Goal: Communication & Community: Answer question/provide support

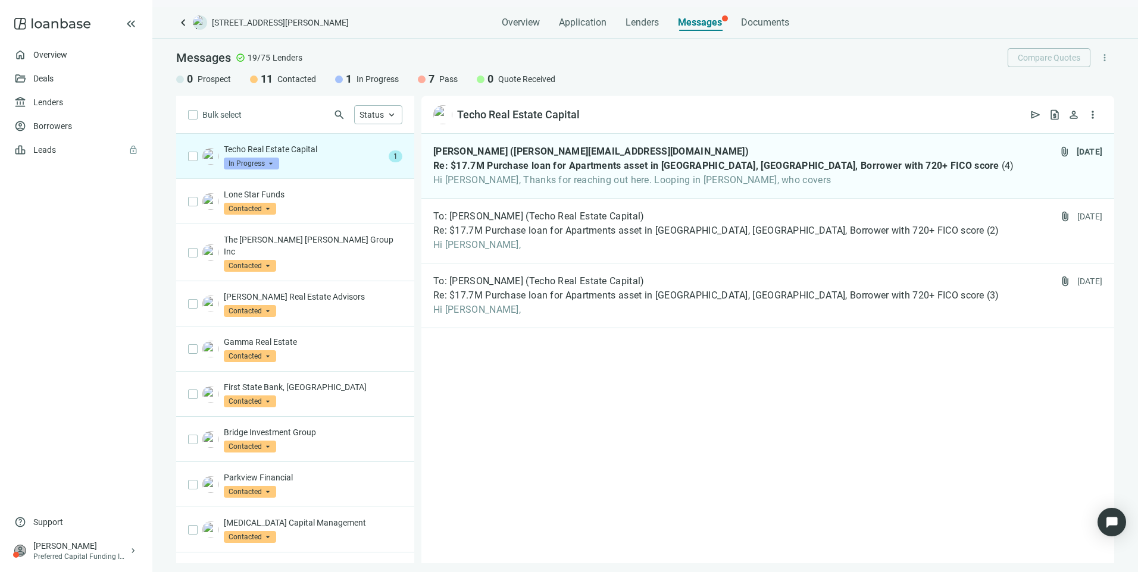
click at [318, 163] on div "Techo Real Estate Capital In Progress arrow_drop_down" at bounding box center [304, 156] width 160 height 26
click at [522, 222] on span "To: [PERSON_NAME] (Techo Real Estate Capital)" at bounding box center [538, 217] width 211 height 12
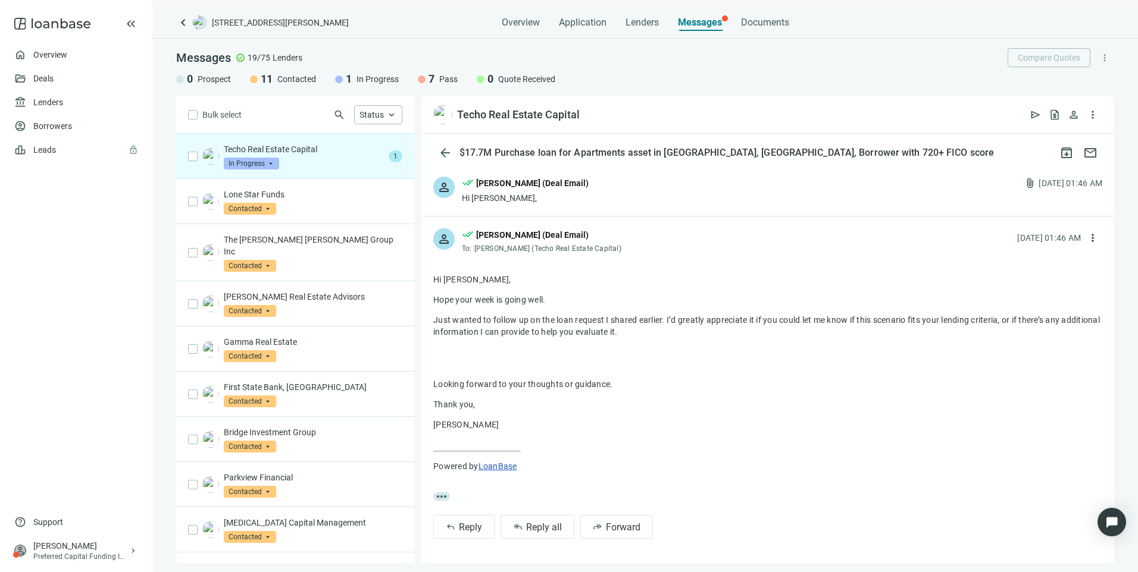
click at [314, 162] on div "Techo Real Estate Capital In Progress arrow_drop_down" at bounding box center [304, 156] width 160 height 26
click at [338, 193] on p "Lone Star Funds" at bounding box center [313, 195] width 179 height 12
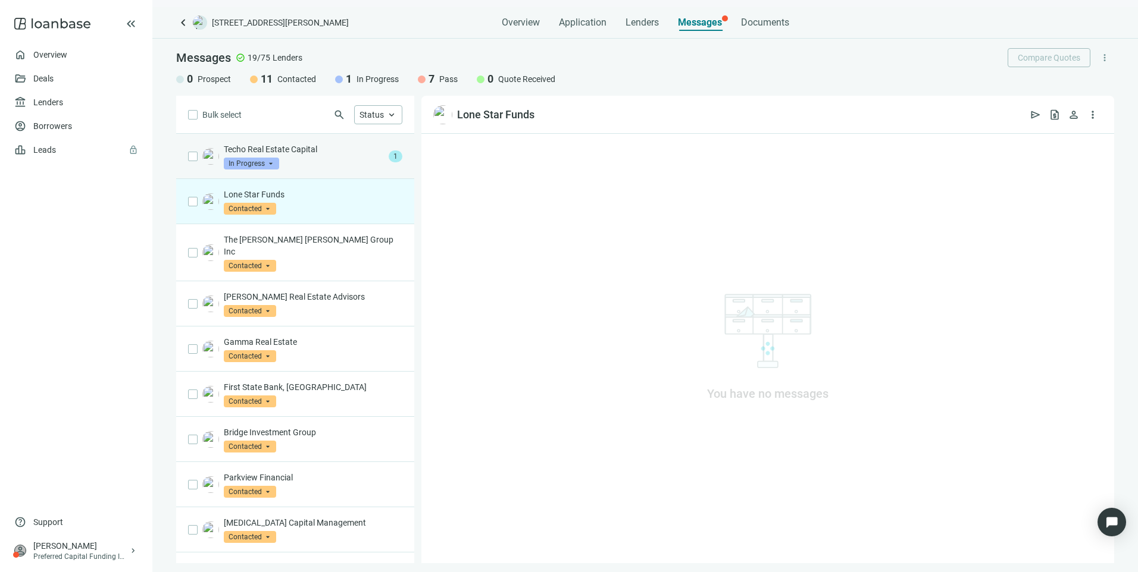
click at [320, 148] on p "Techo Real Estate Capital" at bounding box center [304, 149] width 160 height 12
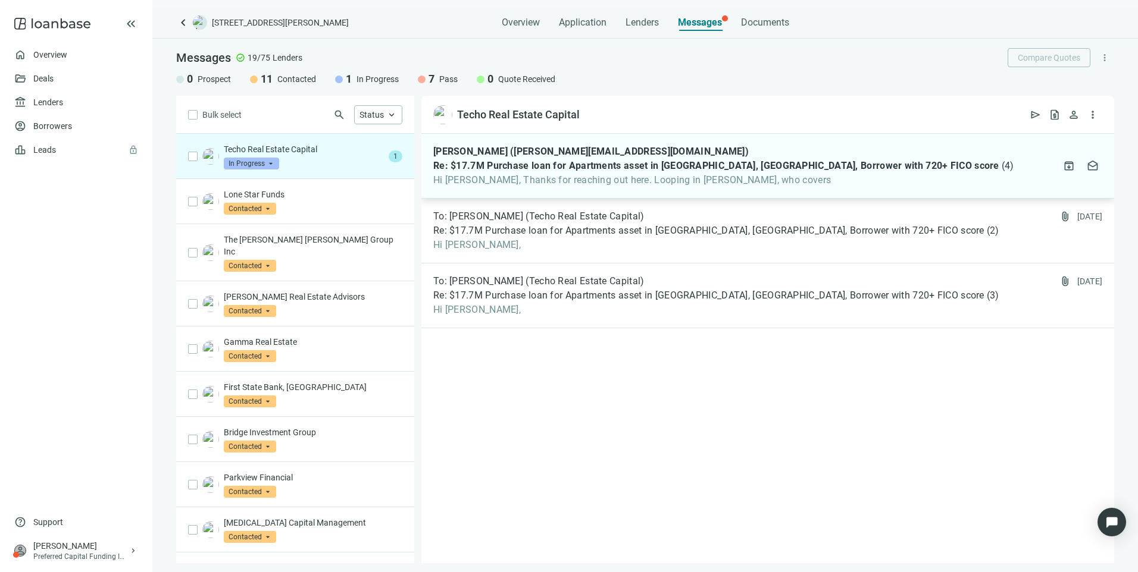
click at [572, 177] on span "Hi Larry, Thanks for reaching out here. Looping in Mario Navarrete, who covers" at bounding box center [723, 180] width 581 height 12
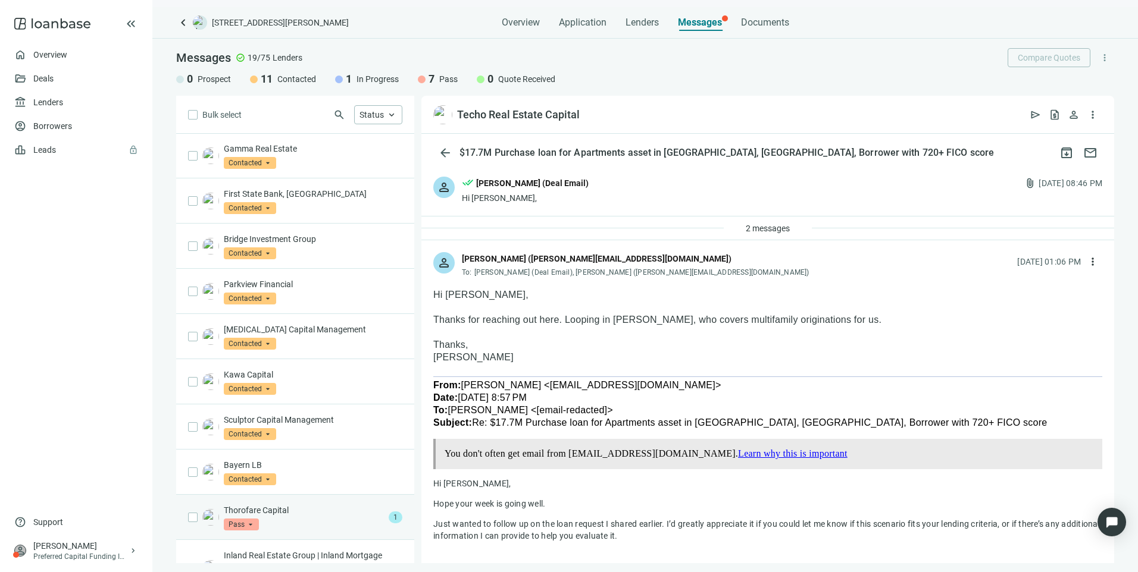
scroll to position [442, 0]
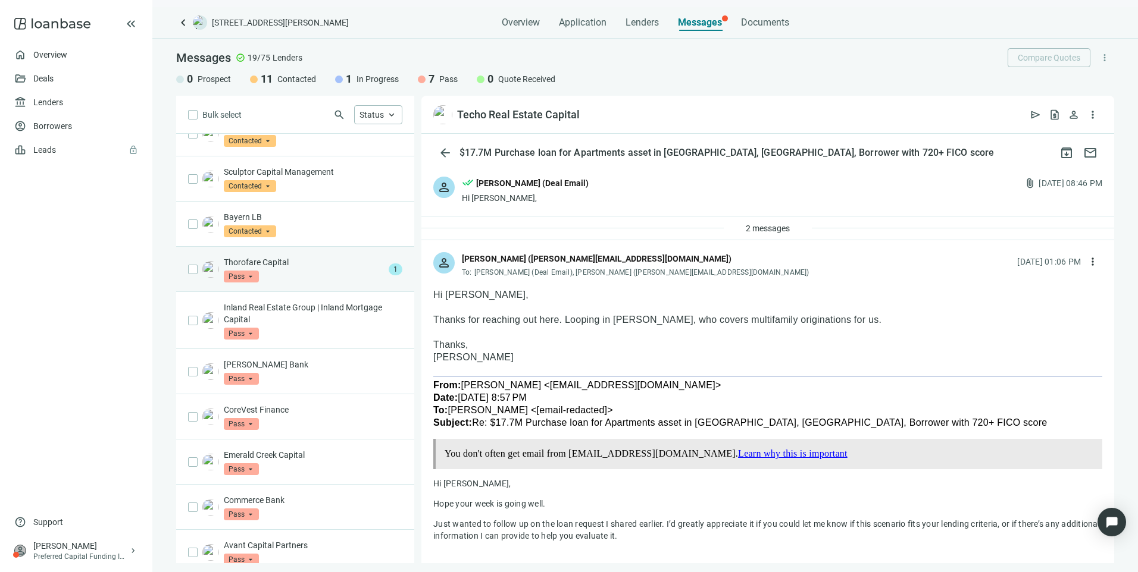
click at [311, 256] on p "Thorofare Capital" at bounding box center [304, 262] width 160 height 12
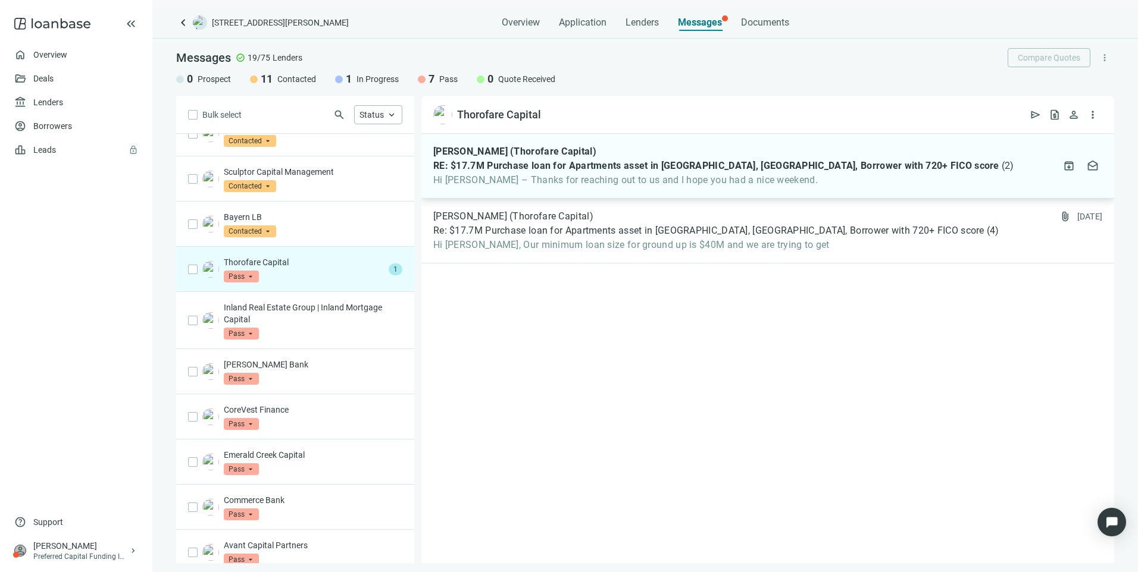
click at [531, 195] on div "Paul Hachigian (Thorofare Capital) RE: $17.7M Purchase loan for Apartments asse…" at bounding box center [767, 166] width 693 height 65
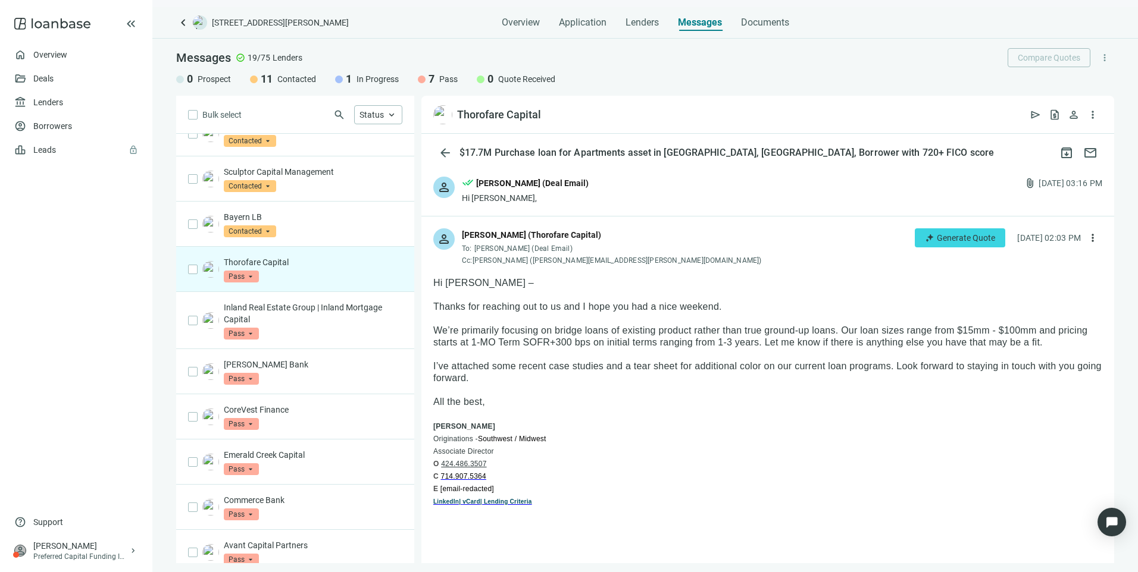
click at [227, 271] on span "Pass" at bounding box center [241, 277] width 35 height 12
click at [306, 258] on div "Thorofare Capital Pass arrow_drop_down quote_received pass Prospect Contacted I…" at bounding box center [313, 269] width 179 height 26
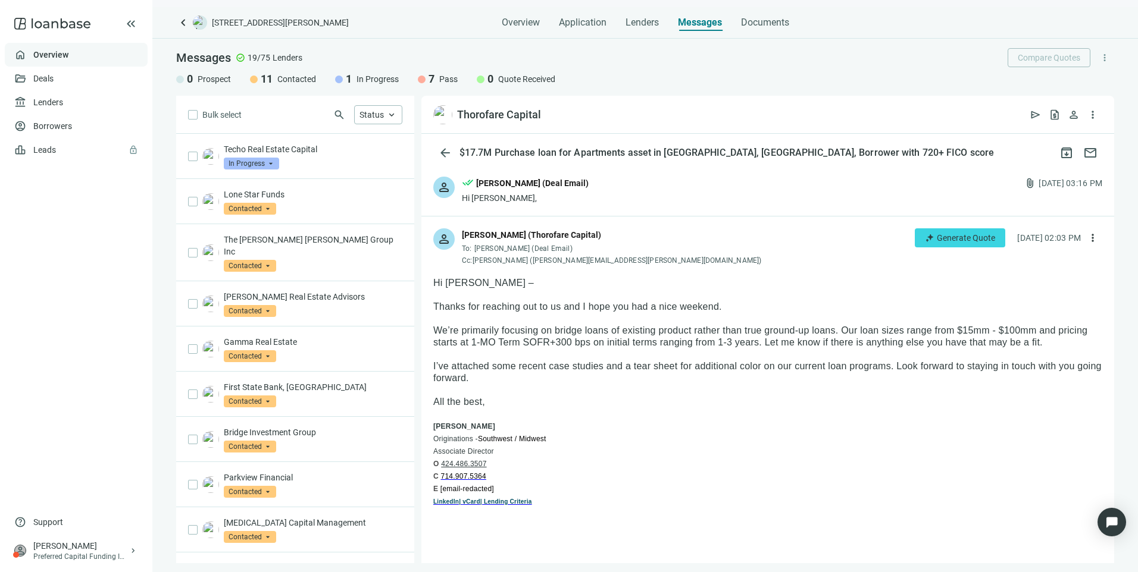
click at [47, 58] on link "Overview" at bounding box center [50, 55] width 35 height 10
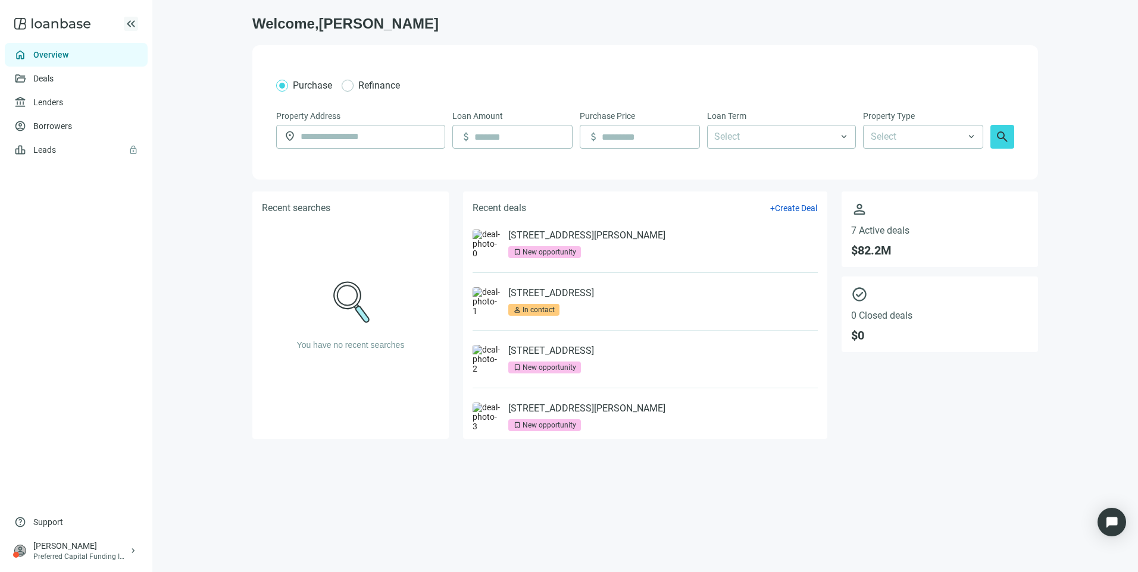
click at [127, 22] on span "keyboard_double_arrow_left" at bounding box center [131, 24] width 14 height 14
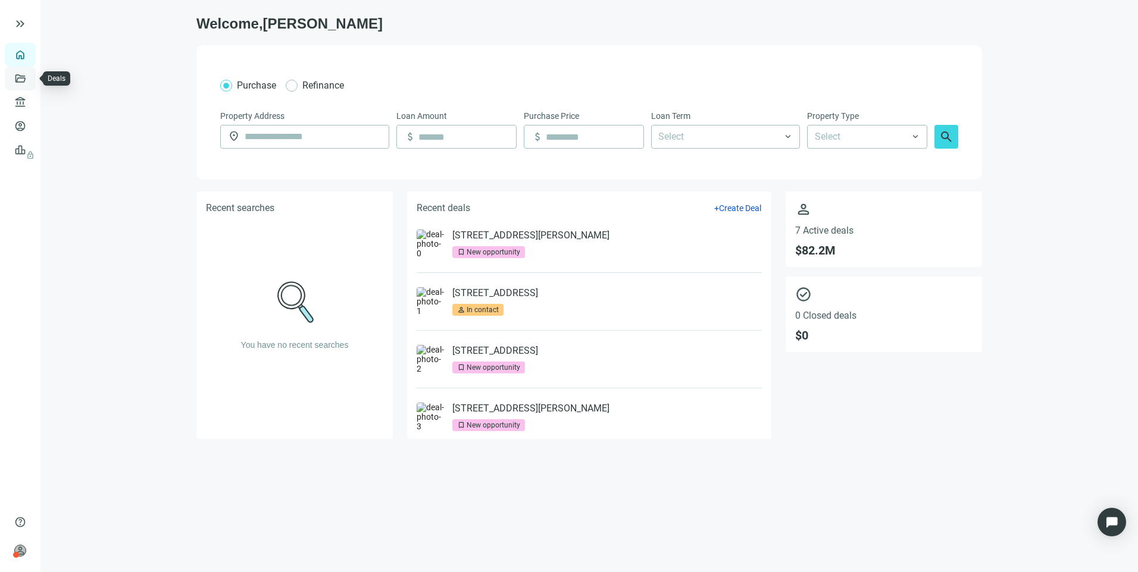
click at [30, 82] on link "Deals" at bounding box center [40, 79] width 21 height 10
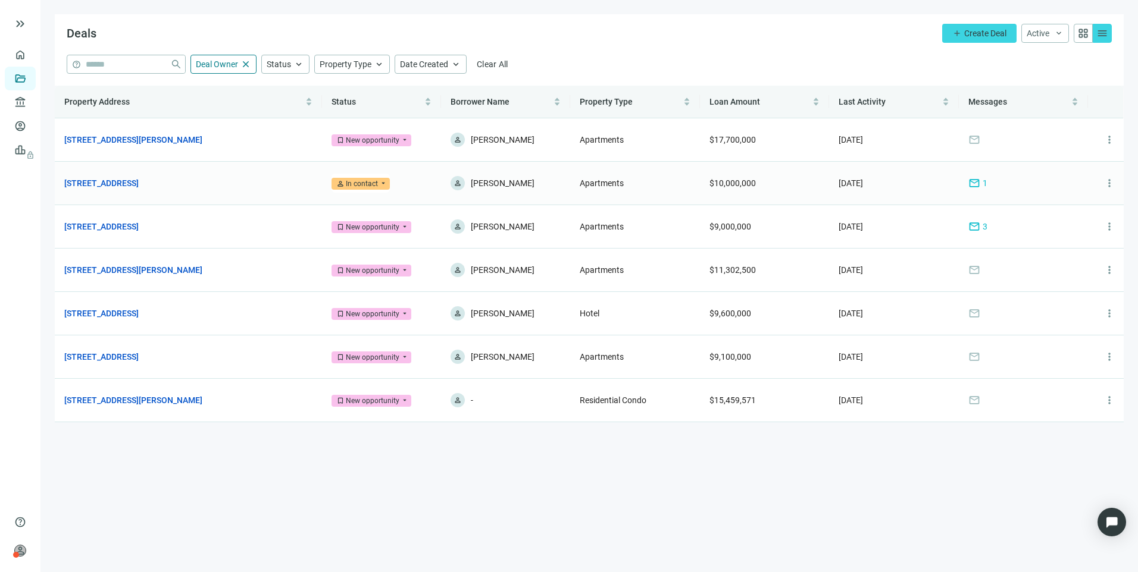
click at [975, 183] on span "mail" at bounding box center [974, 183] width 12 height 12
click at [378, 136] on div "New opportunity" at bounding box center [373, 140] width 54 height 12
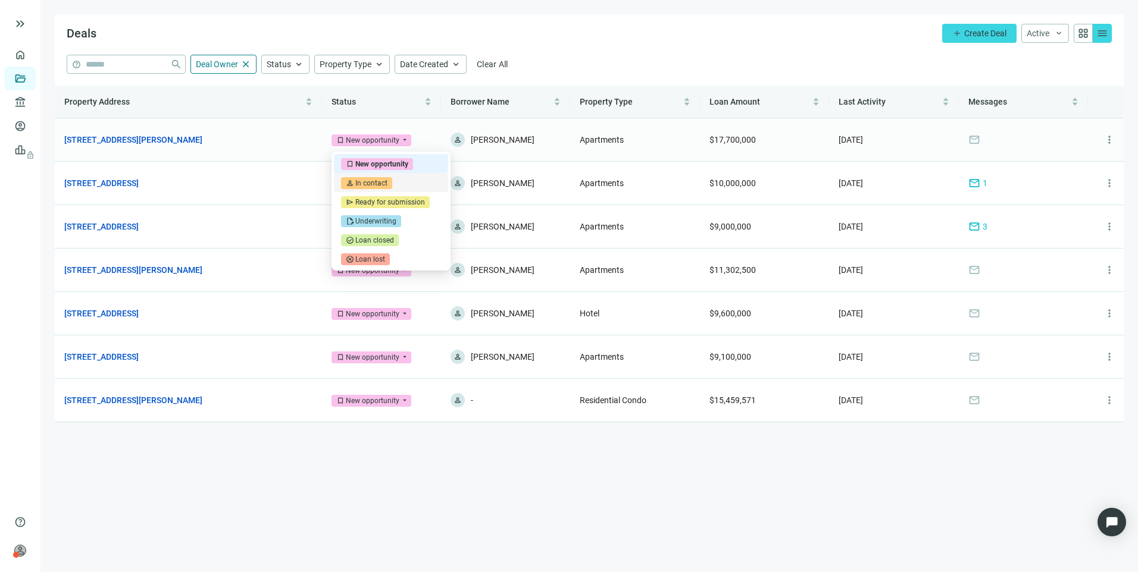
click at [375, 183] on div "In contact" at bounding box center [371, 183] width 32 height 12
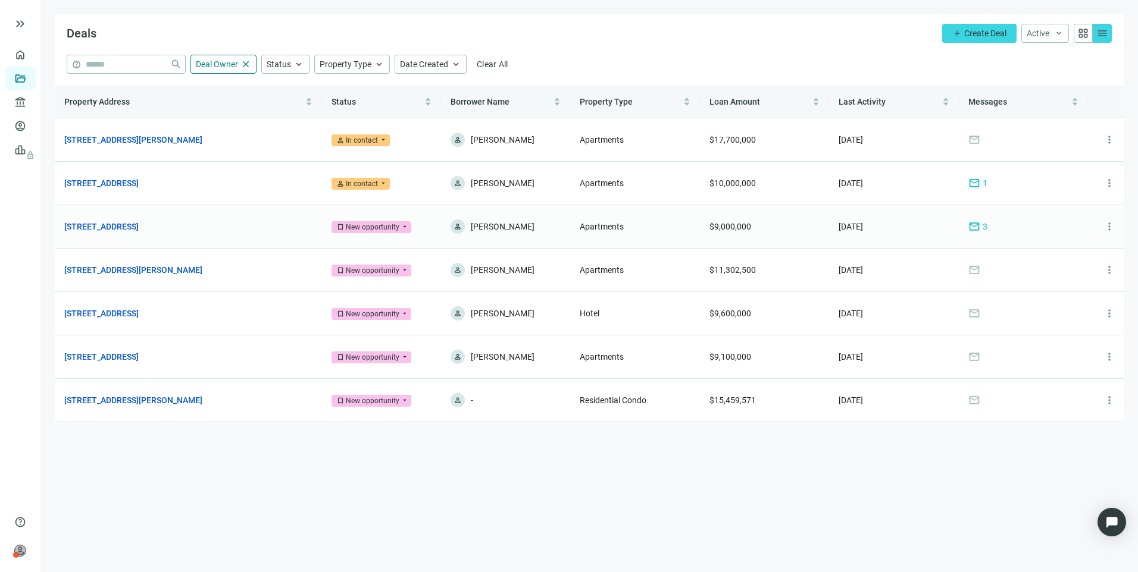
click at [384, 227] on div "New opportunity" at bounding box center [373, 227] width 54 height 12
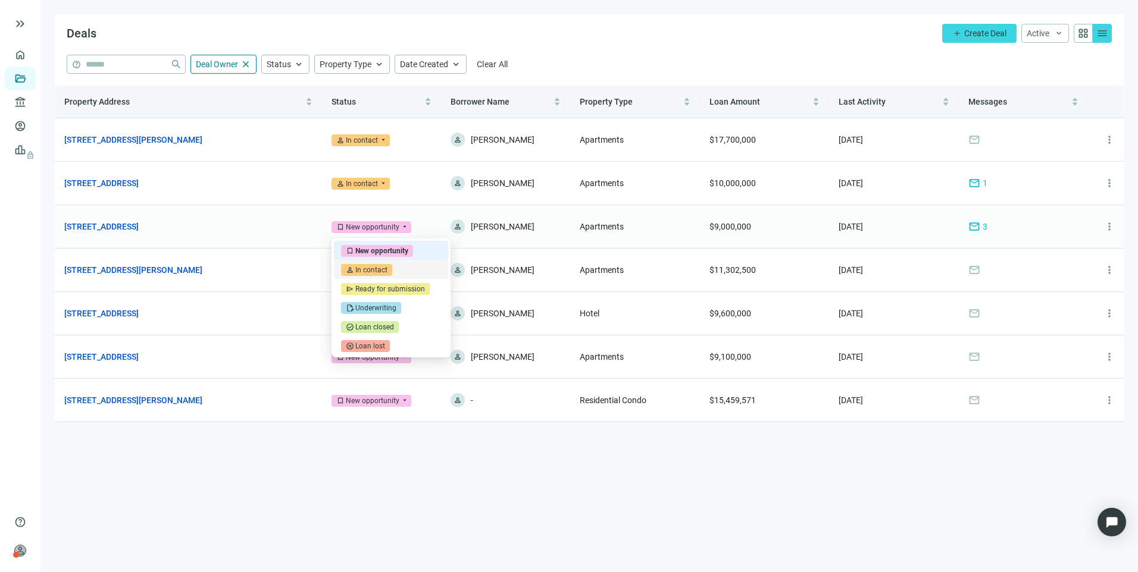
click at [367, 274] on div "In contact" at bounding box center [371, 270] width 32 height 12
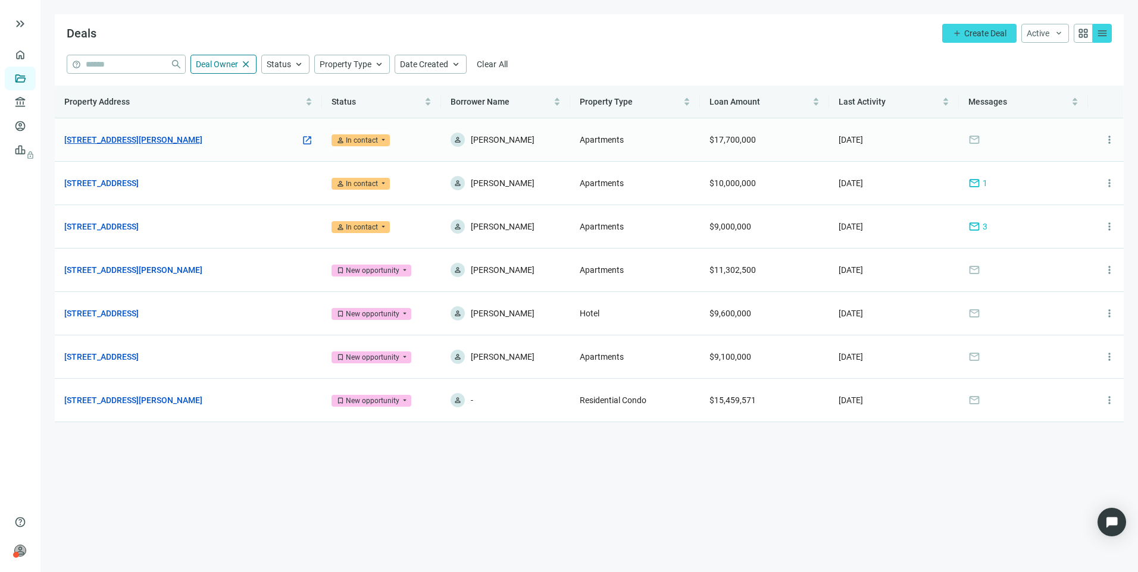
click at [166, 145] on link "[STREET_ADDRESS][PERSON_NAME]" at bounding box center [133, 139] width 138 height 13
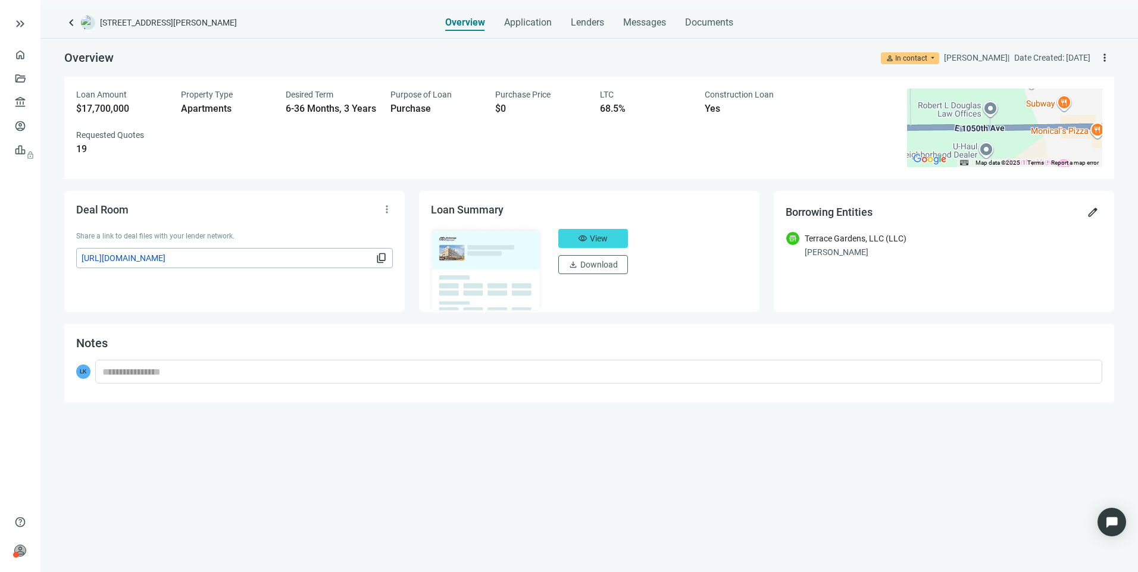
click at [621, 17] on div "Overview Application Lenders Messages Documents" at bounding box center [589, 19] width 288 height 24
click at [640, 21] on span "Messages" at bounding box center [644, 22] width 43 height 11
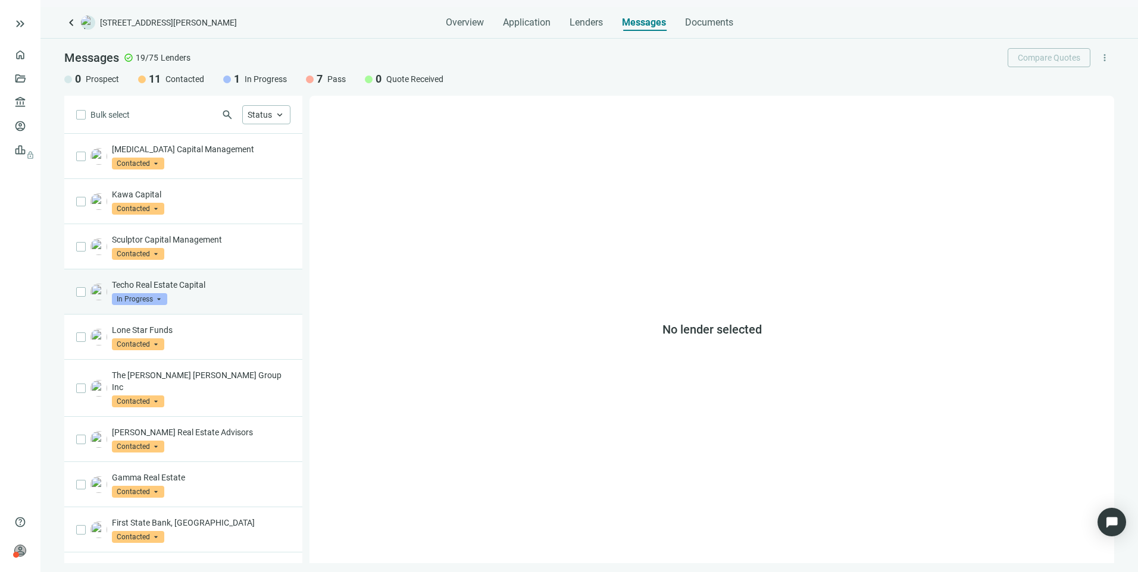
click at [236, 298] on div "Techo Real Estate Capital In Progress arrow_drop_down" at bounding box center [201, 292] width 179 height 26
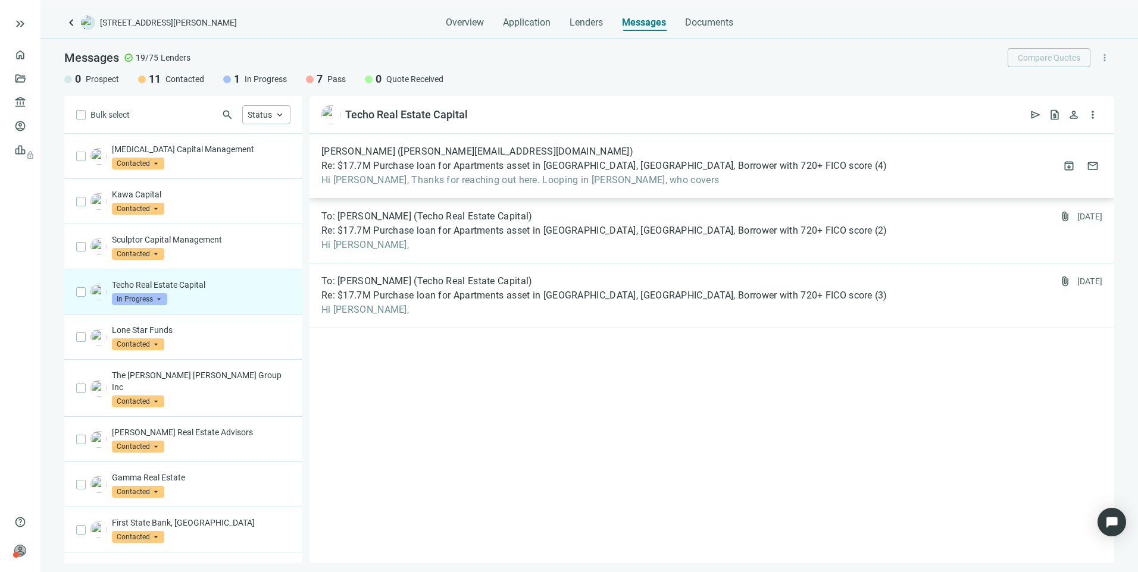
click at [616, 180] on span "Hi Larry, Thanks for reaching out here. Looping in Mario Navarrete, who covers" at bounding box center [604, 180] width 566 height 12
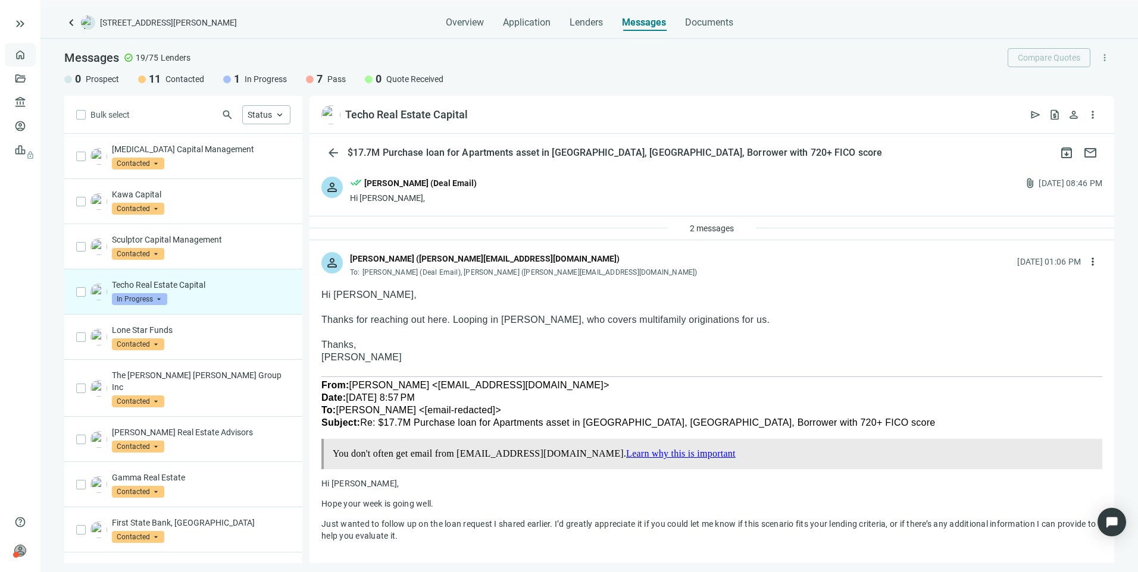
click at [30, 57] on link "Overview" at bounding box center [47, 55] width 35 height 10
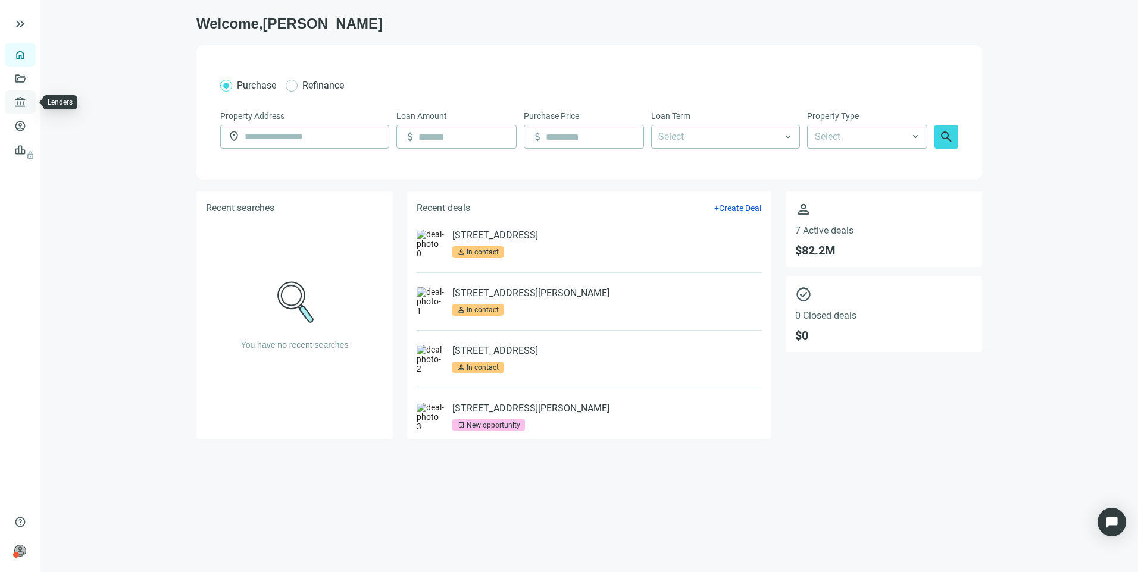
click at [30, 98] on link "Lenders" at bounding box center [45, 103] width 31 height 10
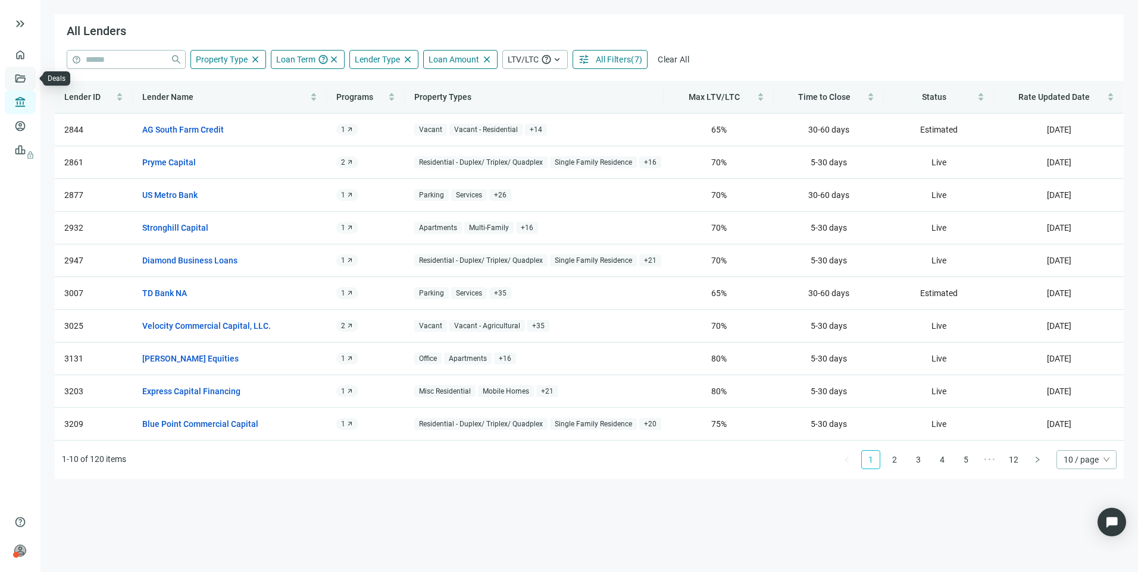
click at [30, 80] on link "Deals" at bounding box center [40, 79] width 21 height 10
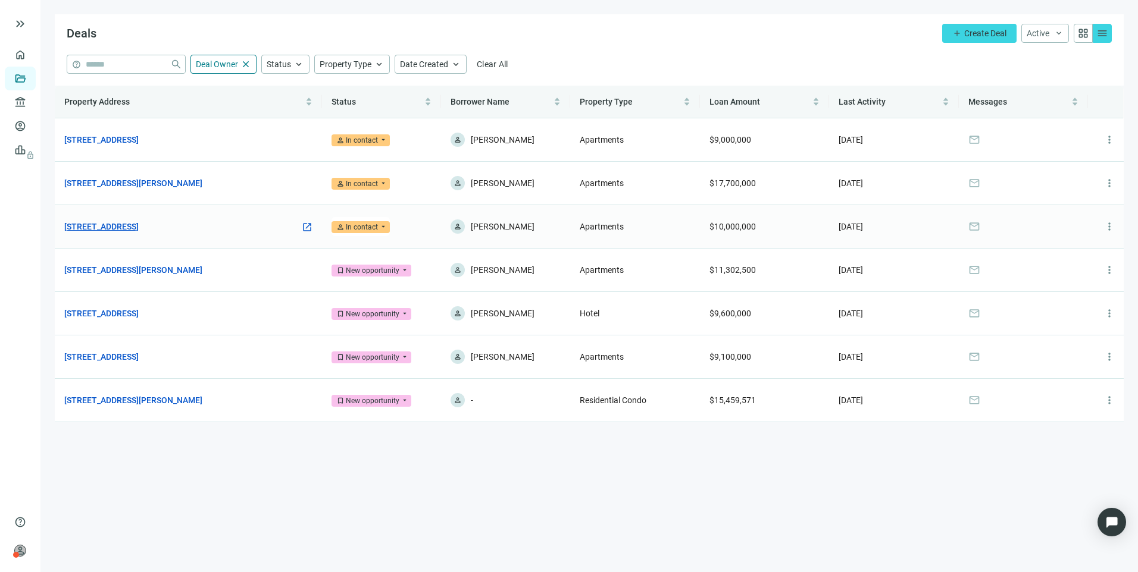
click at [139, 221] on link "[STREET_ADDRESS]" at bounding box center [101, 226] width 74 height 13
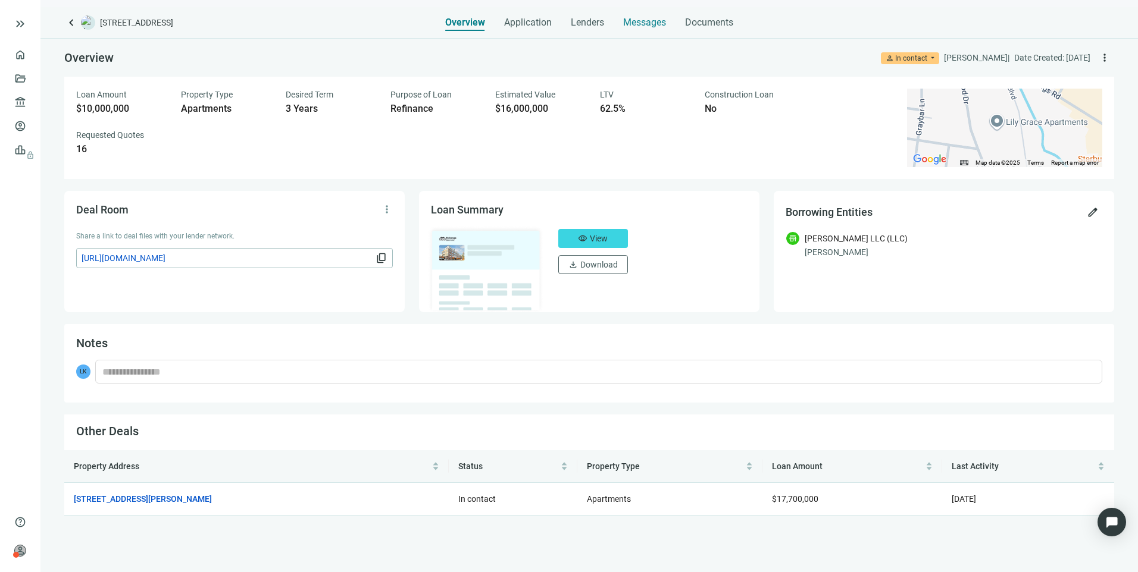
click at [624, 21] on span "Messages" at bounding box center [644, 22] width 43 height 11
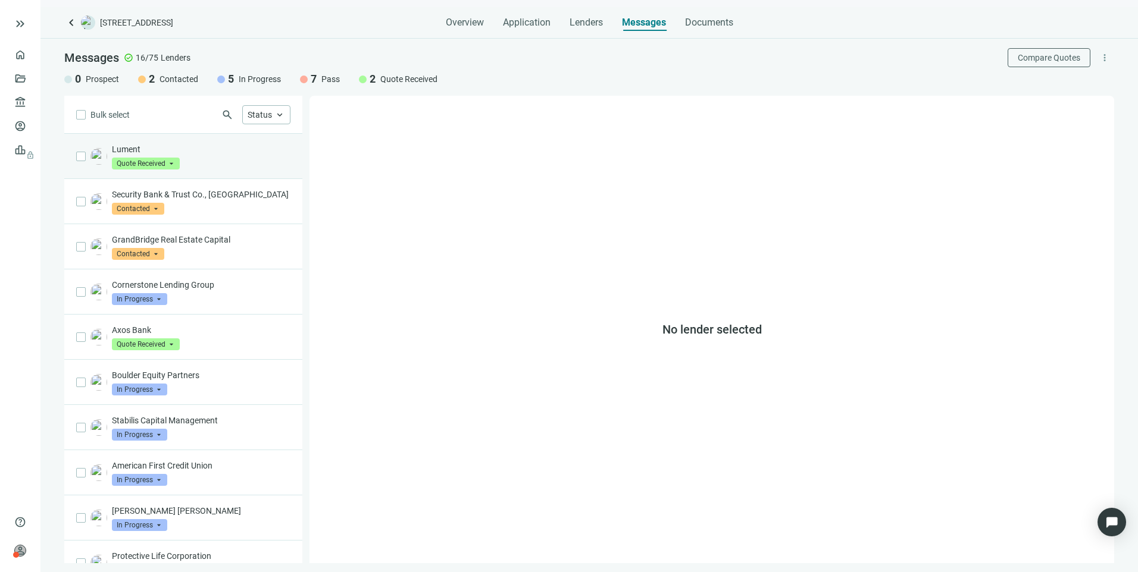
click at [231, 155] on div "Lument Quote Received arrow_drop_down" at bounding box center [201, 156] width 179 height 26
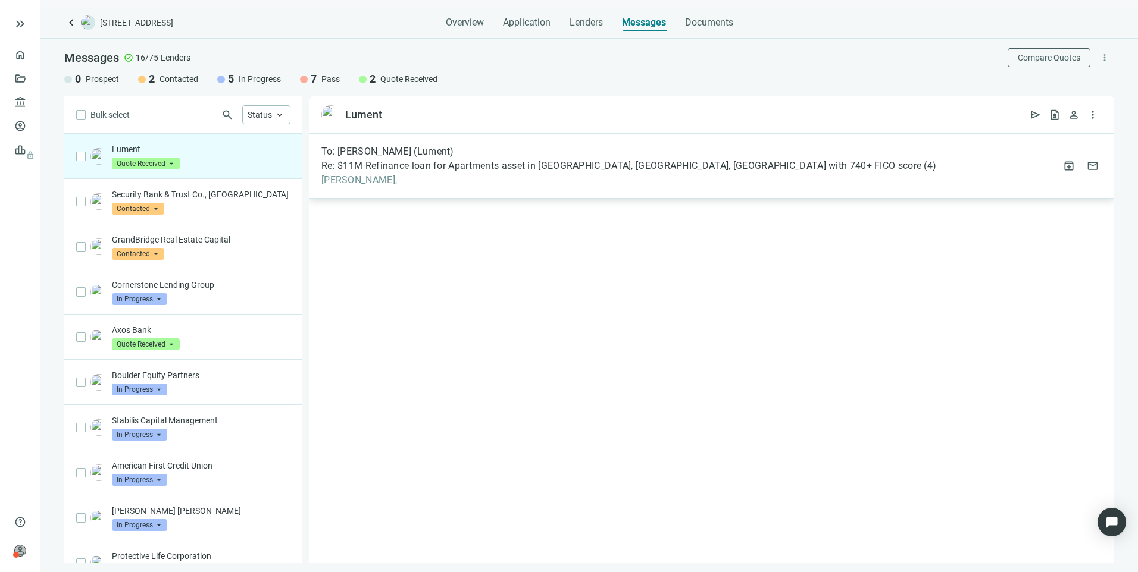
click at [522, 169] on span "Re: $11M Refinance loan for Apartments asset in Murfreesboro, TN, Borrower with…" at bounding box center [621, 166] width 600 height 12
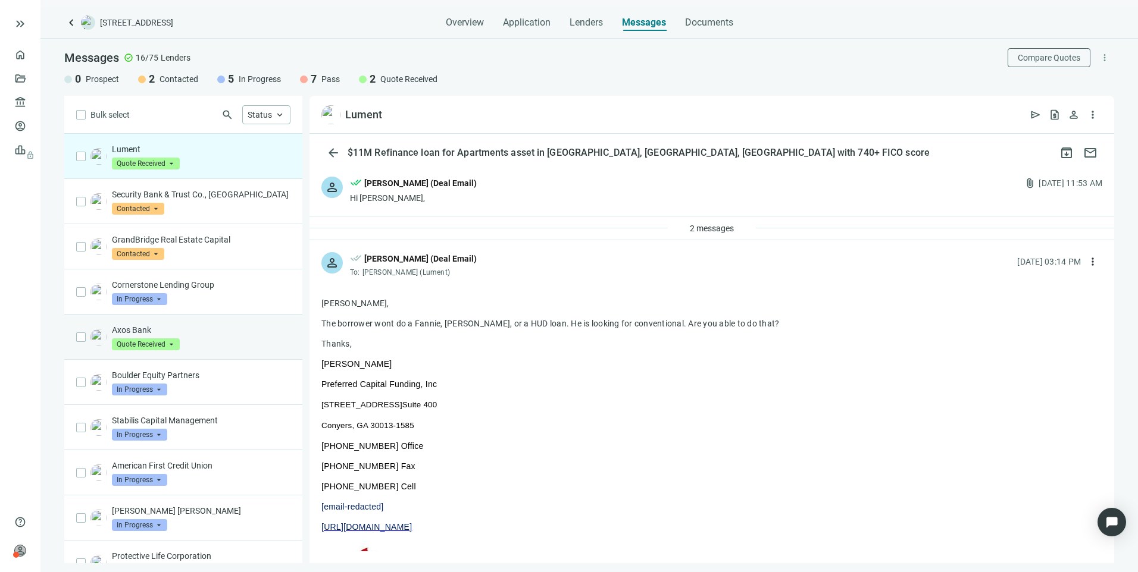
click at [218, 346] on div "Axos Bank Quote Received arrow_drop_down" at bounding box center [201, 337] width 179 height 26
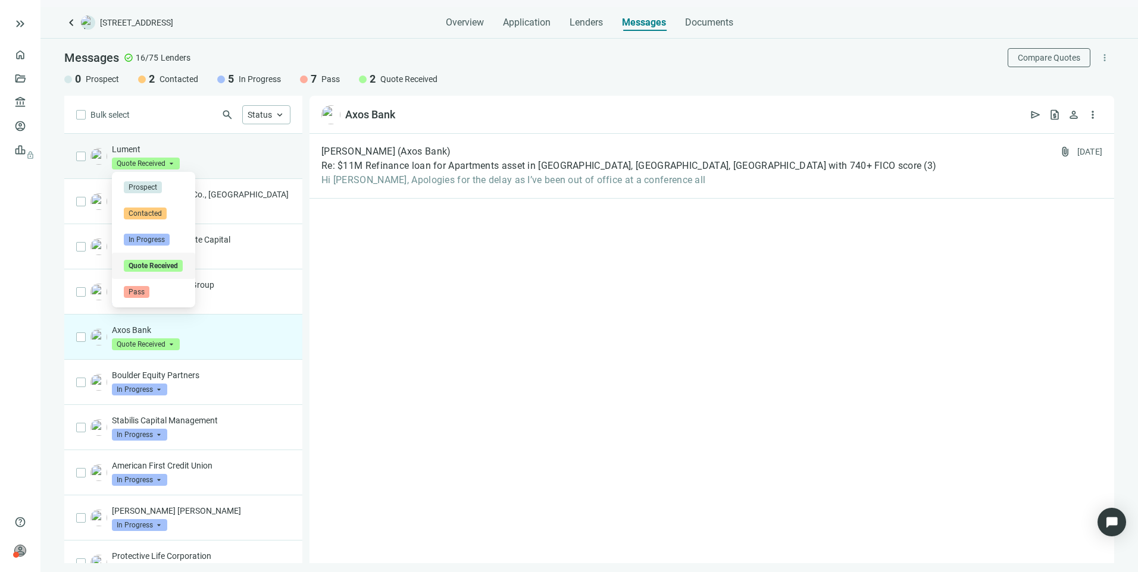
click at [139, 162] on span "Quote Received" at bounding box center [146, 164] width 68 height 12
click at [242, 156] on div "Lument Quote Received arrow_drop_down in_progress quote_received pass Prospect …" at bounding box center [201, 156] width 179 height 26
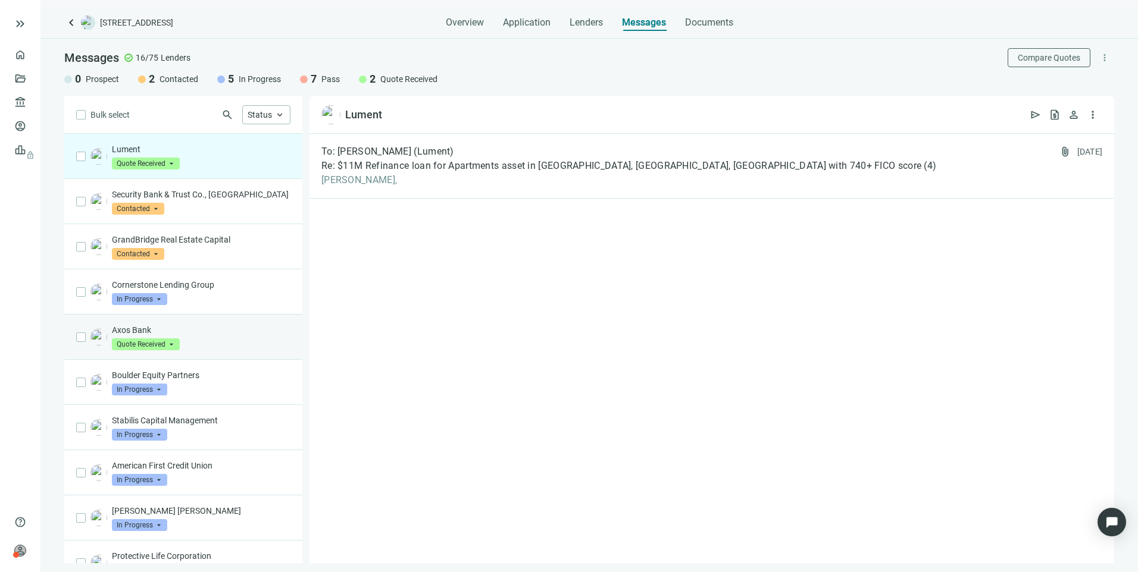
click at [248, 334] on p "Axos Bank" at bounding box center [201, 330] width 179 height 12
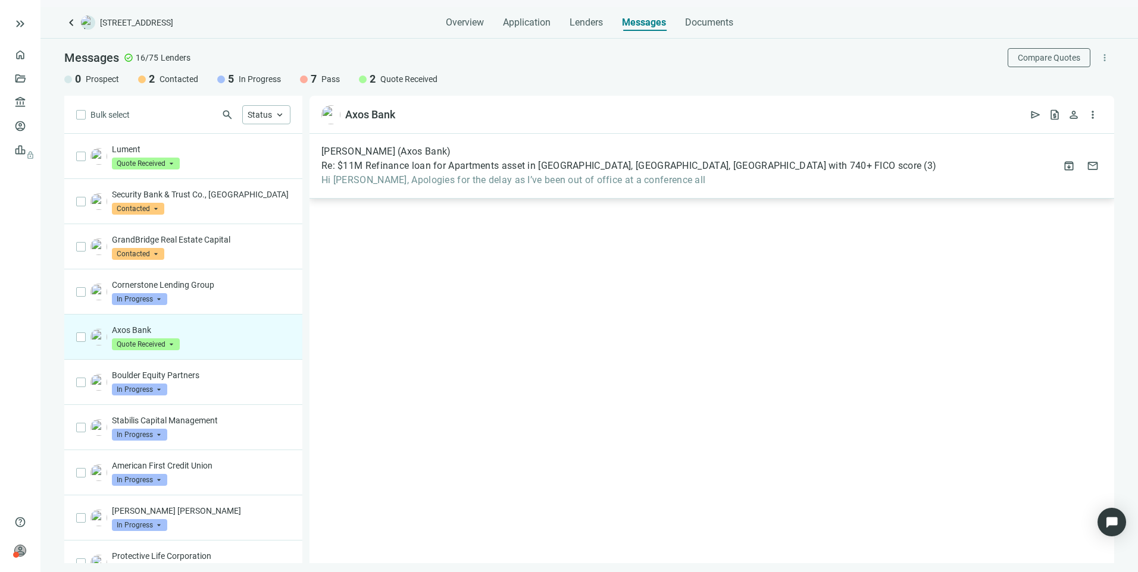
click at [509, 181] on span "Hi Larry, Apologies for the delay as I’ve been out of office at a conference all" at bounding box center [628, 180] width 615 height 12
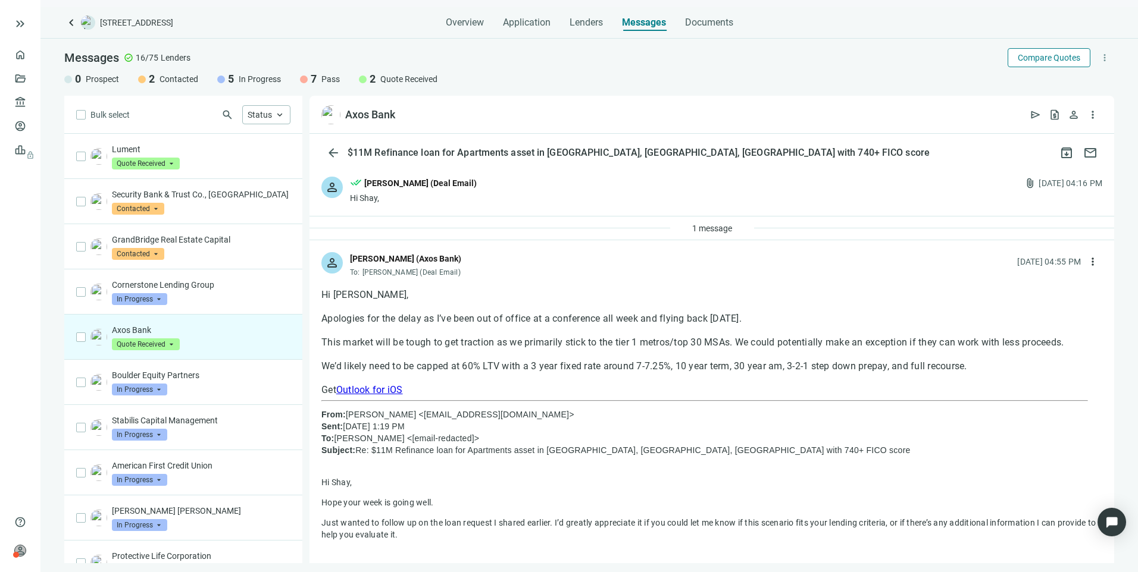
click at [1040, 55] on span "Compare Quotes" at bounding box center [1049, 58] width 62 height 10
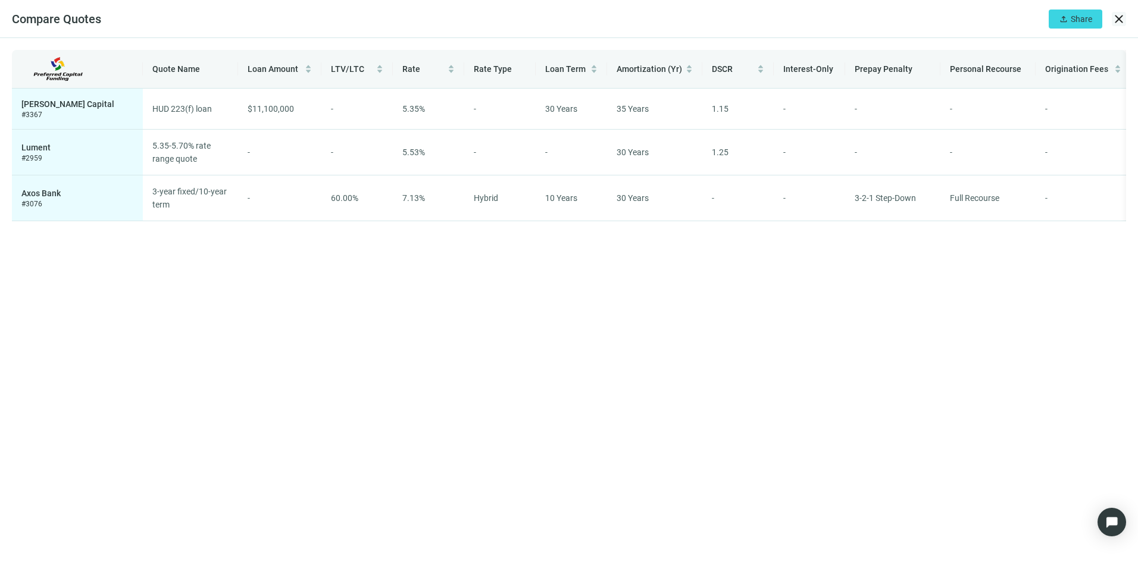
click at [1118, 20] on span "close" at bounding box center [1119, 19] width 14 height 14
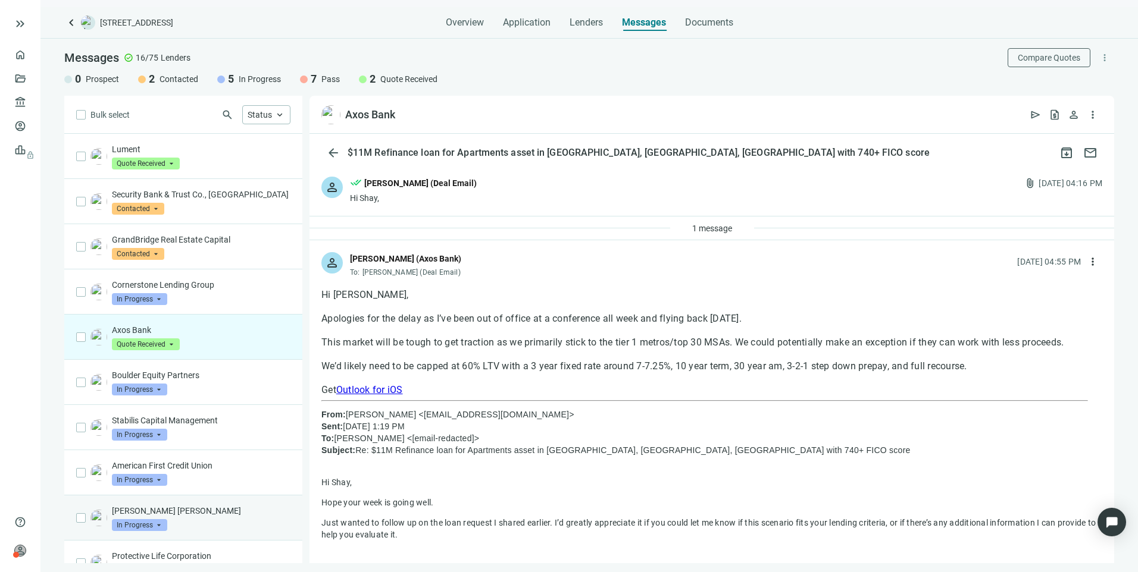
scroll to position [294, 0]
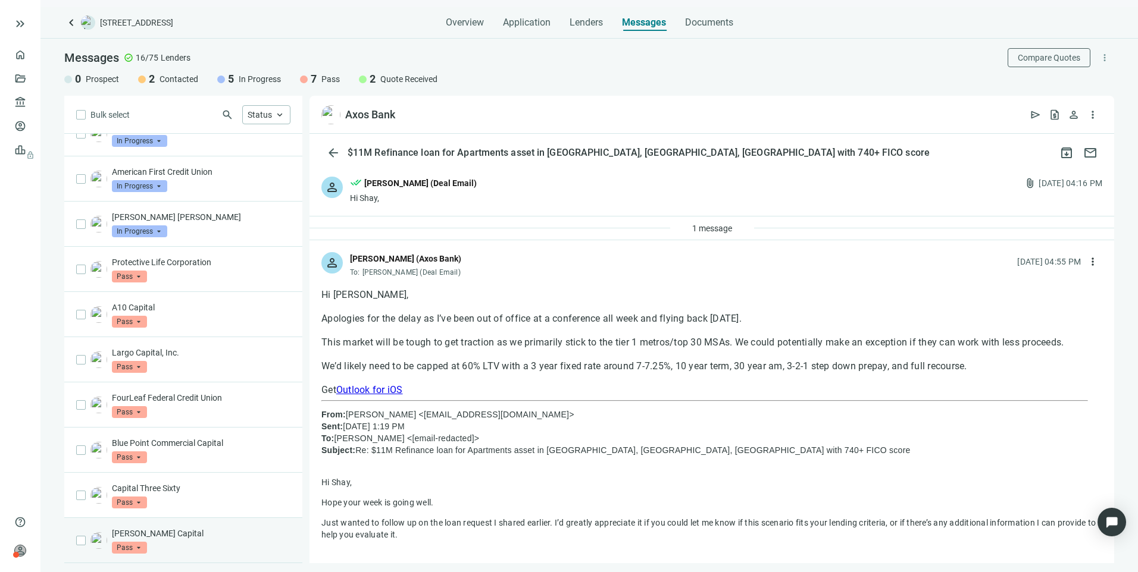
click at [176, 544] on div "Dwight Capital Pass arrow_drop_down" at bounding box center [201, 541] width 179 height 26
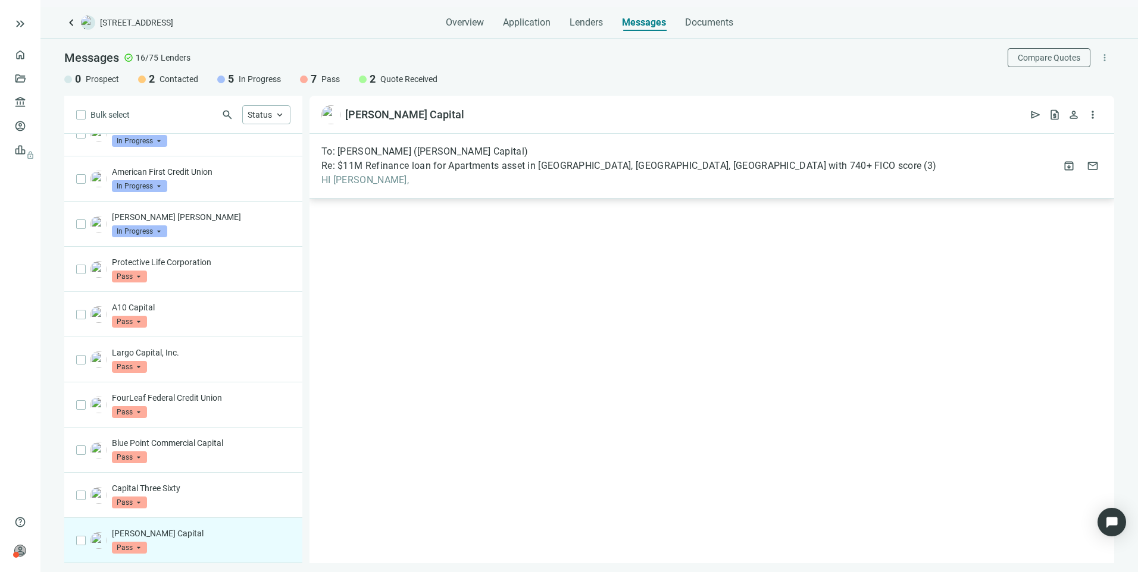
click at [484, 182] on span "HI Jordan," at bounding box center [628, 180] width 615 height 12
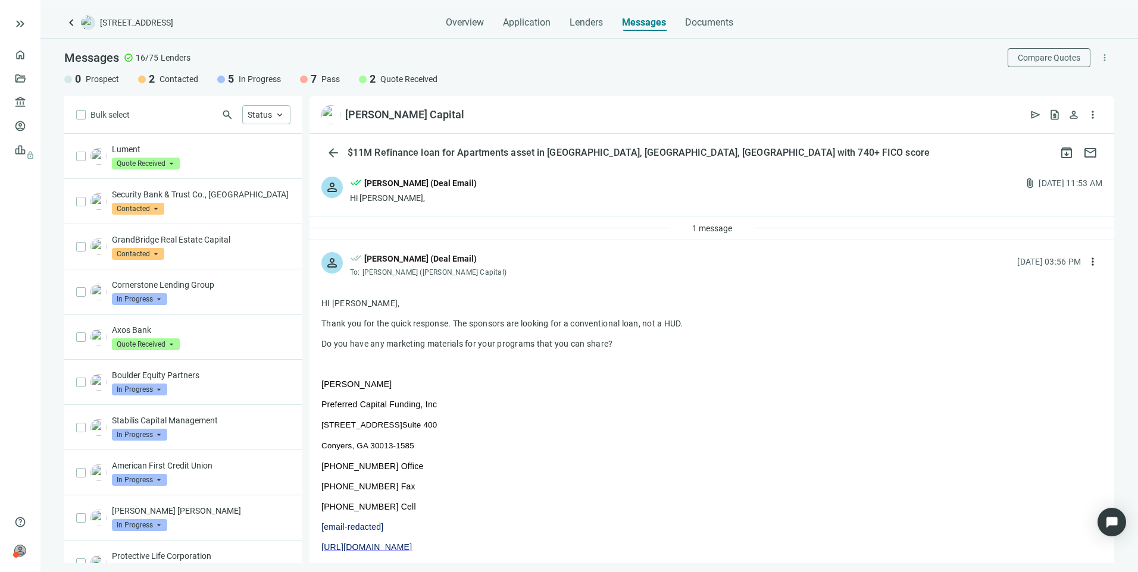
click at [71, 24] on span "keyboard_arrow_left" at bounding box center [71, 22] width 14 height 14
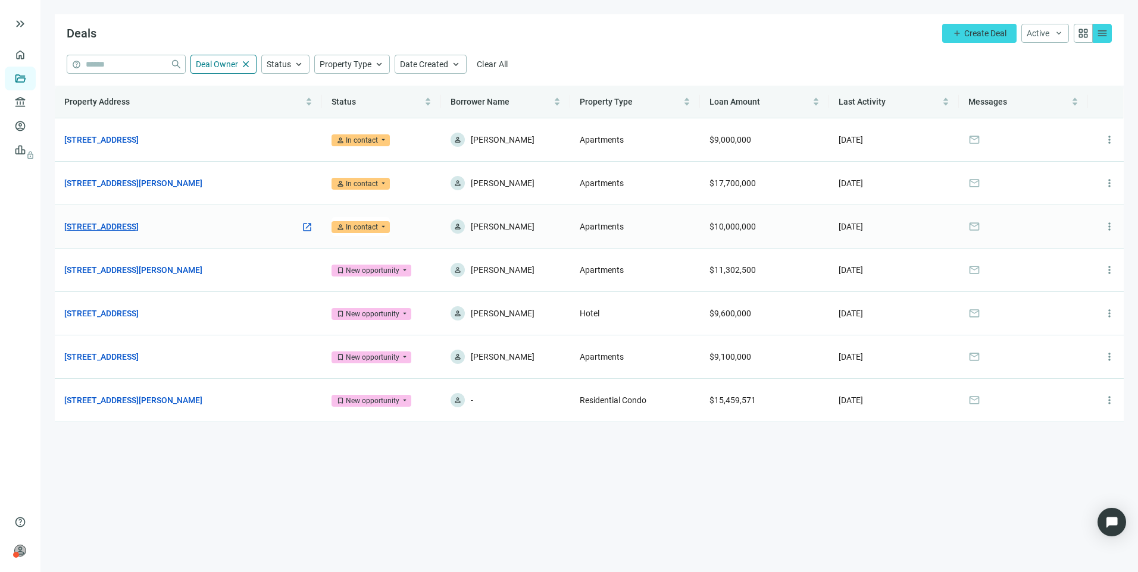
click at [138, 227] on link "[STREET_ADDRESS]" at bounding box center [101, 226] width 74 height 13
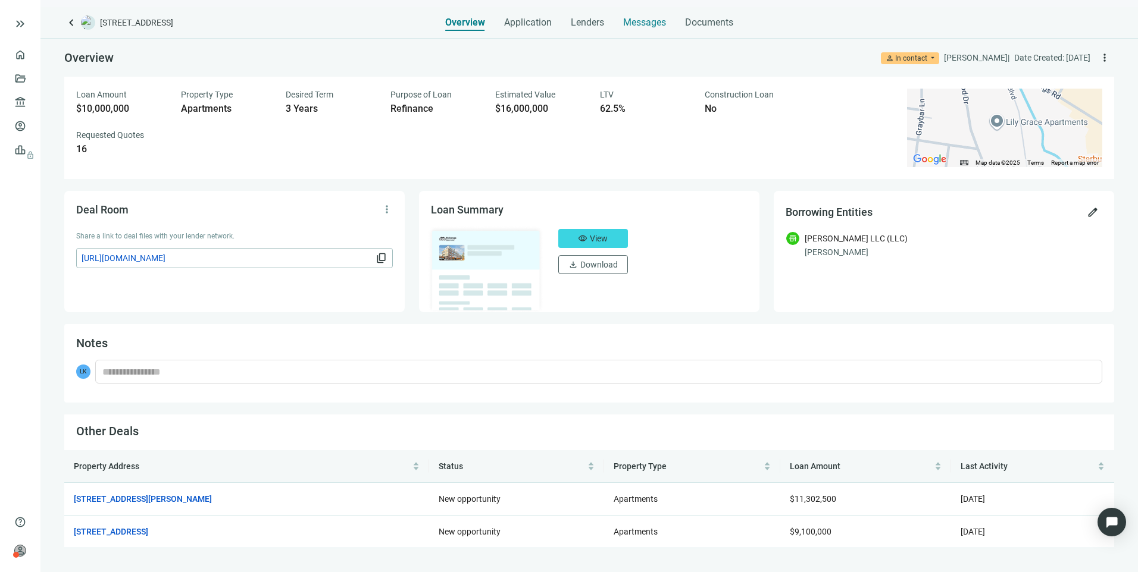
click at [653, 26] on span "Messages" at bounding box center [644, 22] width 43 height 11
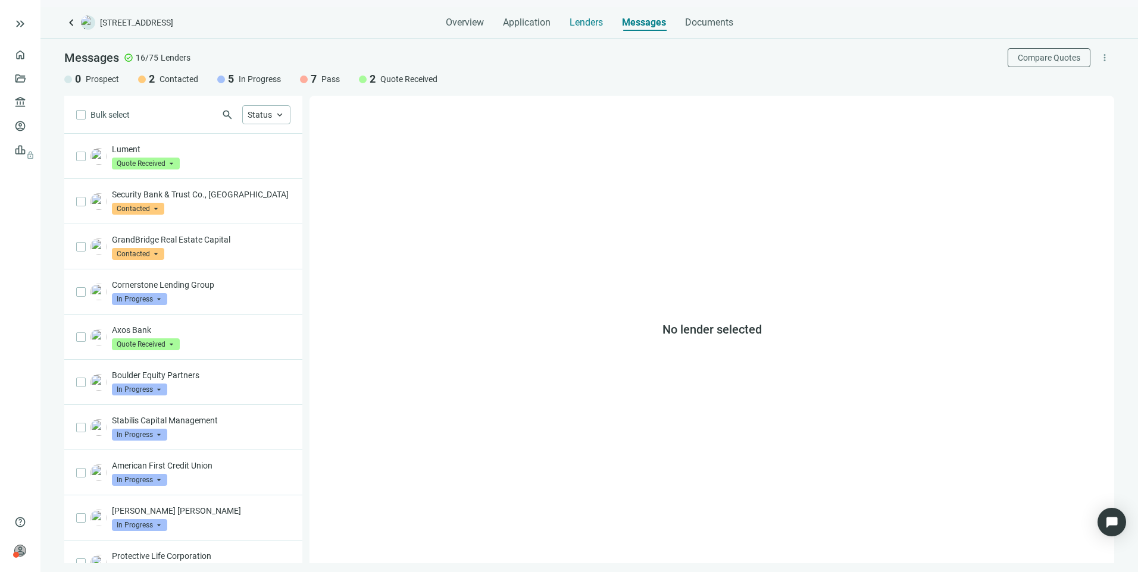
click at [594, 15] on div "Lenders" at bounding box center [585, 19] width 33 height 24
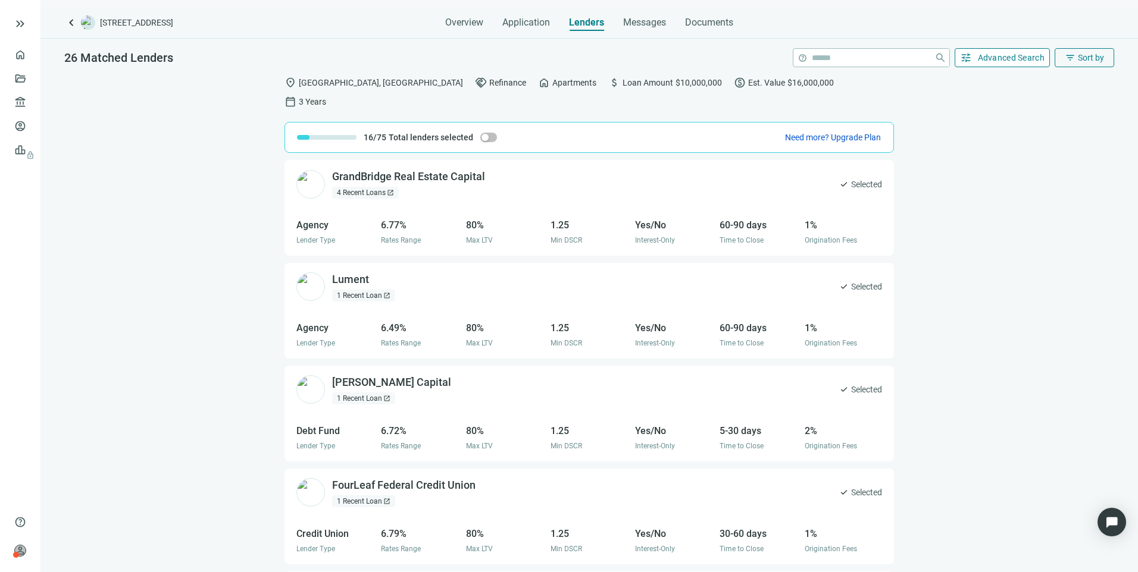
click at [969, 62] on span "tune" at bounding box center [966, 58] width 12 height 12
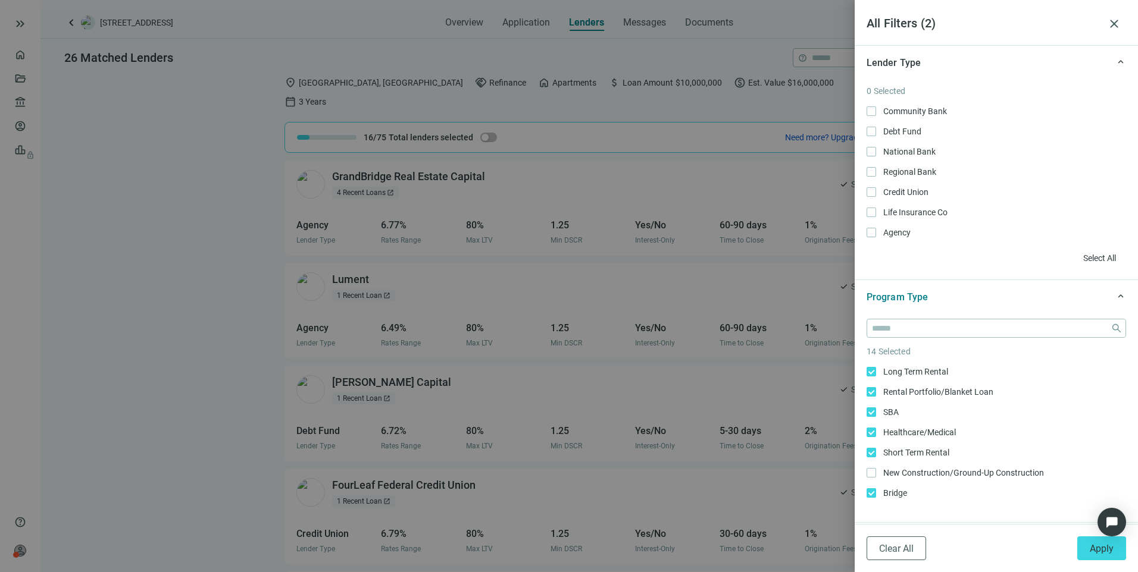
click at [801, 73] on div at bounding box center [569, 286] width 1138 height 572
click at [1114, 17] on span "close" at bounding box center [1114, 24] width 14 height 14
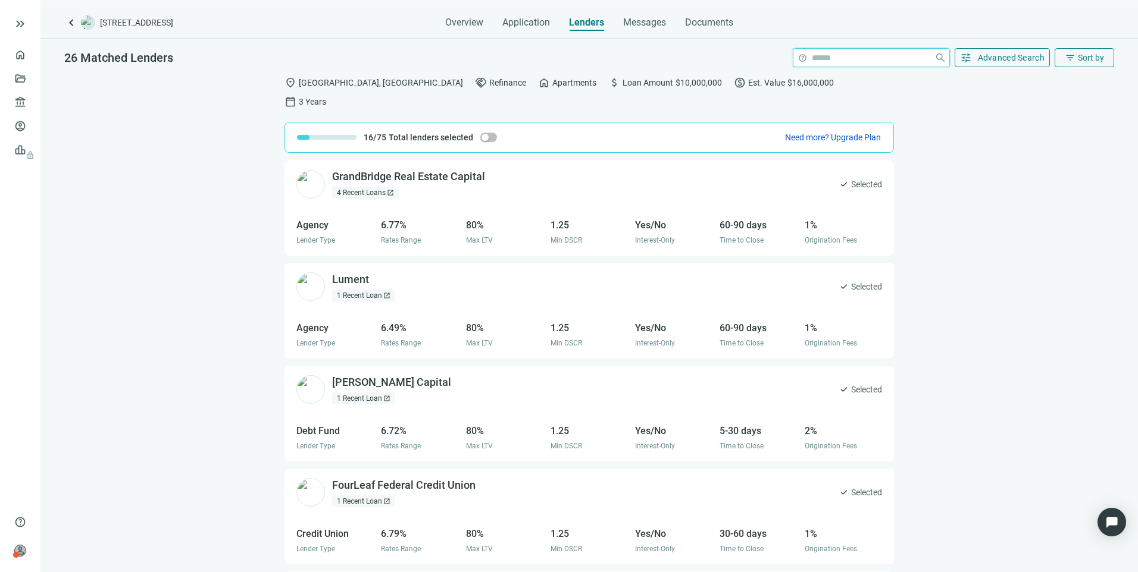
click at [847, 52] on input "search" at bounding box center [871, 58] width 118 height 18
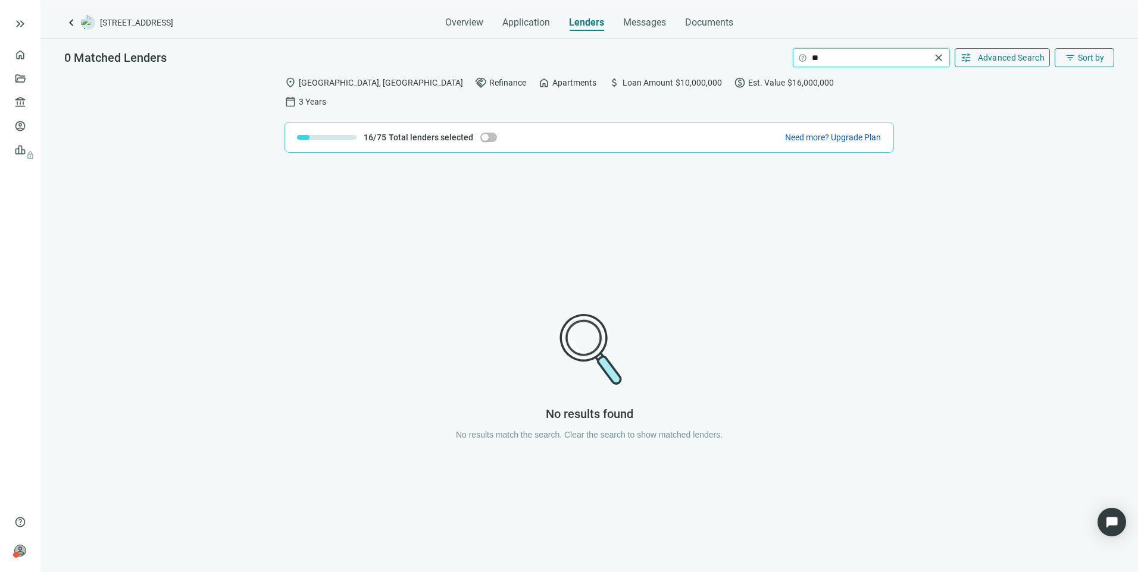
type input "*"
click at [962, 202] on div "No results found No results match the search. Clear the search to show matched …" at bounding box center [588, 375] width 1097 height 431
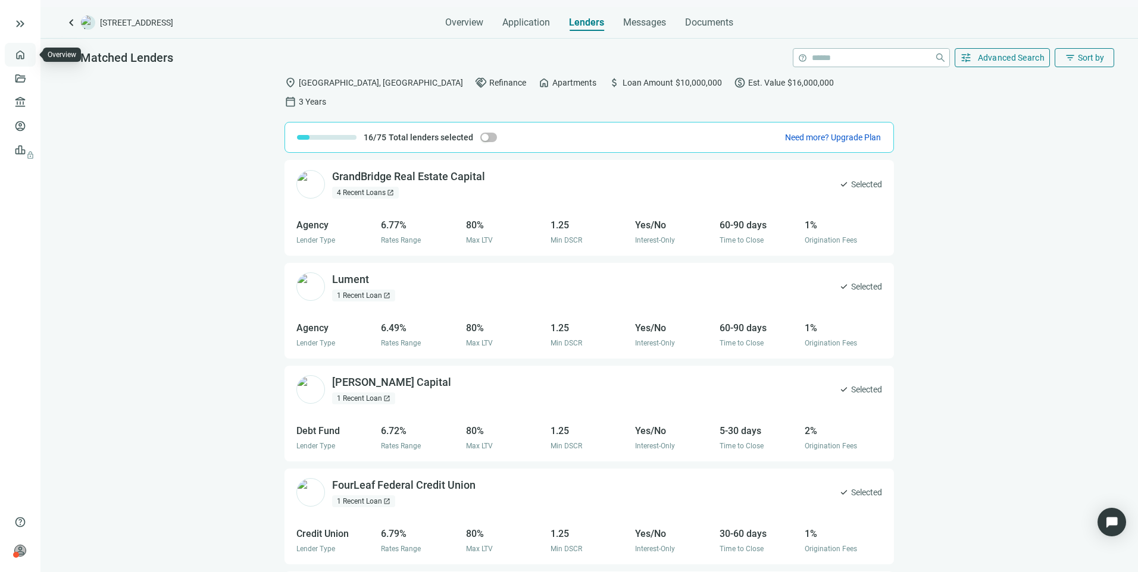
click at [30, 53] on link "Overview" at bounding box center [47, 55] width 35 height 10
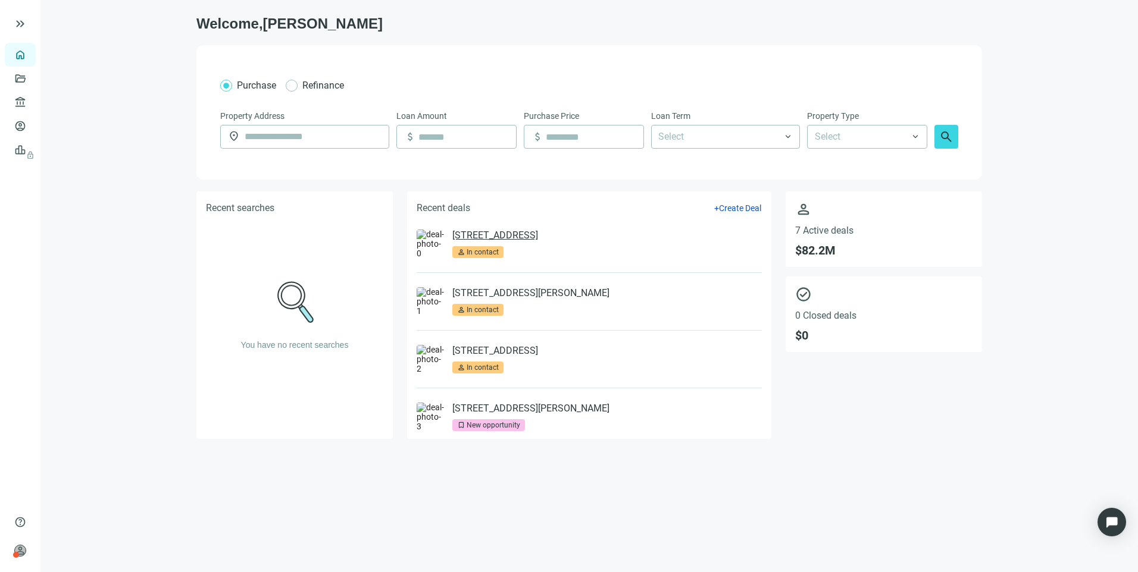
click at [538, 241] on link "[STREET_ADDRESS]" at bounding box center [495, 236] width 86 height 12
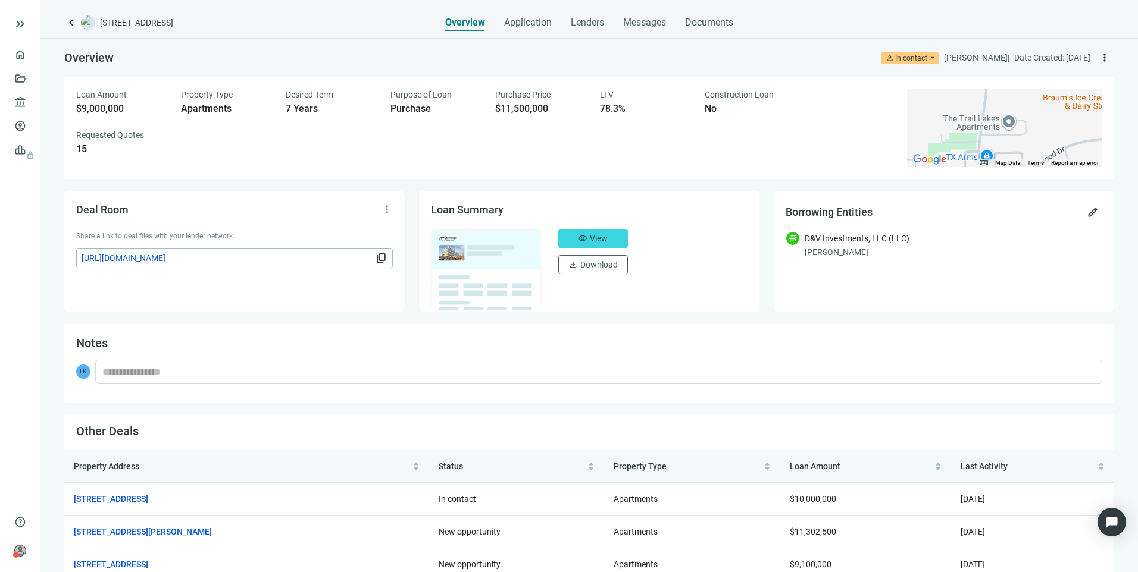
click at [645, 32] on div "keyboard_arrow_left 7149 Trail Lake Dr, Fort Worth, TX 76133 Overview Applicati…" at bounding box center [588, 289] width 1097 height 565
click at [643, 24] on span "Messages" at bounding box center [644, 22] width 43 height 11
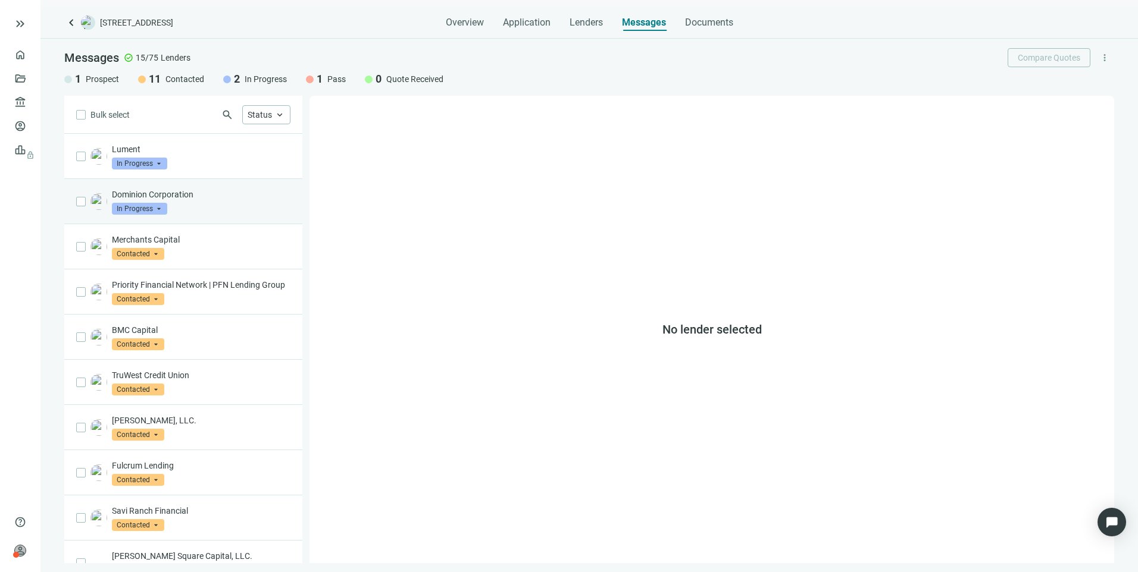
click at [218, 220] on div "Dominion Corporation In Progress arrow_drop_down" at bounding box center [183, 201] width 238 height 45
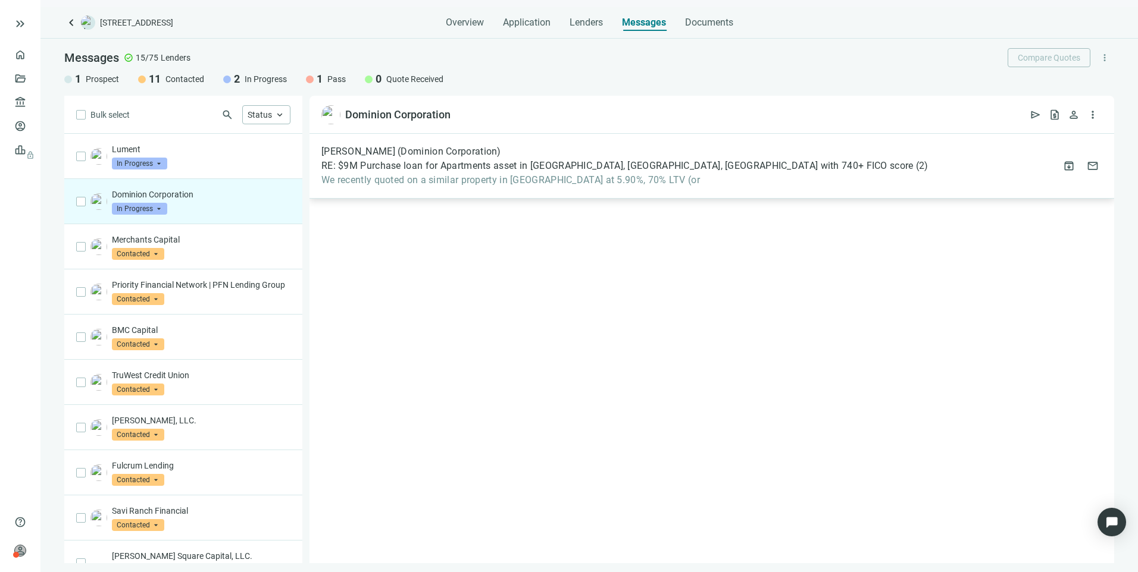
click at [510, 180] on span "We recently quoted on a similar property in San Antonio at 5.90%, 70% LTV (or" at bounding box center [624, 180] width 607 height 12
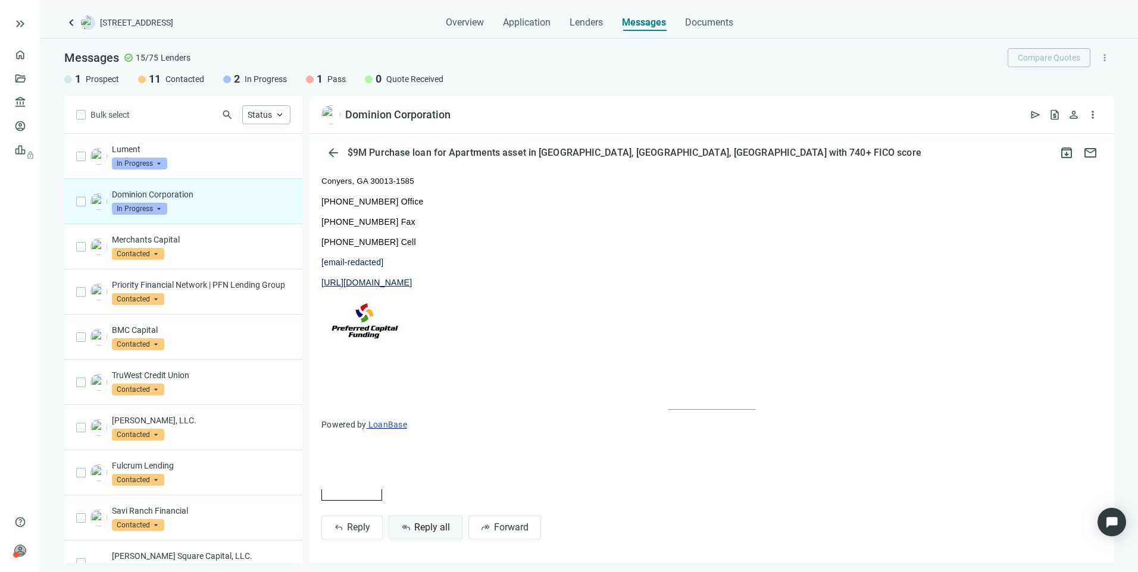
click at [423, 528] on span "Reply all" at bounding box center [432, 527] width 36 height 11
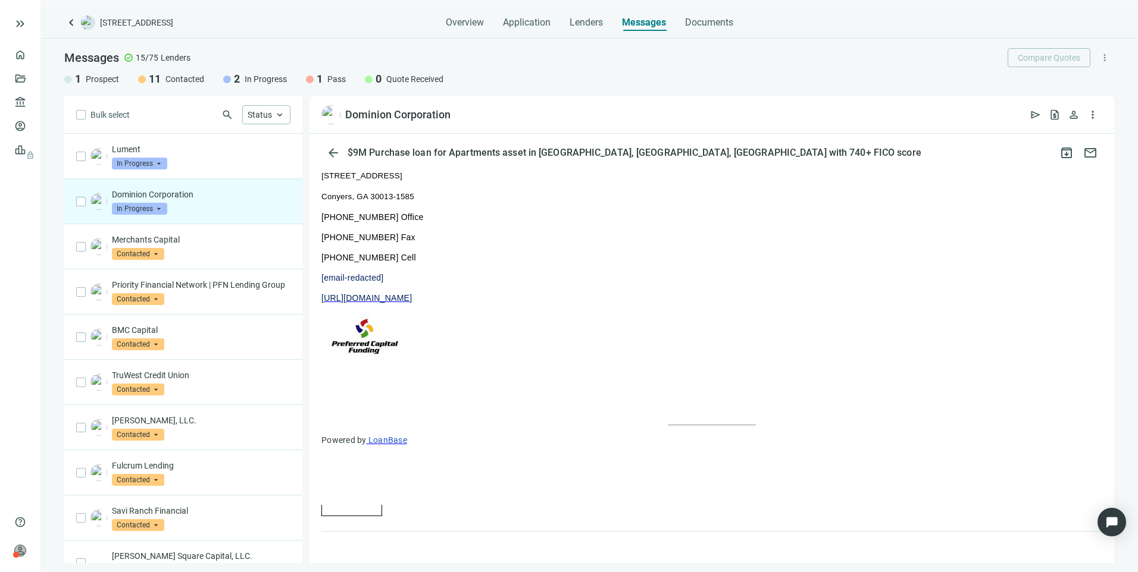
scroll to position [919, 0]
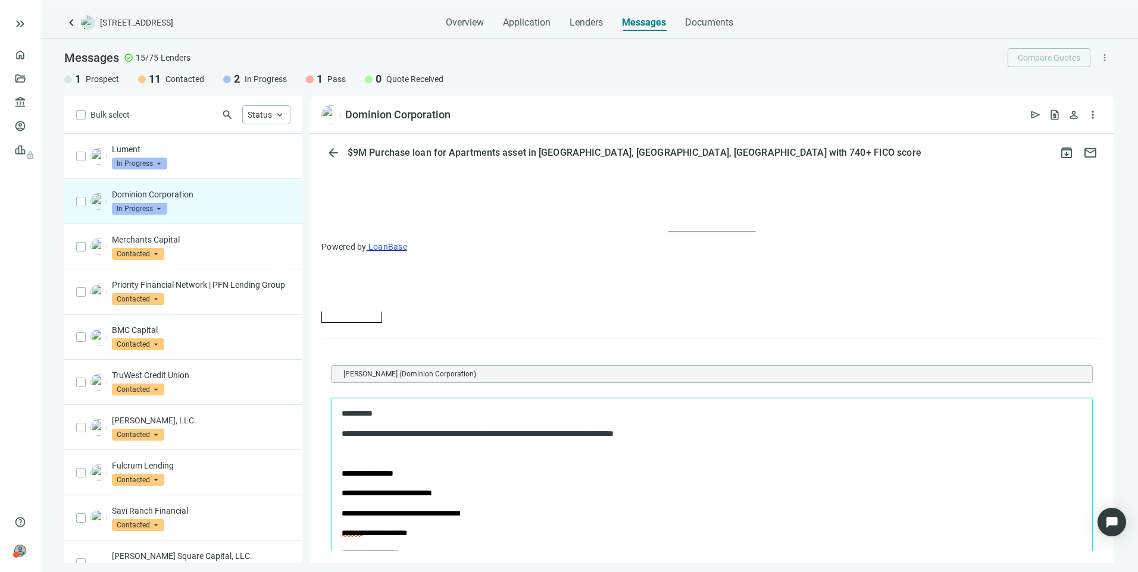
click at [408, 452] on p "Rich Text Area. Press ALT-0 for help." at bounding box center [712, 453] width 740 height 12
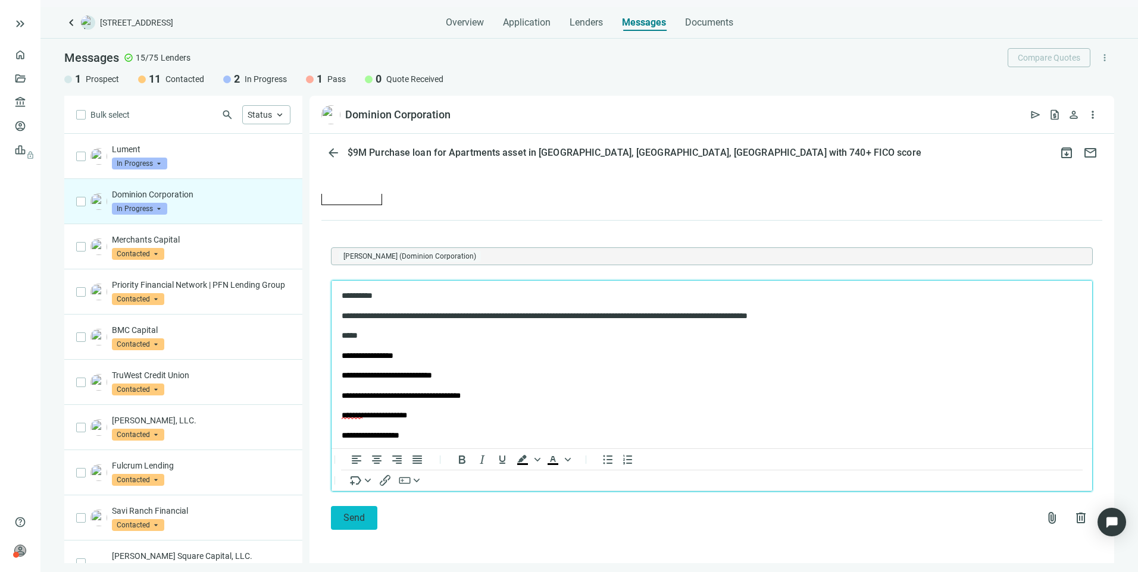
click at [352, 528] on button "Send" at bounding box center [354, 518] width 46 height 24
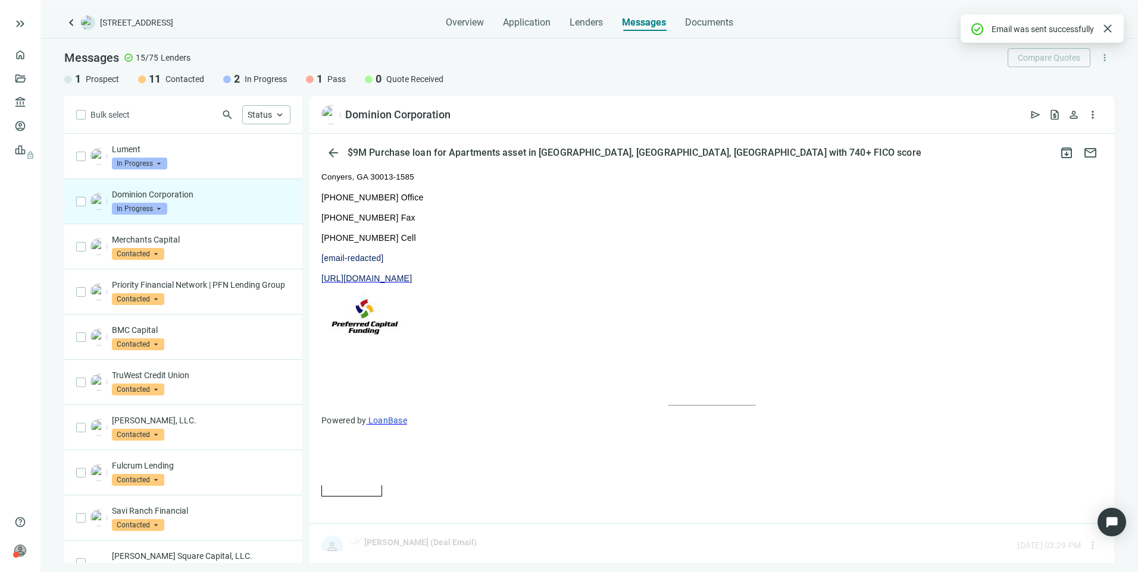
scroll to position [1041, 0]
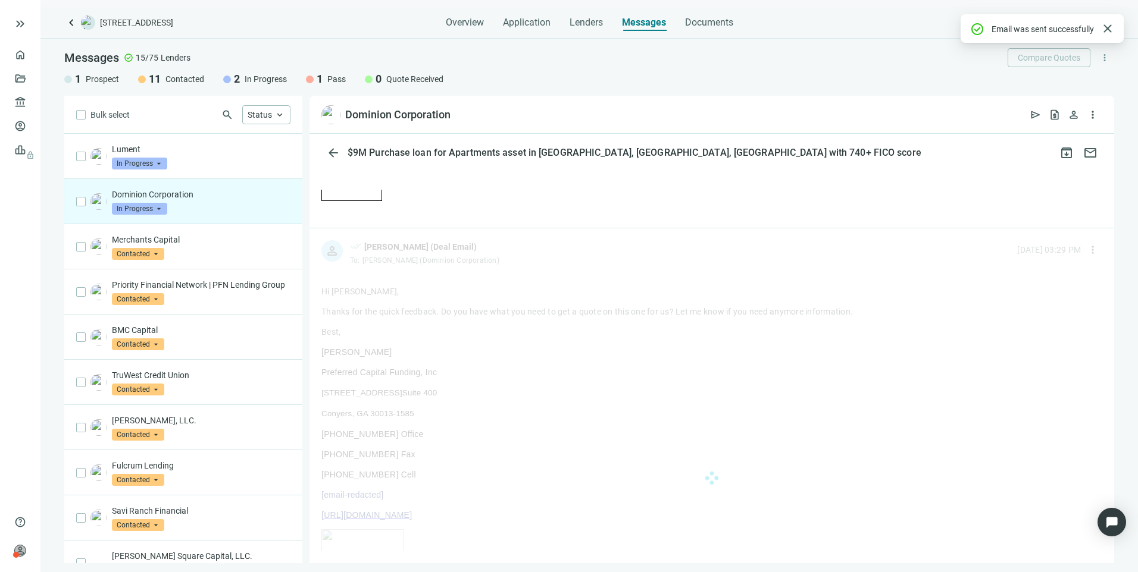
click at [159, 208] on span "In Progress" at bounding box center [139, 209] width 55 height 12
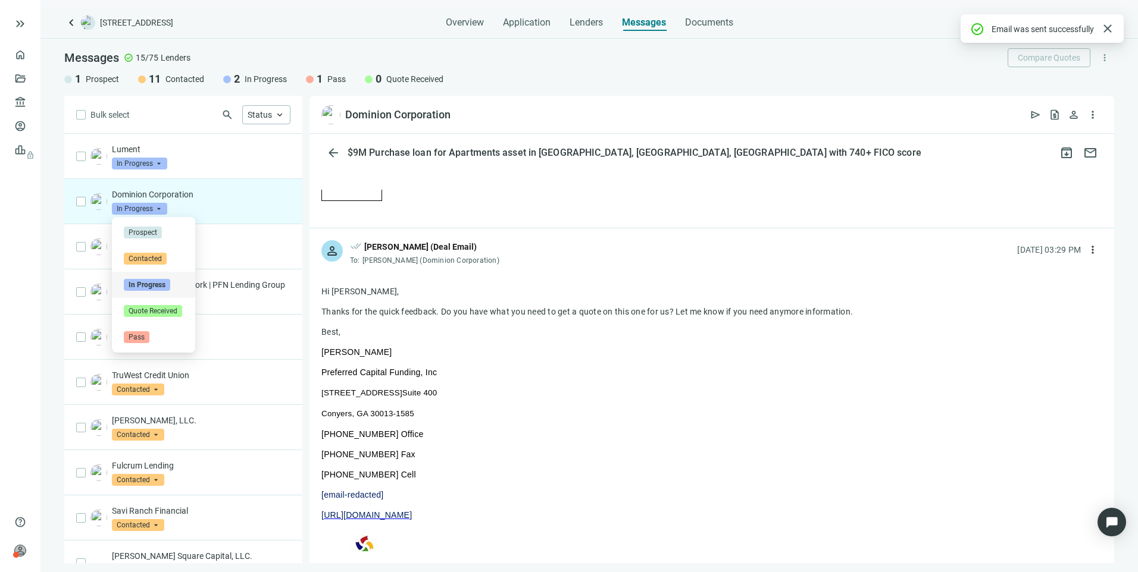
click at [159, 208] on span "In Progress" at bounding box center [139, 209] width 55 height 12
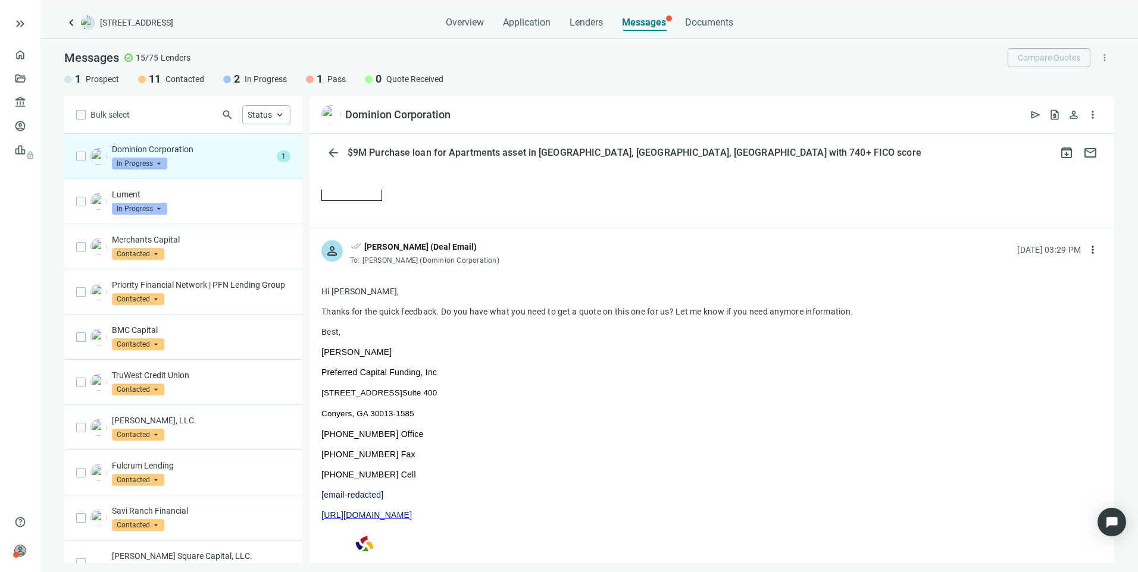
click at [181, 158] on div "Dominion Corporation in_progress In Progress arrow_drop_down contacted in_progr…" at bounding box center [192, 156] width 160 height 26
click at [30, 58] on link "Overview" at bounding box center [47, 55] width 35 height 10
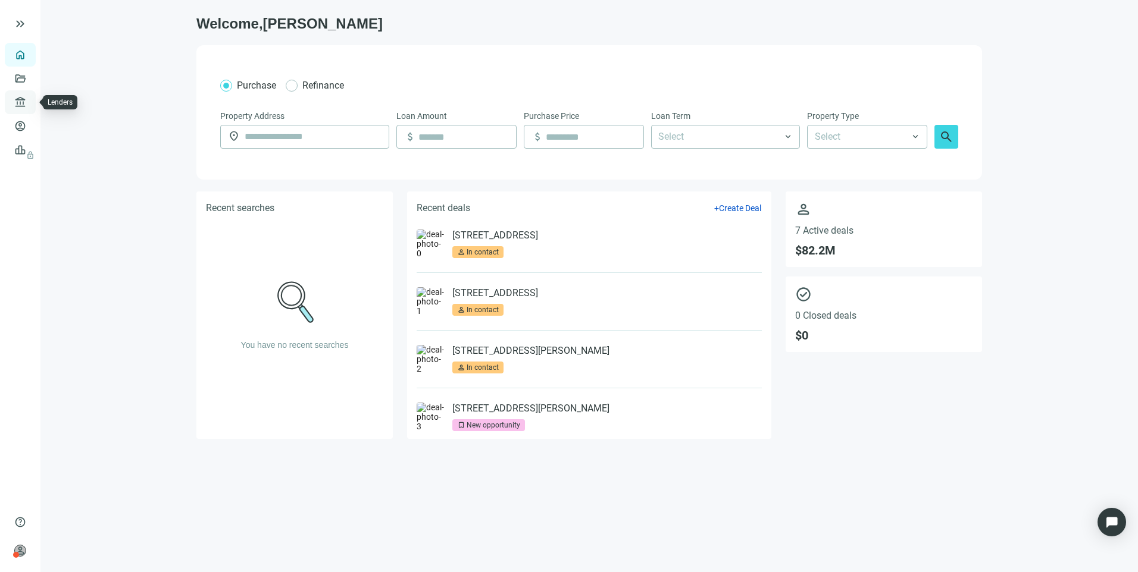
click at [30, 107] on link "Lenders" at bounding box center [45, 103] width 31 height 10
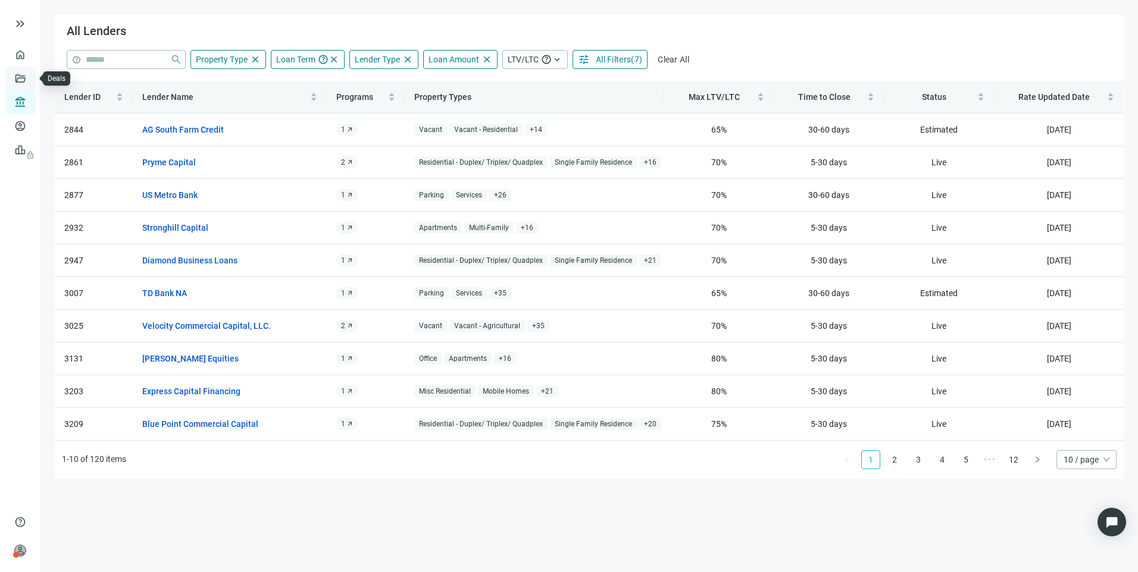
click at [30, 74] on link "Deals" at bounding box center [40, 79] width 21 height 10
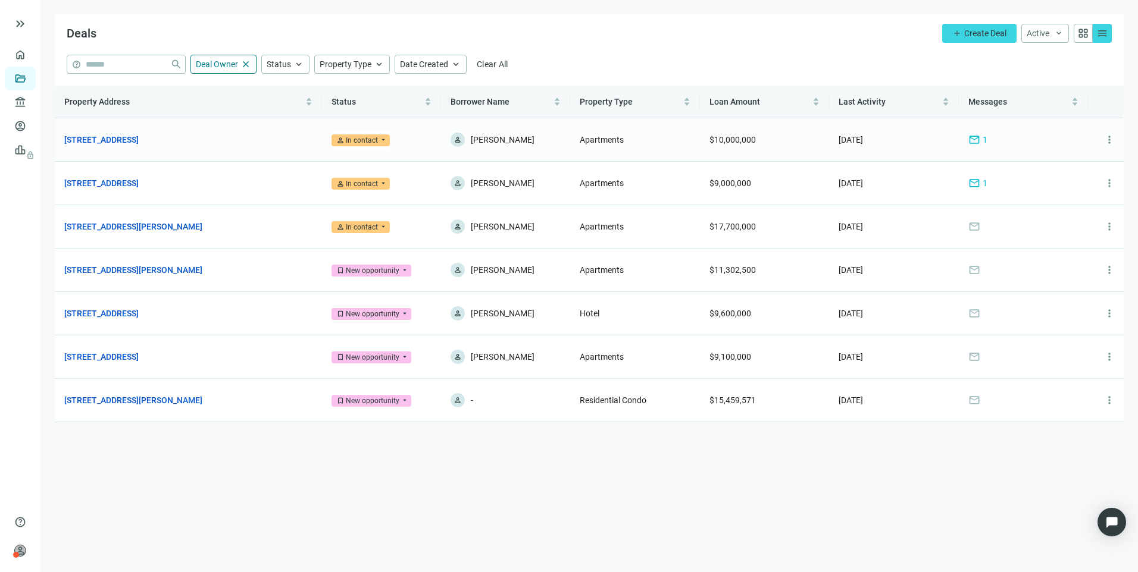
click at [975, 142] on span "mail" at bounding box center [974, 140] width 12 height 12
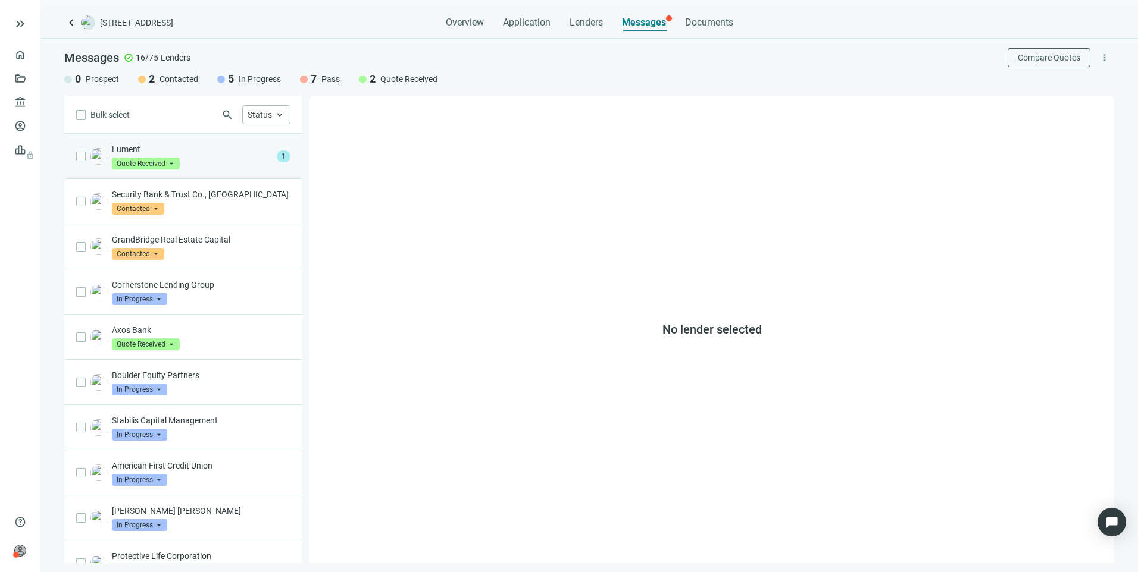
click at [207, 154] on p "Lument" at bounding box center [192, 149] width 160 height 12
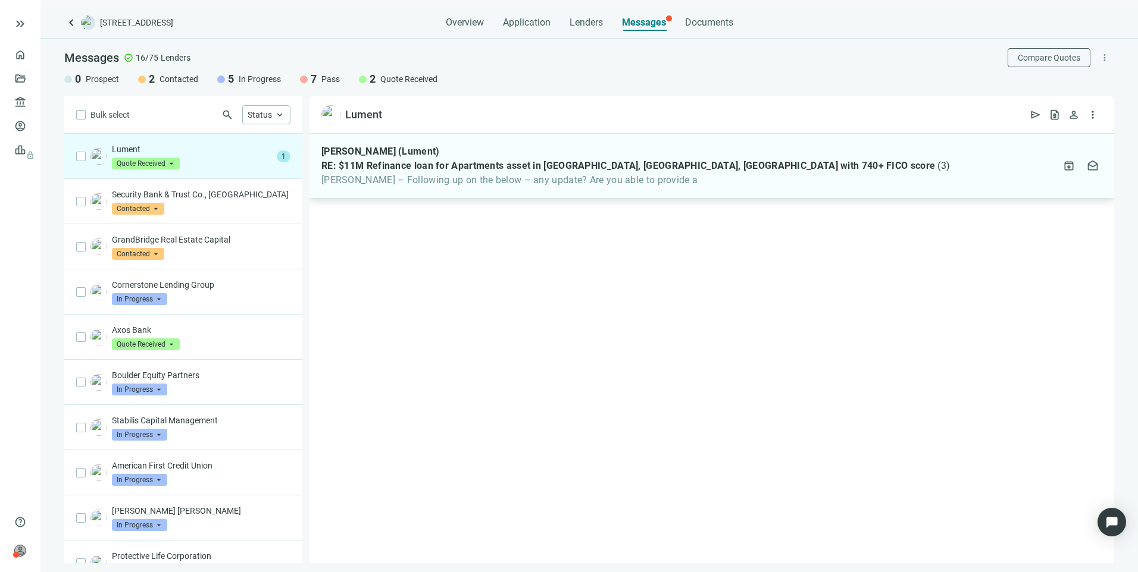
click at [468, 180] on span "Larry – Following up on the below – any update? Are you able to provide a" at bounding box center [635, 180] width 628 height 12
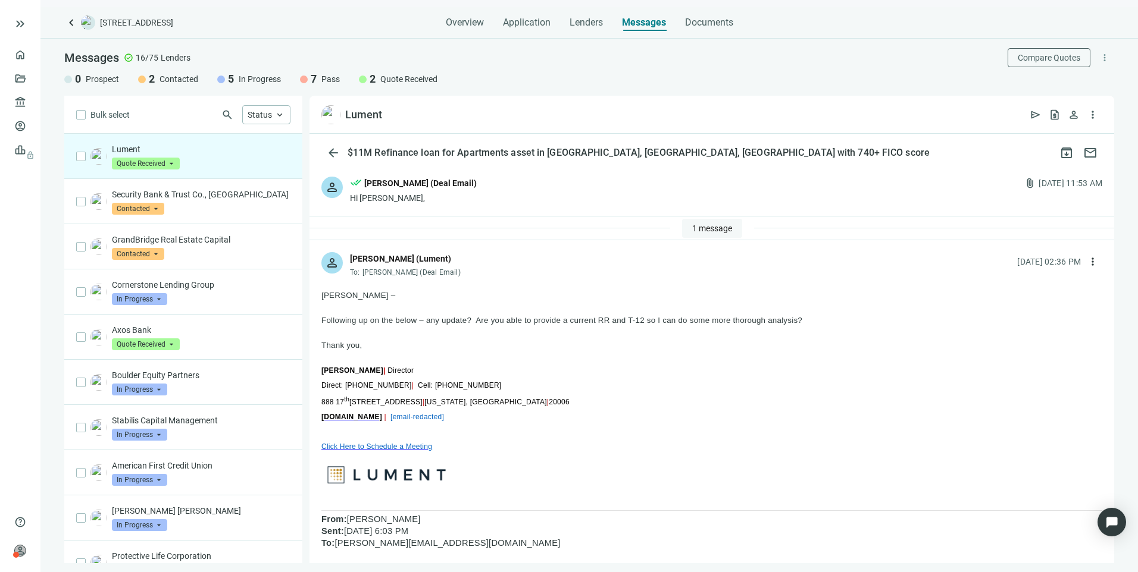
click at [707, 224] on span "1 message" at bounding box center [712, 229] width 40 height 10
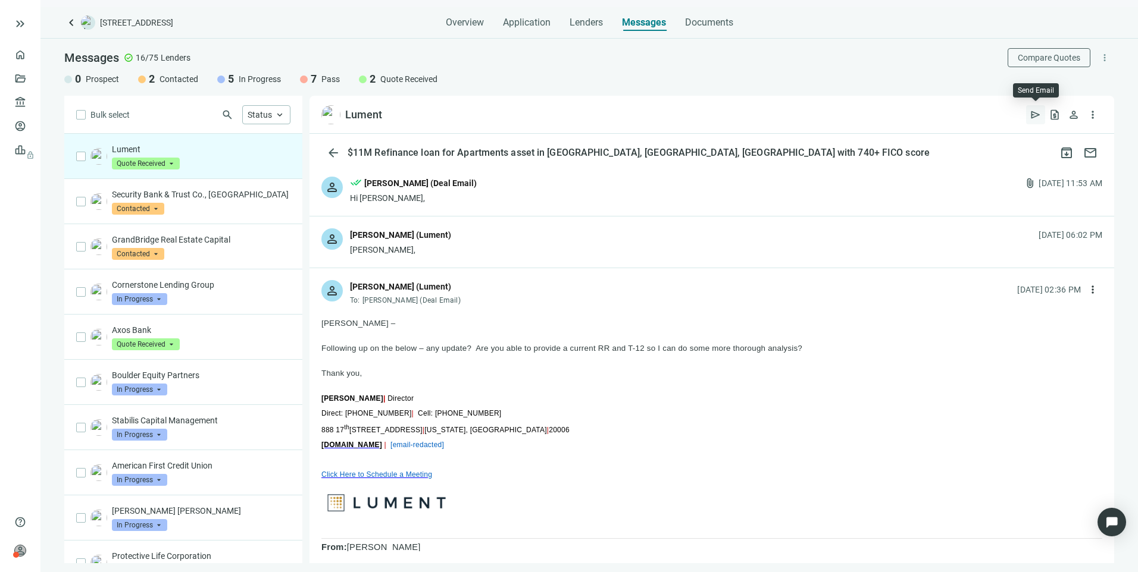
click at [1038, 112] on span "send" at bounding box center [1035, 115] width 12 height 12
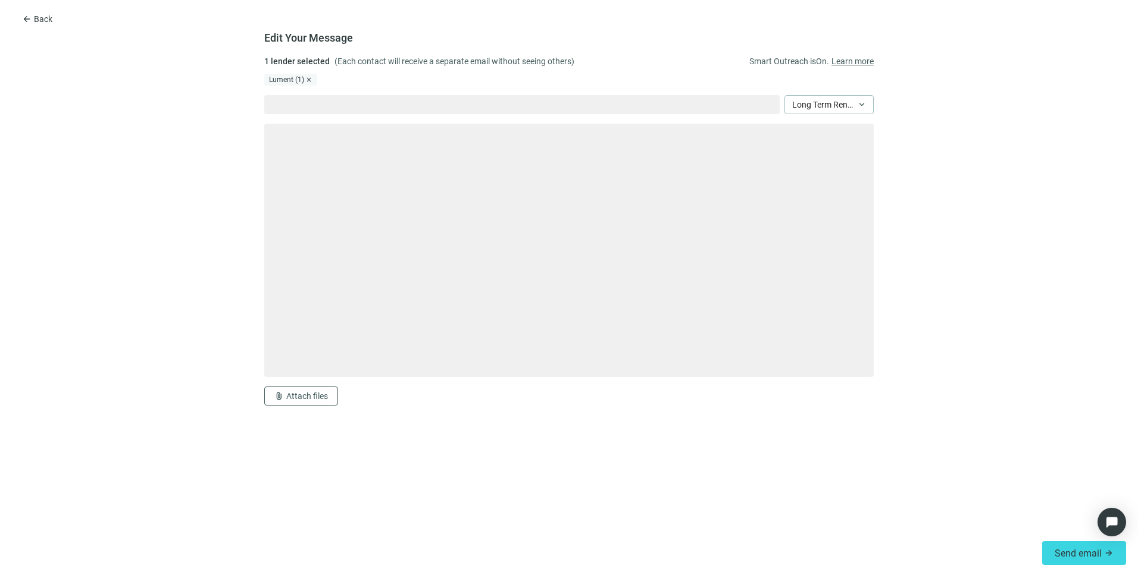
type textarea "**********"
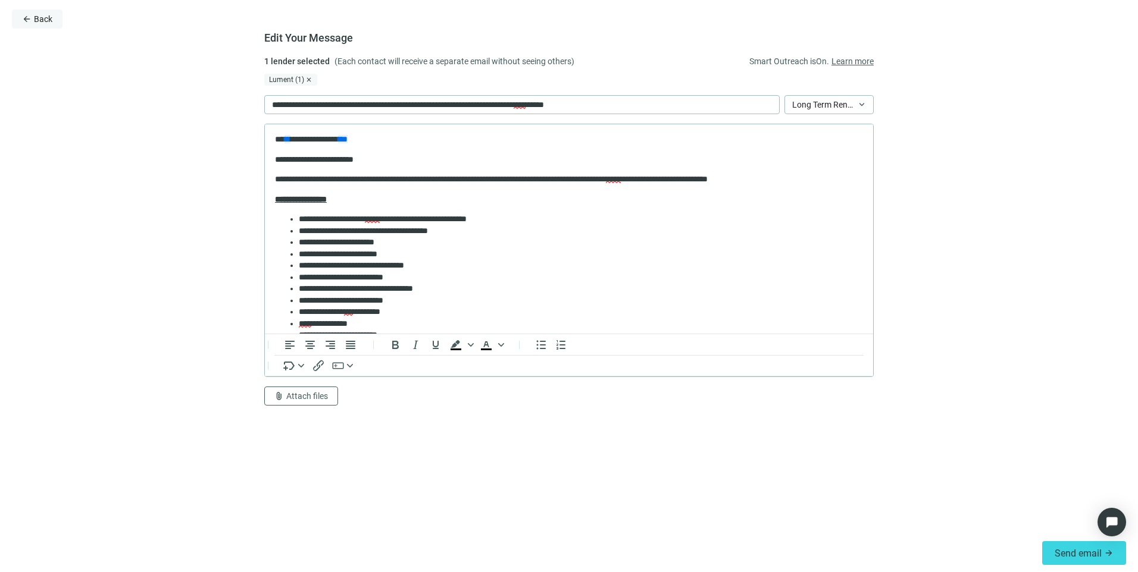
click at [33, 18] on button "arrow_back Back" at bounding box center [37, 19] width 51 height 19
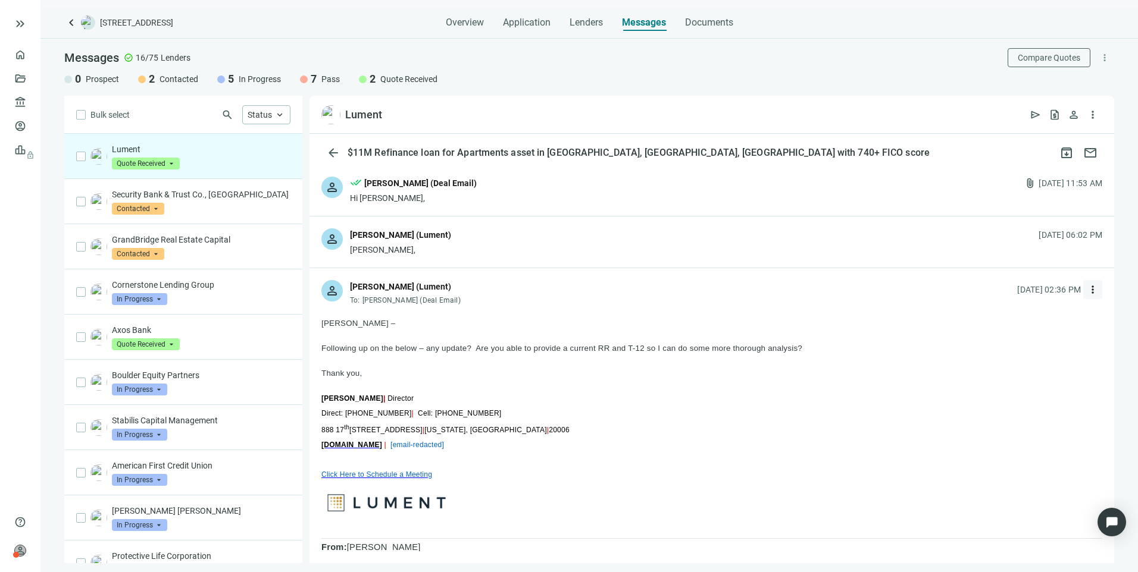
click at [1087, 289] on span "more_vert" at bounding box center [1093, 290] width 12 height 12
click at [1024, 335] on span "Reply all" at bounding box center [1009, 339] width 30 height 10
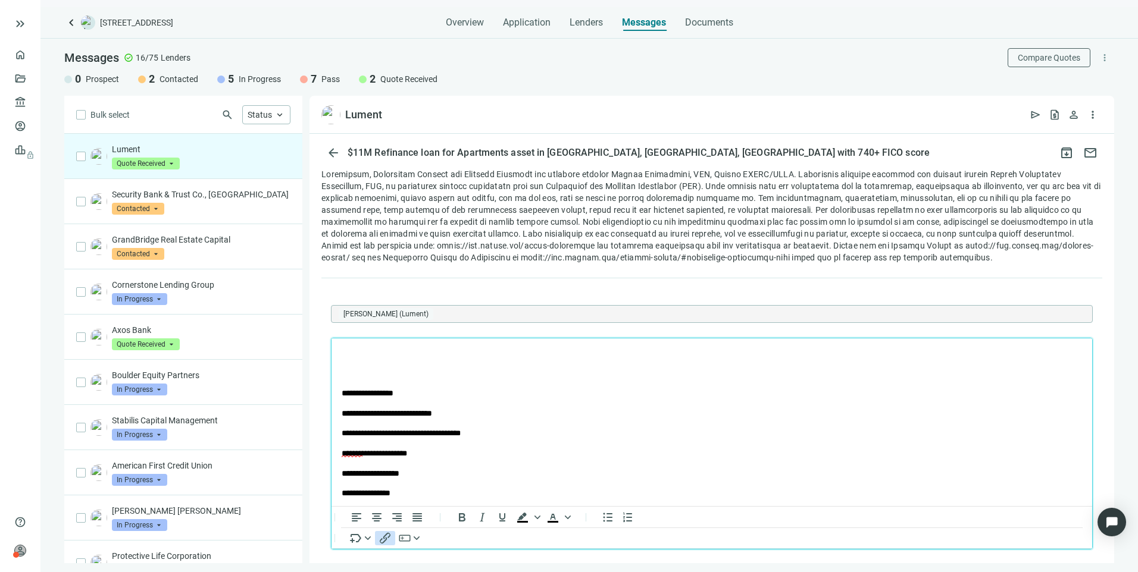
click at [383, 546] on icon "Insert/edit link" at bounding box center [385, 538] width 14 height 14
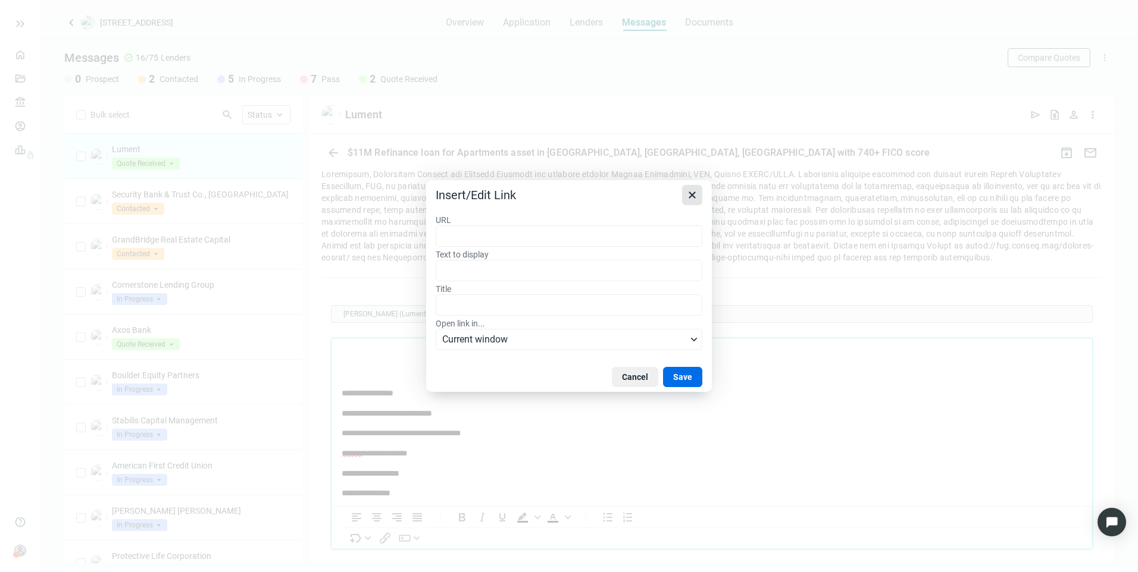
click at [696, 193] on icon "Close" at bounding box center [692, 195] width 14 height 14
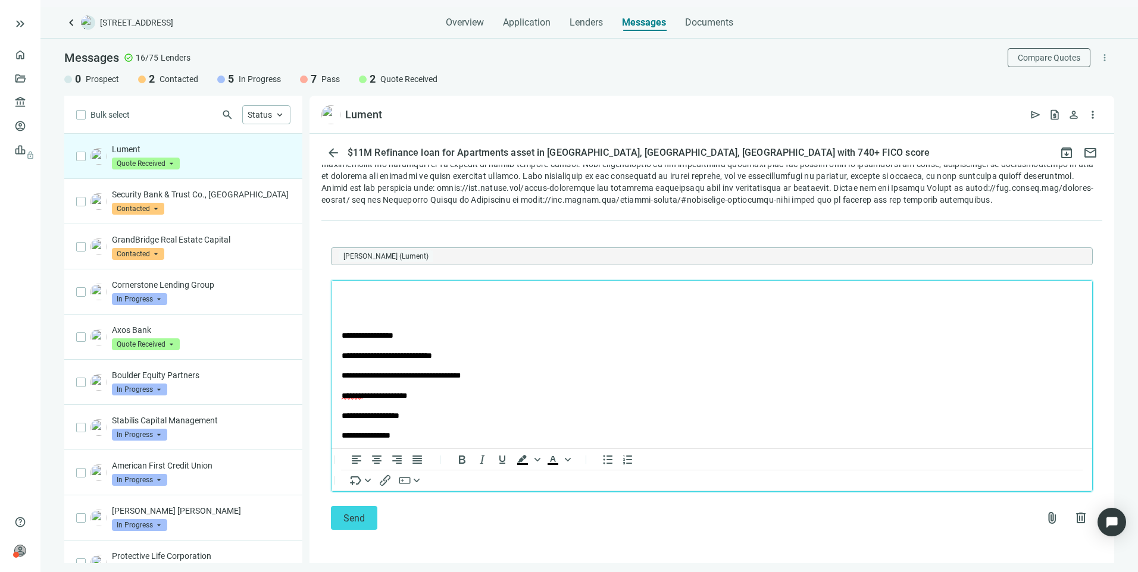
scroll to position [1775, 0]
click at [1045, 519] on span "attach_file" at bounding box center [1052, 518] width 14 height 14
click at [405, 300] on p "Rich Text Area. Press ALT-0 for help." at bounding box center [712, 296] width 740 height 12
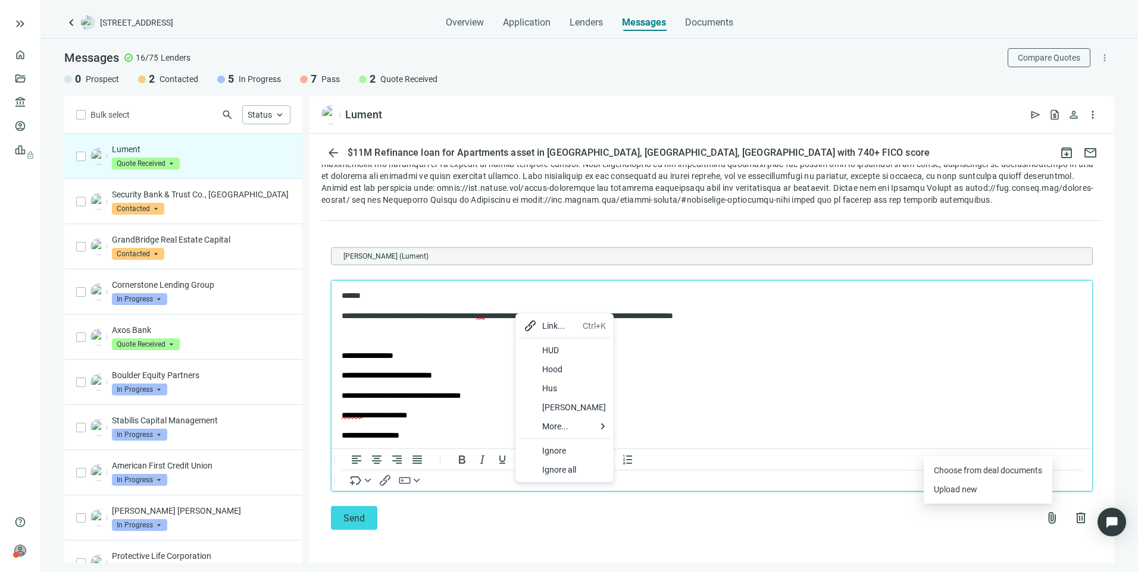
click at [552, 352] on div "HUD" at bounding box center [574, 350] width 64 height 14
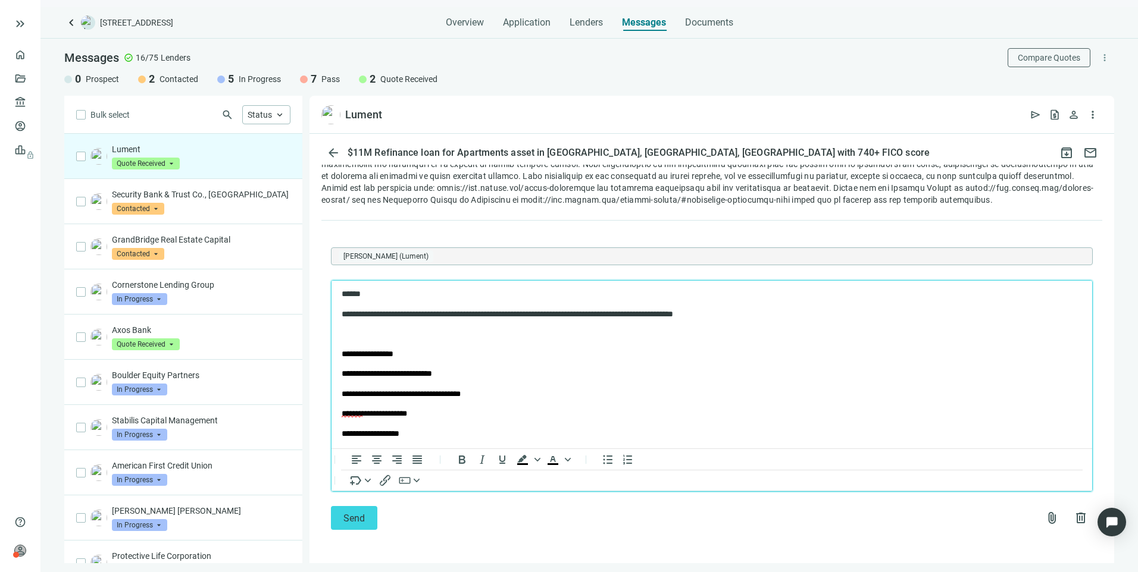
scroll to position [0, 0]
click at [391, 337] on p "Rich Text Area. Press ALT-0 for help." at bounding box center [712, 336] width 740 height 12
click at [355, 519] on span "Send" at bounding box center [353, 518] width 21 height 11
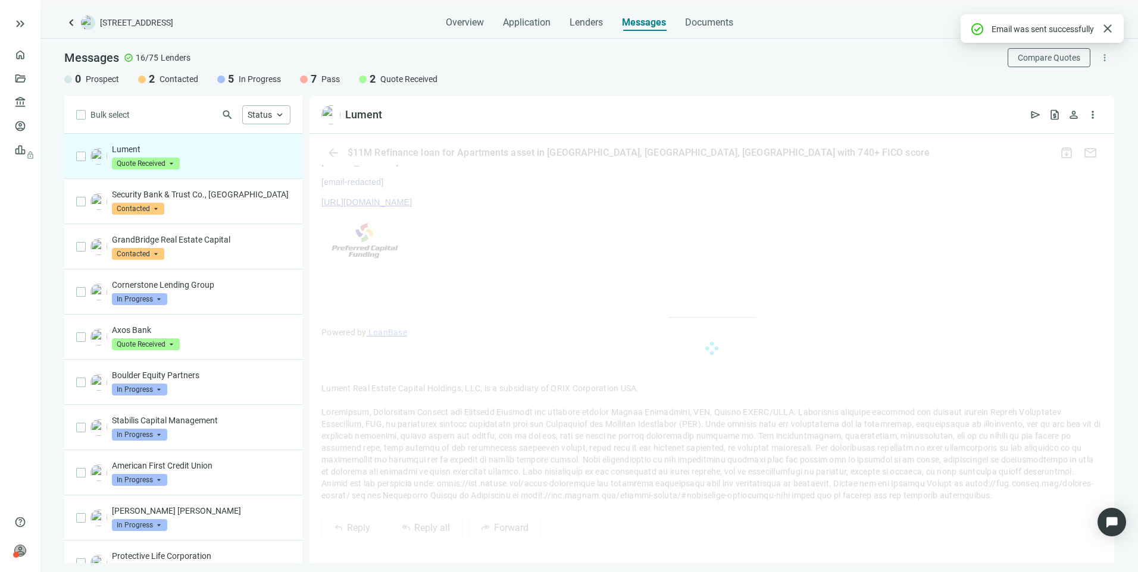
scroll to position [1775, 0]
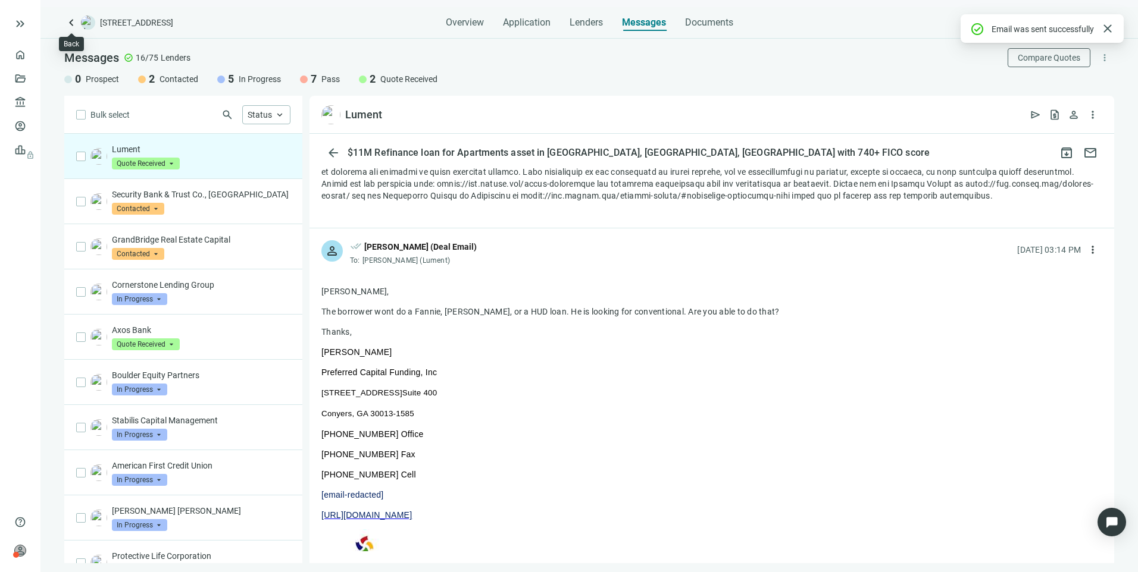
click at [67, 25] on span "keyboard_arrow_left" at bounding box center [71, 22] width 14 height 14
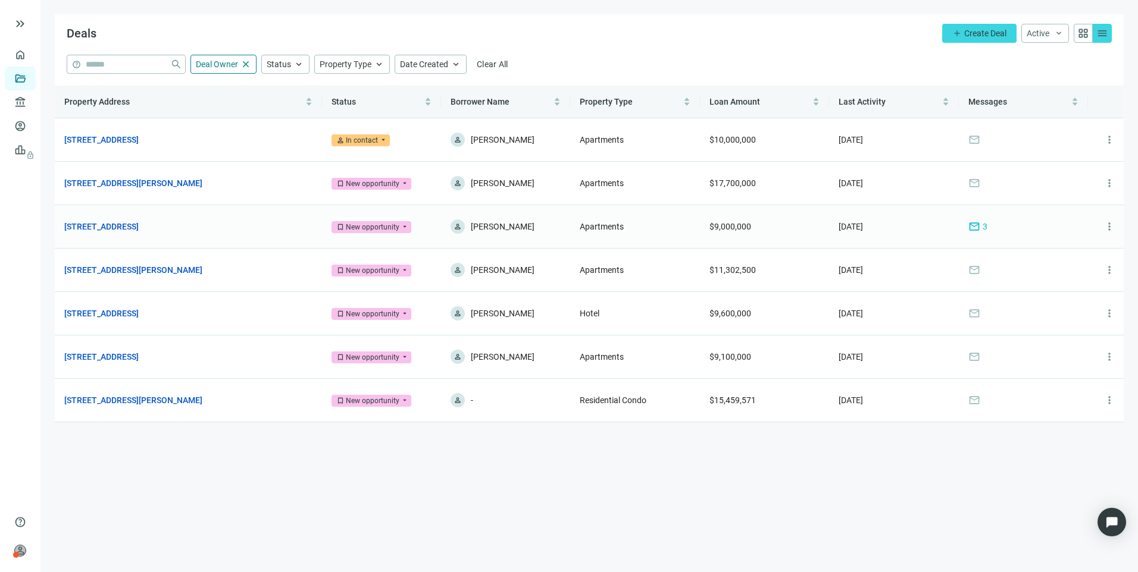
click at [973, 228] on span "mail" at bounding box center [974, 227] width 12 height 12
click at [30, 55] on link "Overview" at bounding box center [47, 55] width 35 height 10
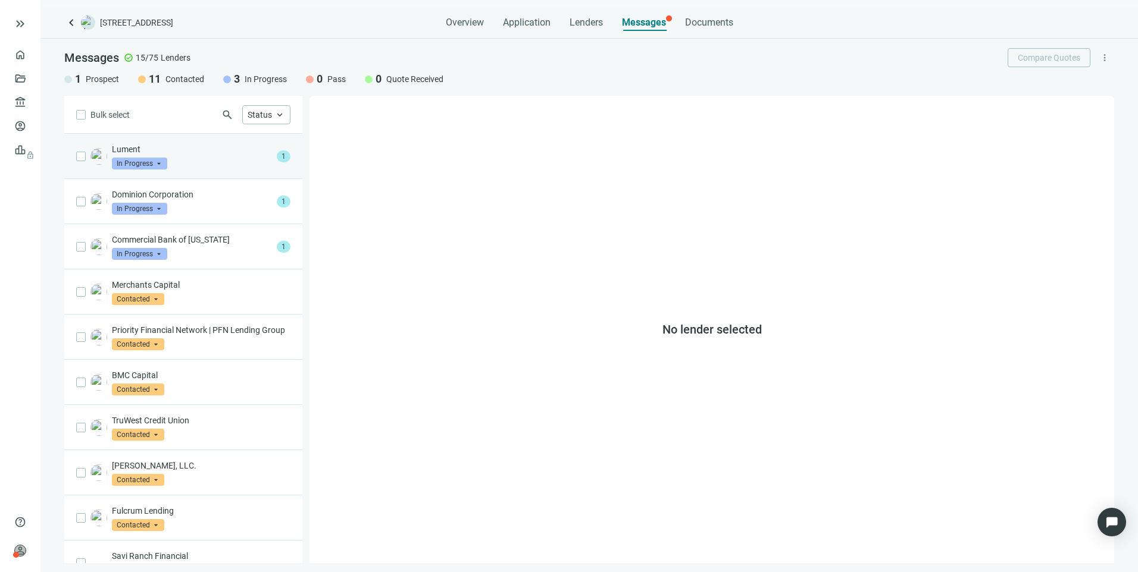
click at [177, 156] on div "Lument In Progress arrow_drop_down" at bounding box center [192, 156] width 160 height 26
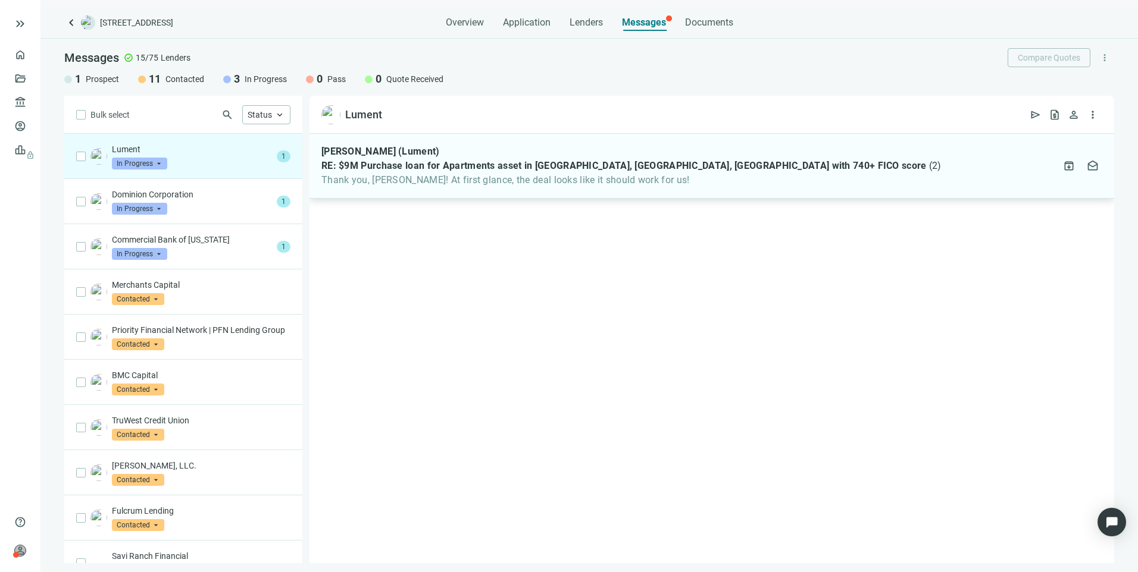
click at [639, 188] on div "David Frasz (Lument) RE: $9M Purchase loan for Apartments asset in Fort Worth, …" at bounding box center [711, 166] width 805 height 65
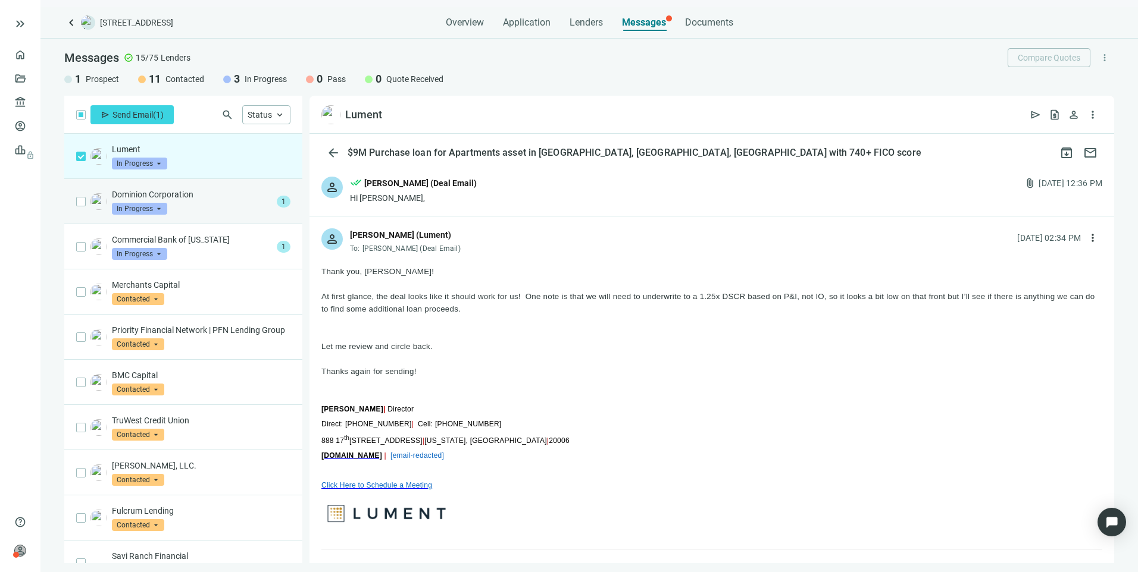
click at [215, 200] on p "Dominion Corporation" at bounding box center [192, 195] width 160 height 12
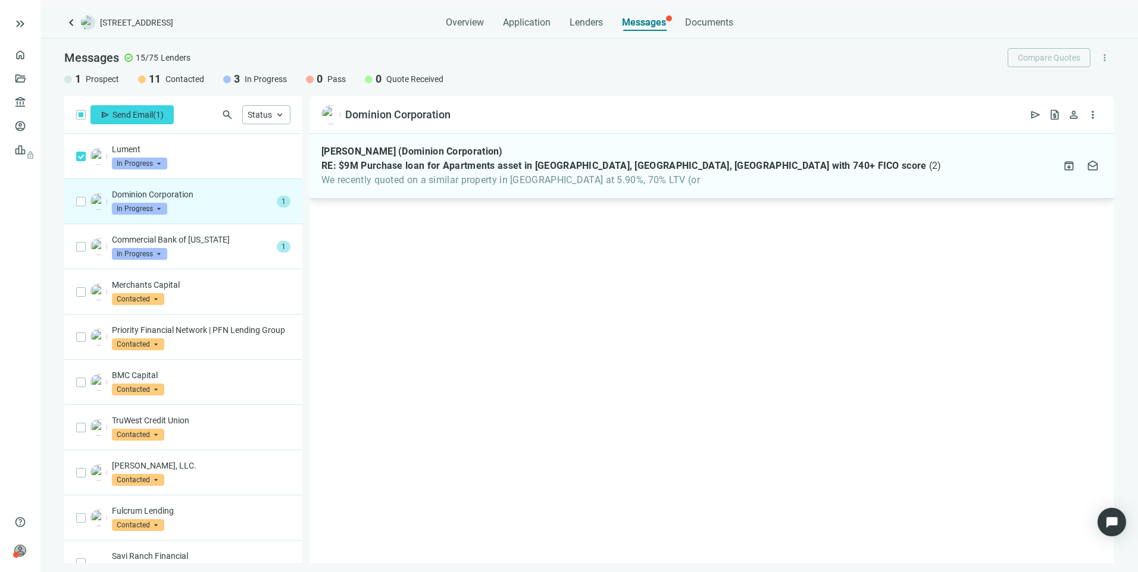
click at [440, 178] on span "We recently quoted on a similar property in San Antonio at 5.90%, 70% LTV (or" at bounding box center [631, 180] width 620 height 12
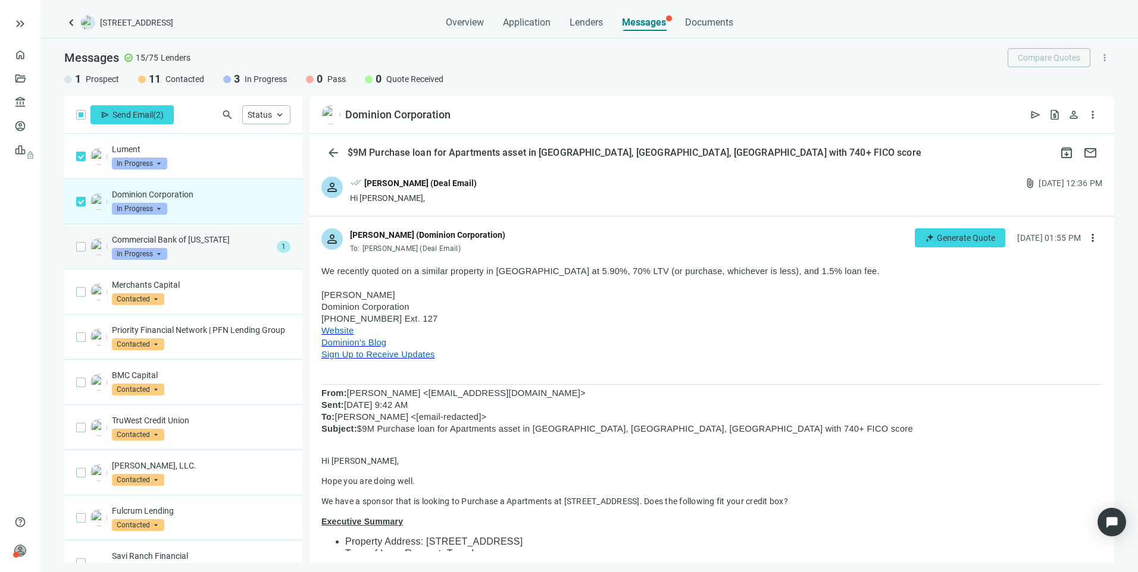
click at [221, 248] on div "Commercial Bank of Texas In Progress arrow_drop_down" at bounding box center [192, 247] width 160 height 26
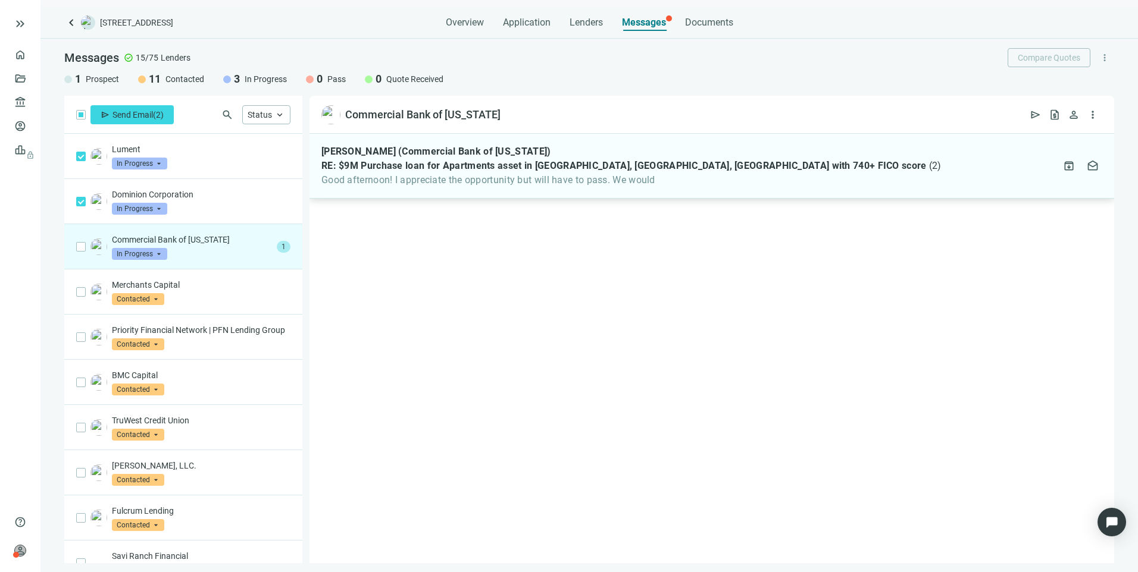
click at [443, 181] on span "Good afternoon! I appreciate the opportunity but will have to pass. We would" at bounding box center [631, 180] width 620 height 12
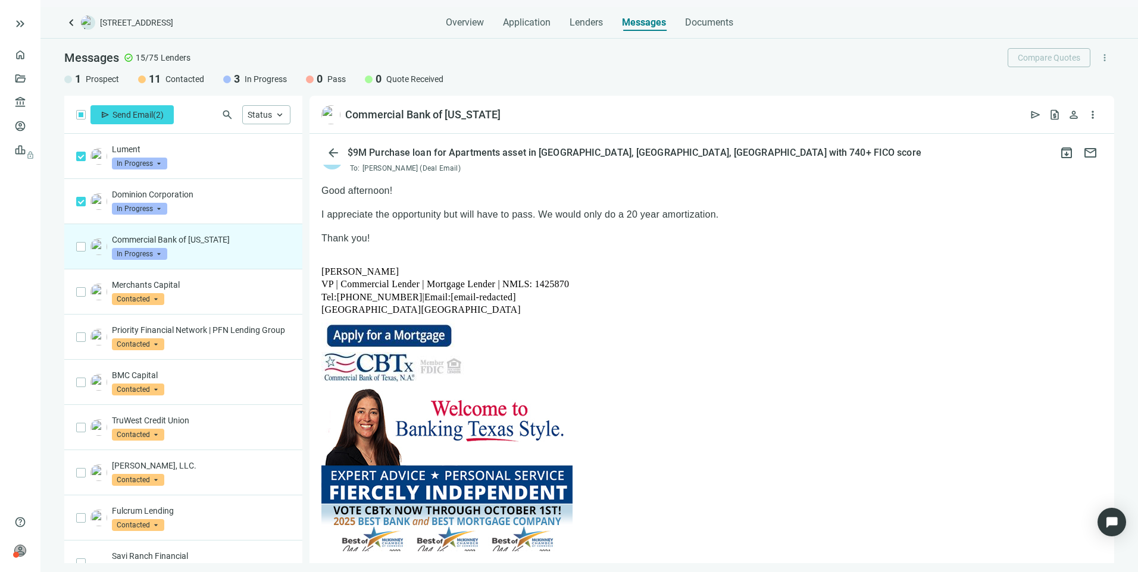
scroll to position [60, 0]
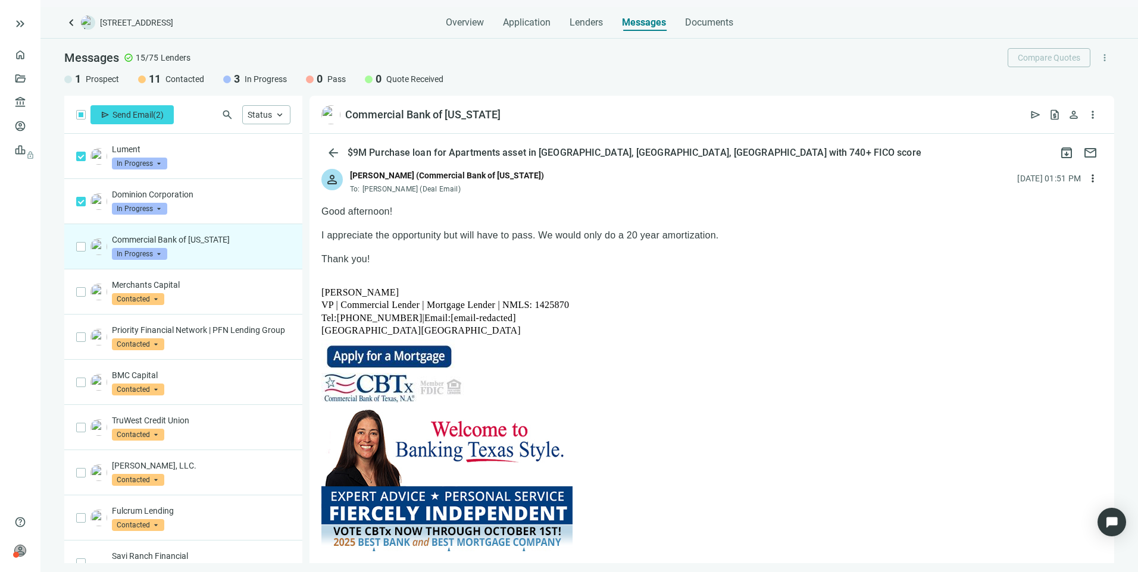
click at [133, 255] on span "In Progress" at bounding box center [139, 254] width 55 height 12
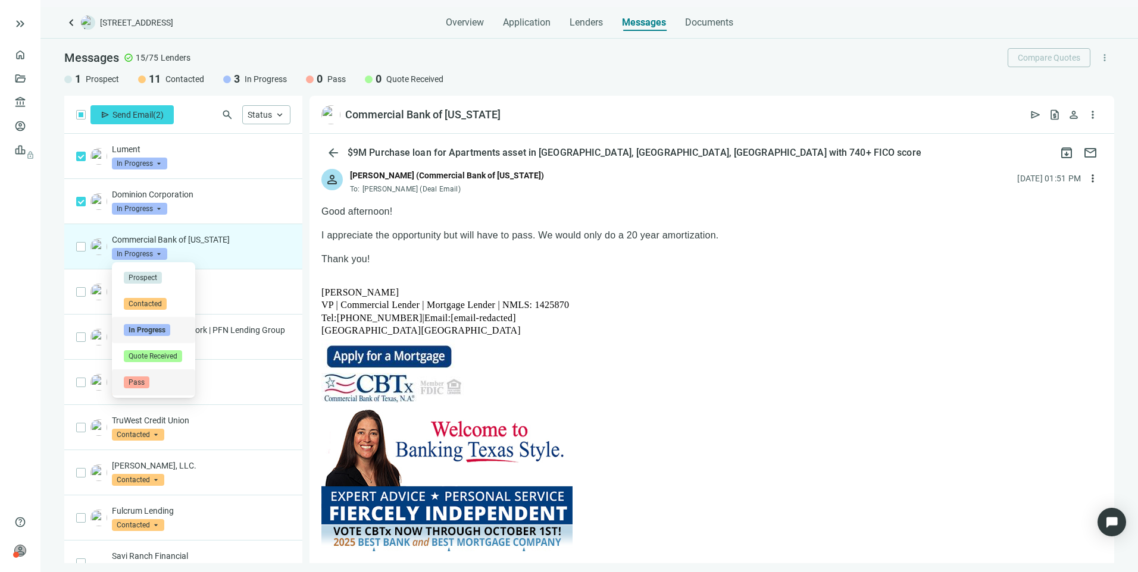
click at [149, 384] on span "Pass" at bounding box center [137, 383] width 26 height 12
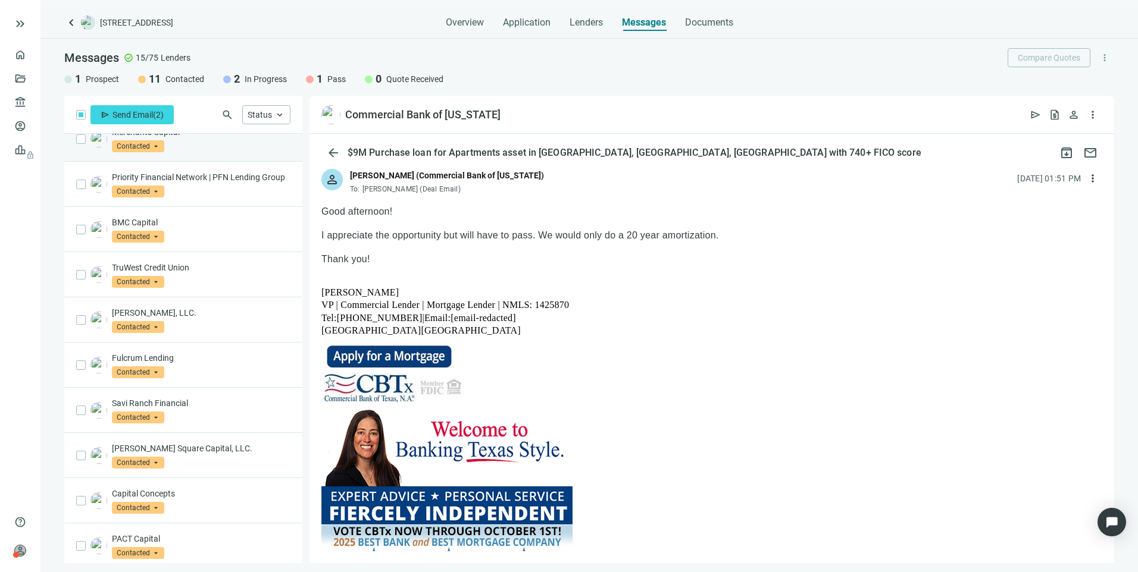
scroll to position [0, 0]
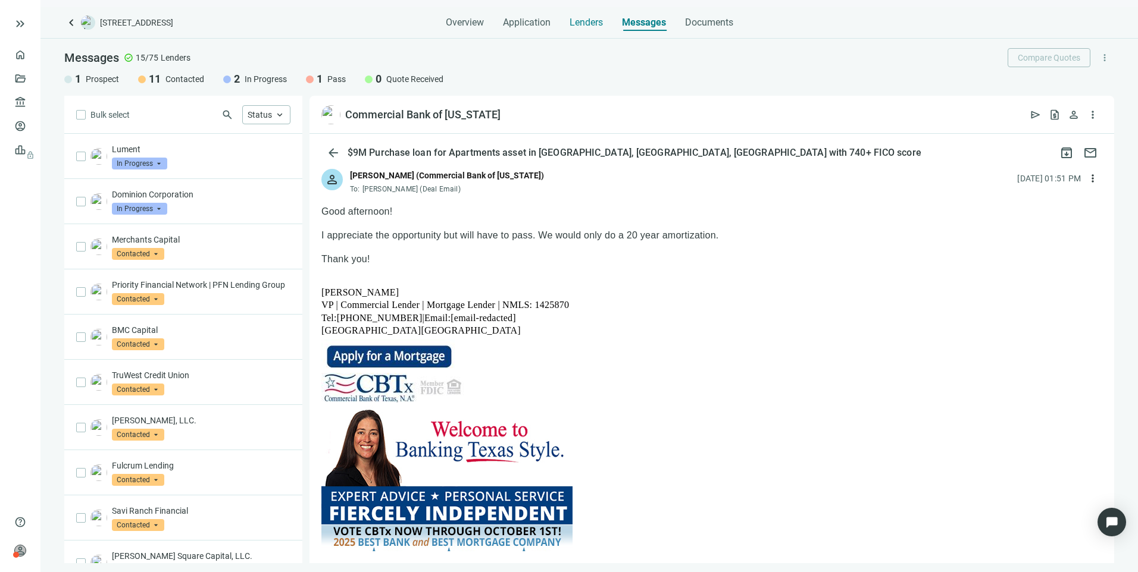
click at [589, 20] on span "Lenders" at bounding box center [585, 23] width 33 height 12
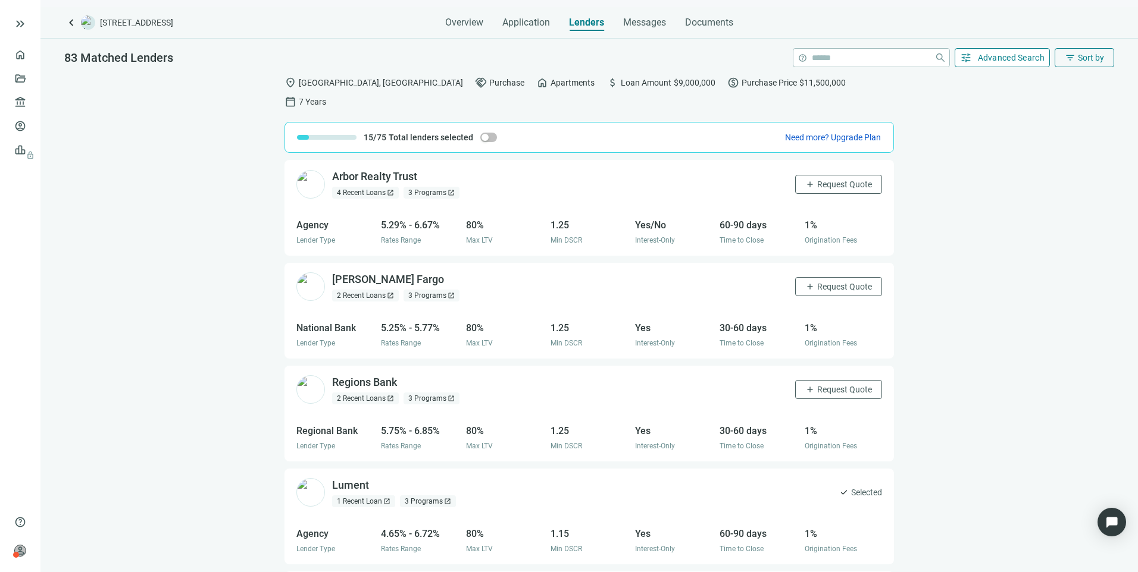
click at [1008, 51] on button "tune Advanced Search" at bounding box center [1002, 57] width 96 height 19
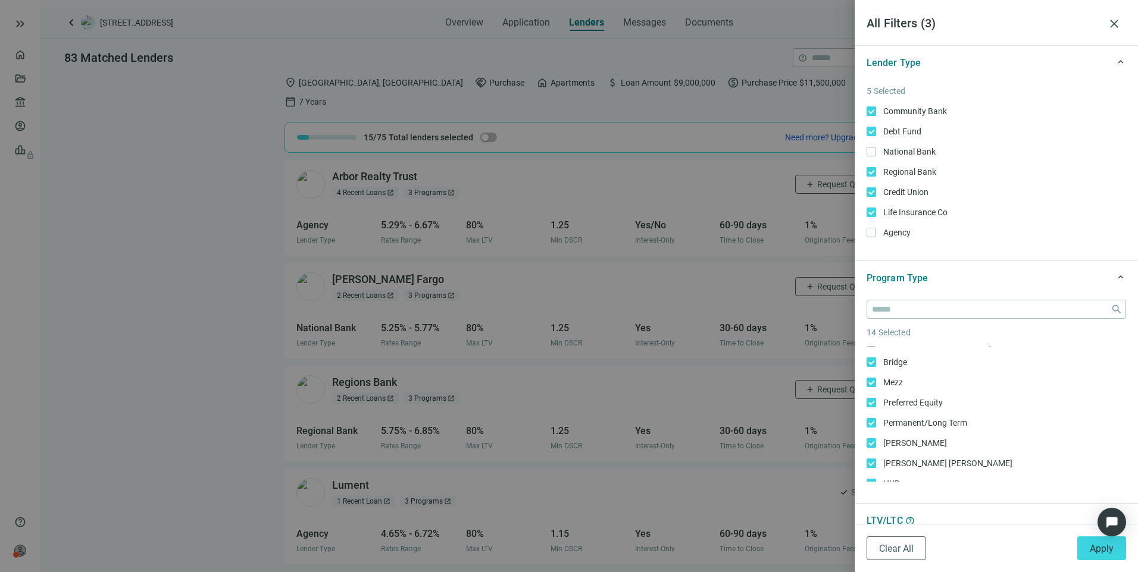
scroll to position [201, 0]
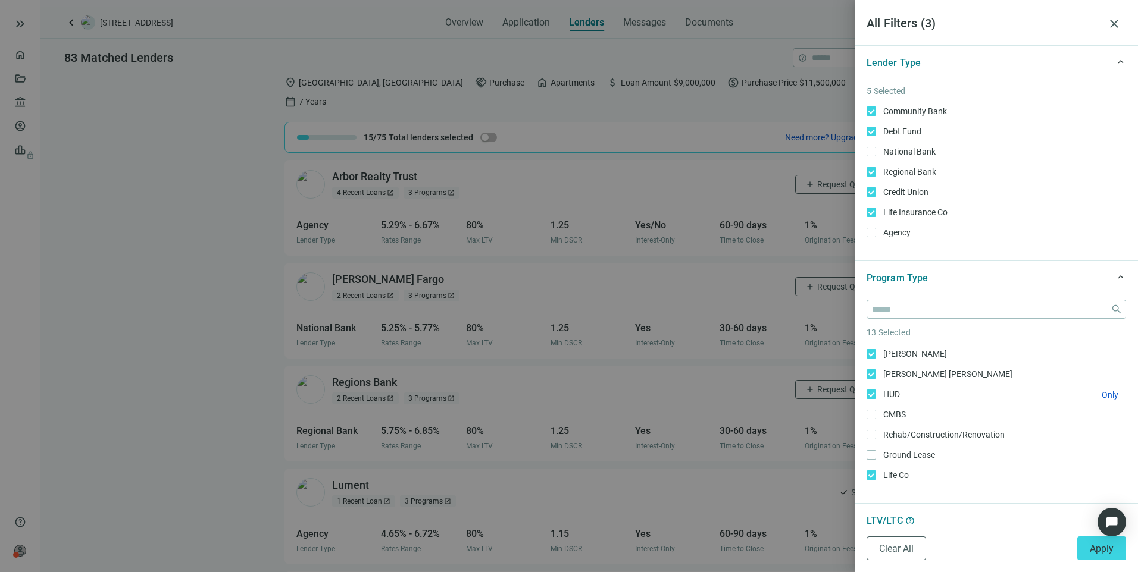
click at [877, 393] on span "HUD Only" at bounding box center [890, 394] width 29 height 13
click at [871, 358] on label "Mezz Only" at bounding box center [995, 352] width 259 height 13
click at [877, 370] on span "SBA Only" at bounding box center [889, 370] width 27 height 13
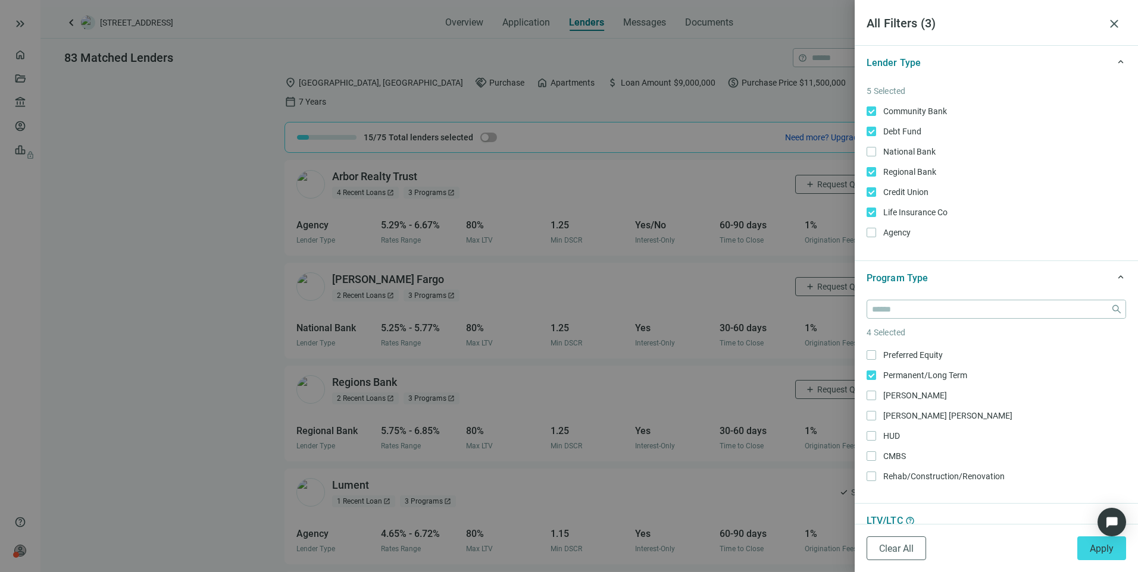
scroll to position [201, 0]
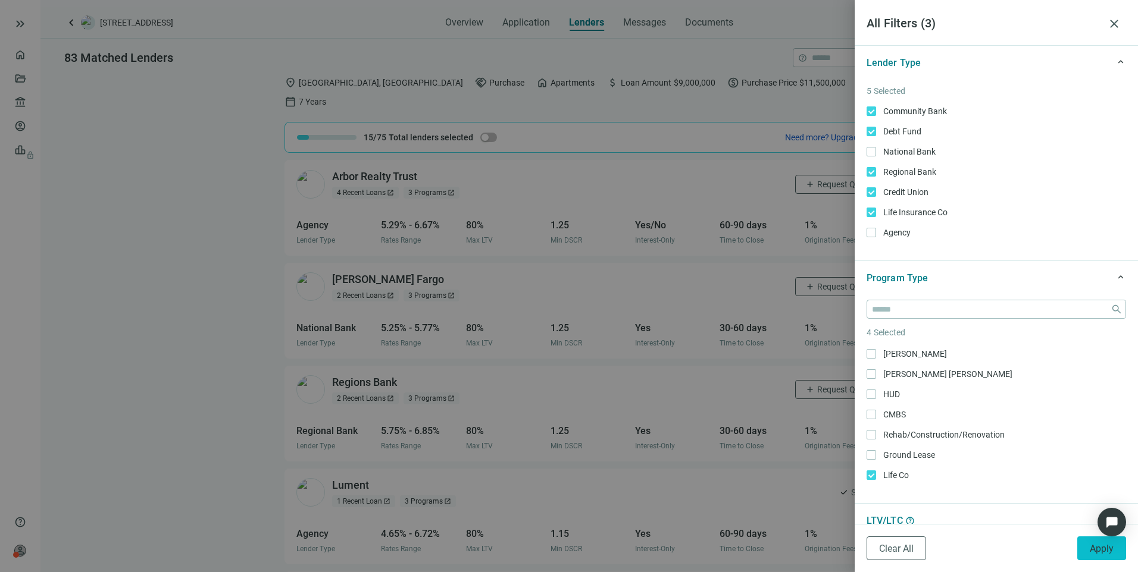
click at [1097, 545] on span "Apply" at bounding box center [1102, 548] width 24 height 11
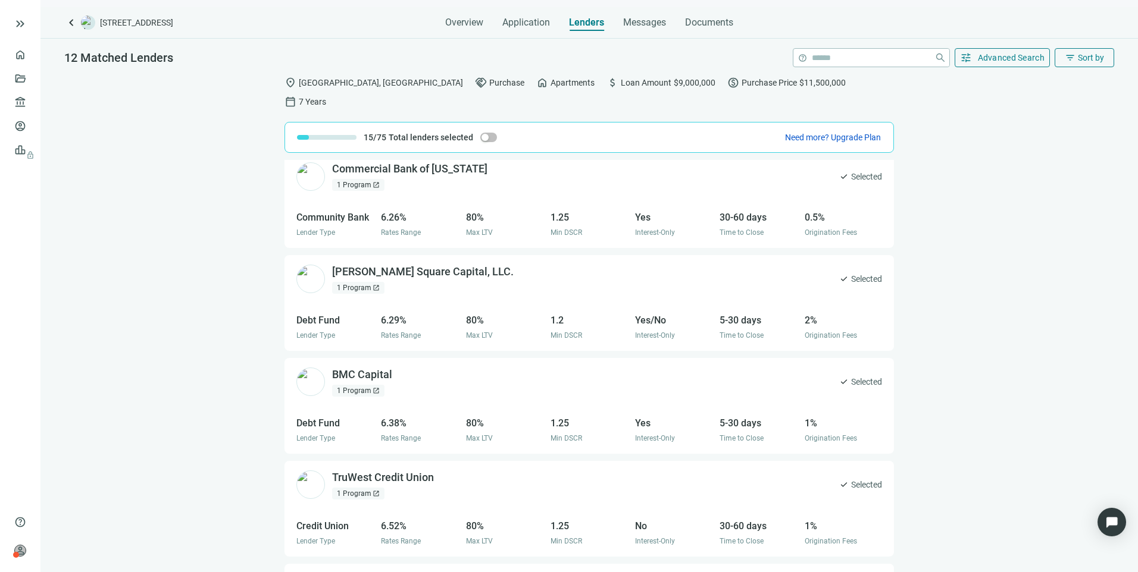
scroll to position [0, 0]
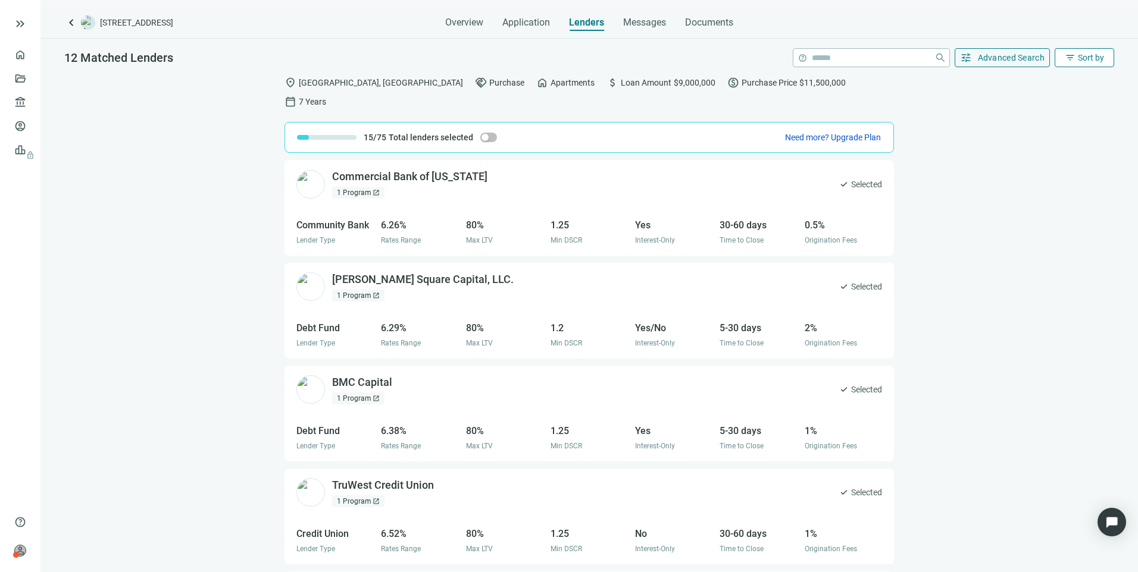
click at [1074, 56] on span "filter_list" at bounding box center [1070, 57] width 11 height 11
click at [967, 128] on div "location_on Fort Worth, TX handshake Purchase home Apartments attach_money Loan…" at bounding box center [588, 330] width 1097 height 521
click at [640, 27] on span "Messages" at bounding box center [644, 22] width 43 height 11
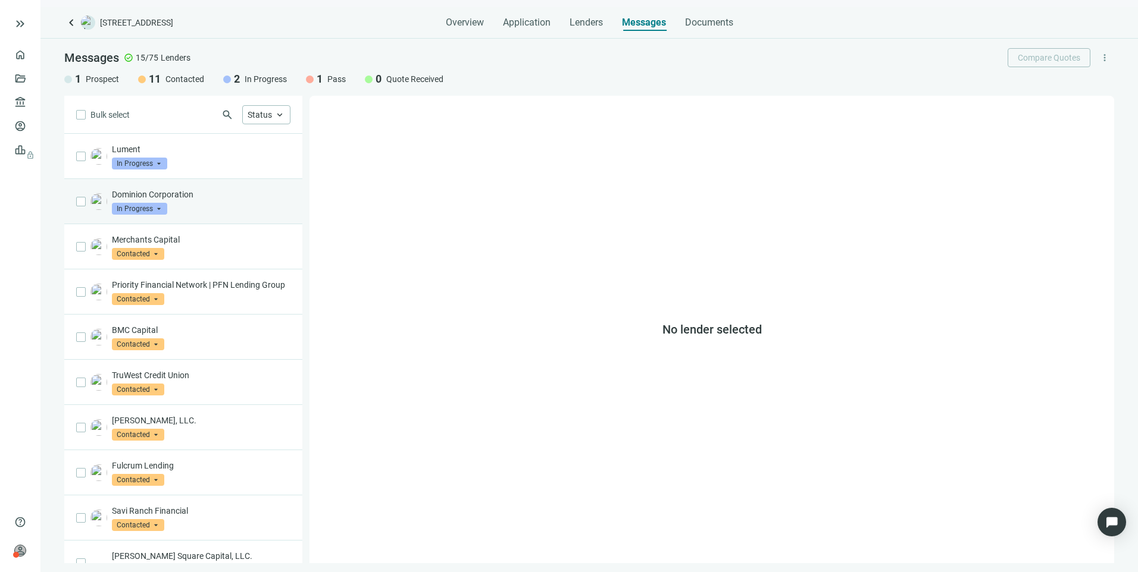
click at [202, 210] on div "Dominion Corporation In Progress arrow_drop_down" at bounding box center [201, 202] width 179 height 26
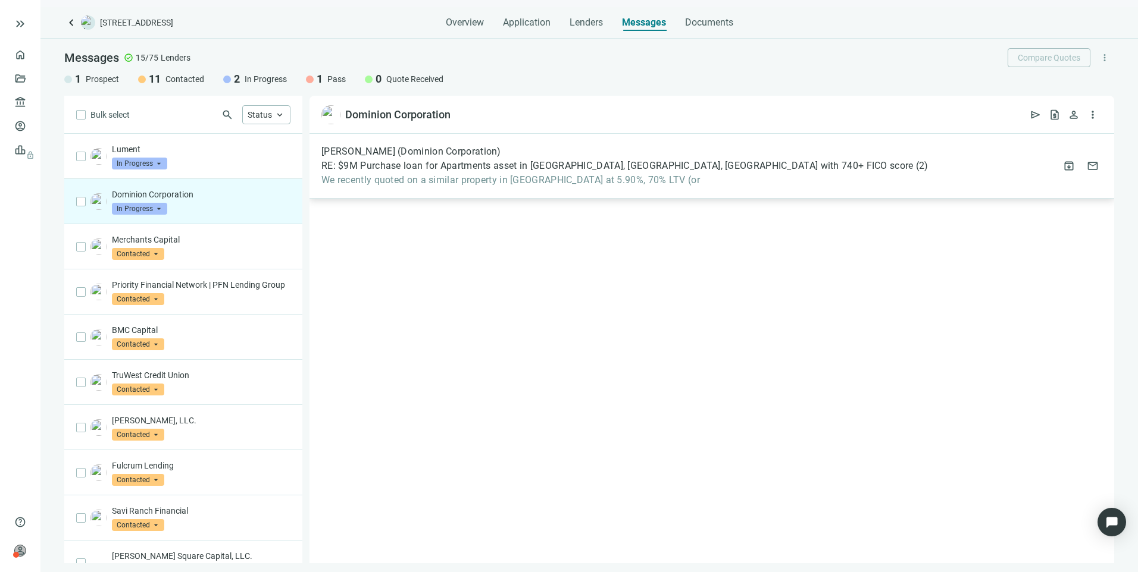
click at [475, 185] on span "We recently quoted on a similar property in [GEOGRAPHIC_DATA] at 5.90%, 70% LTV…" at bounding box center [624, 180] width 607 height 12
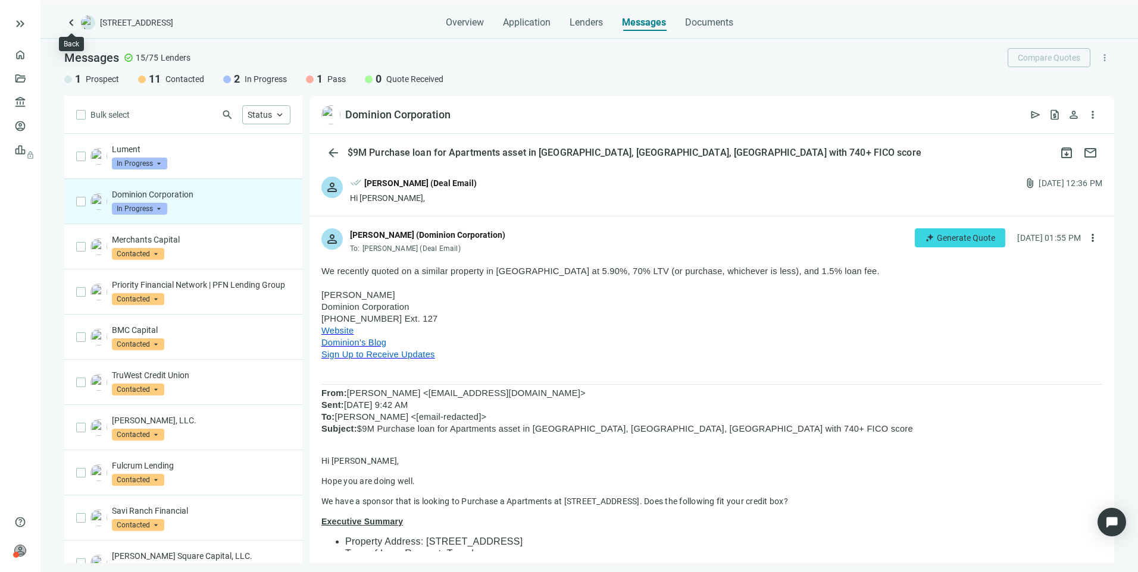
click at [73, 23] on span "keyboard_arrow_left" at bounding box center [71, 22] width 14 height 14
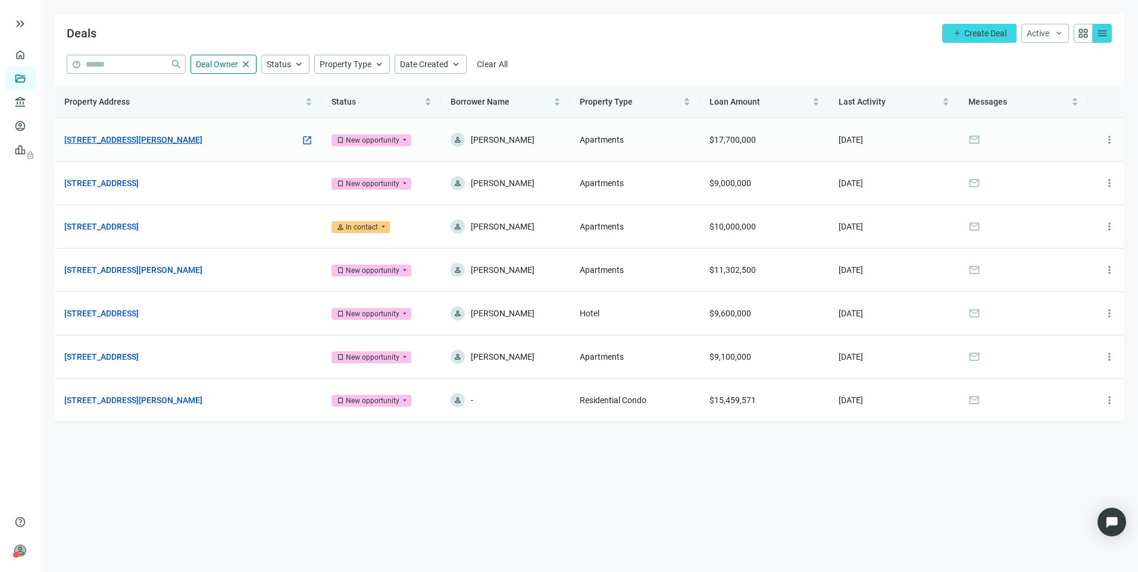
click at [139, 133] on link "[STREET_ADDRESS][PERSON_NAME]" at bounding box center [133, 139] width 138 height 13
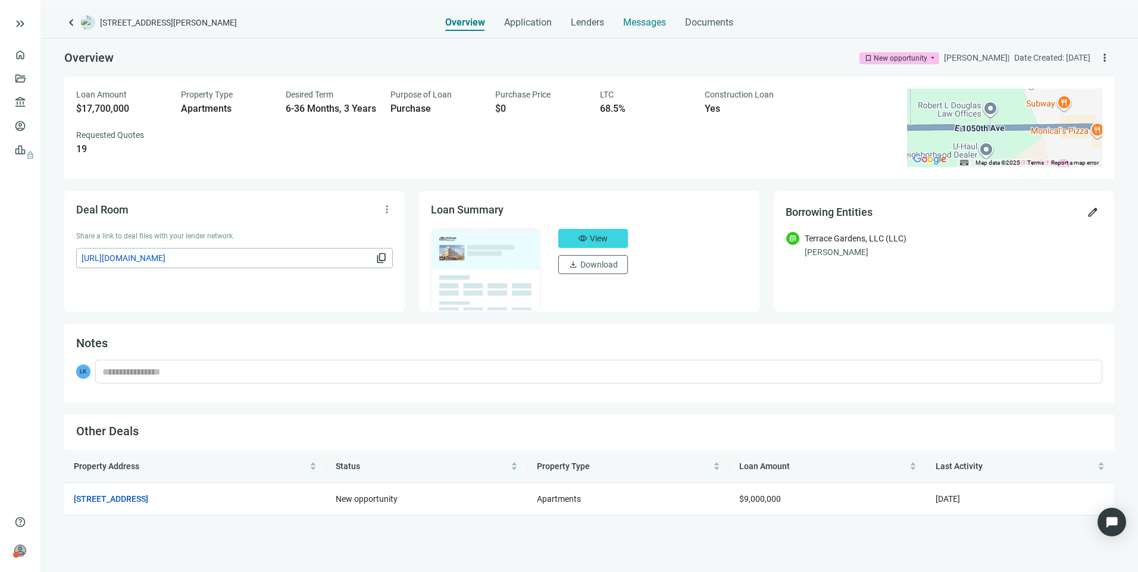
click at [623, 25] on span "Messages" at bounding box center [644, 22] width 43 height 11
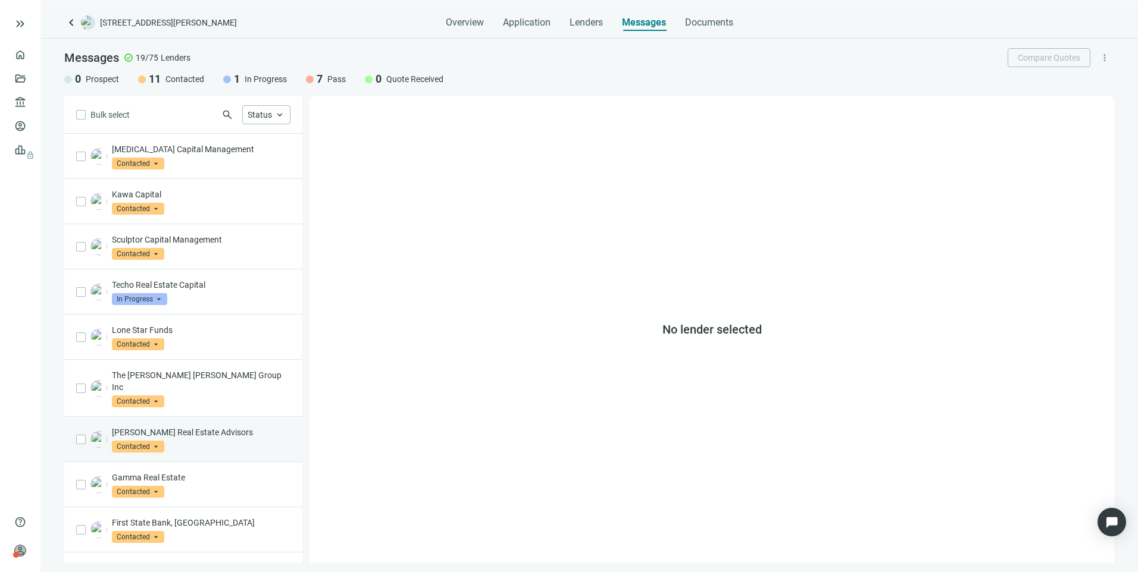
scroll to position [442, 0]
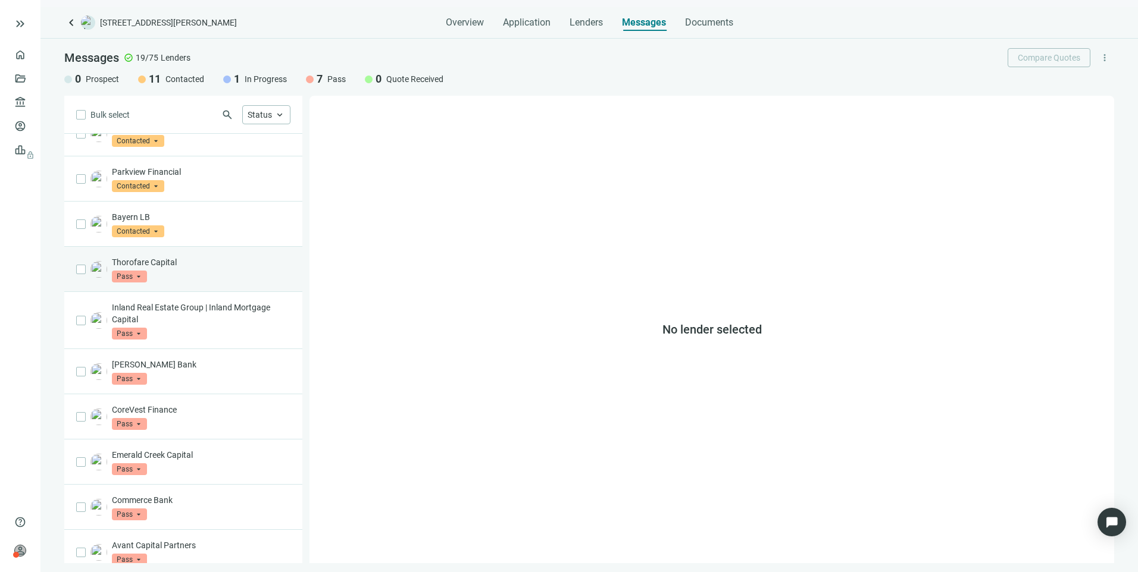
click at [230, 259] on div "Thorofare Capital Pass arrow_drop_down" at bounding box center [201, 269] width 179 height 26
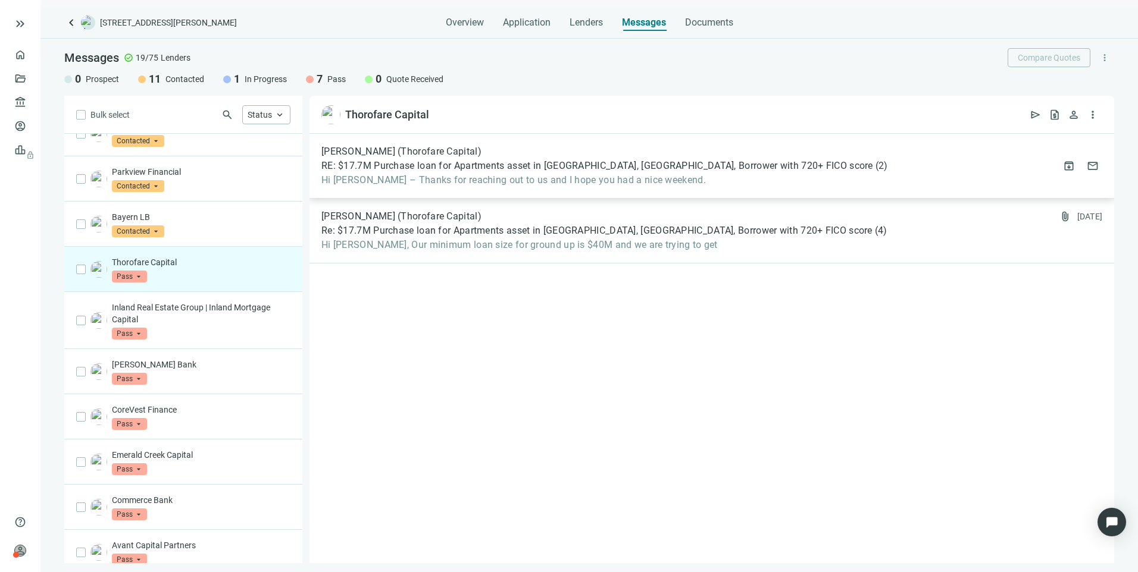
click at [611, 180] on span "Hi Larry – Thanks for reaching out to us and I hope you had a nice weekend." at bounding box center [604, 180] width 567 height 12
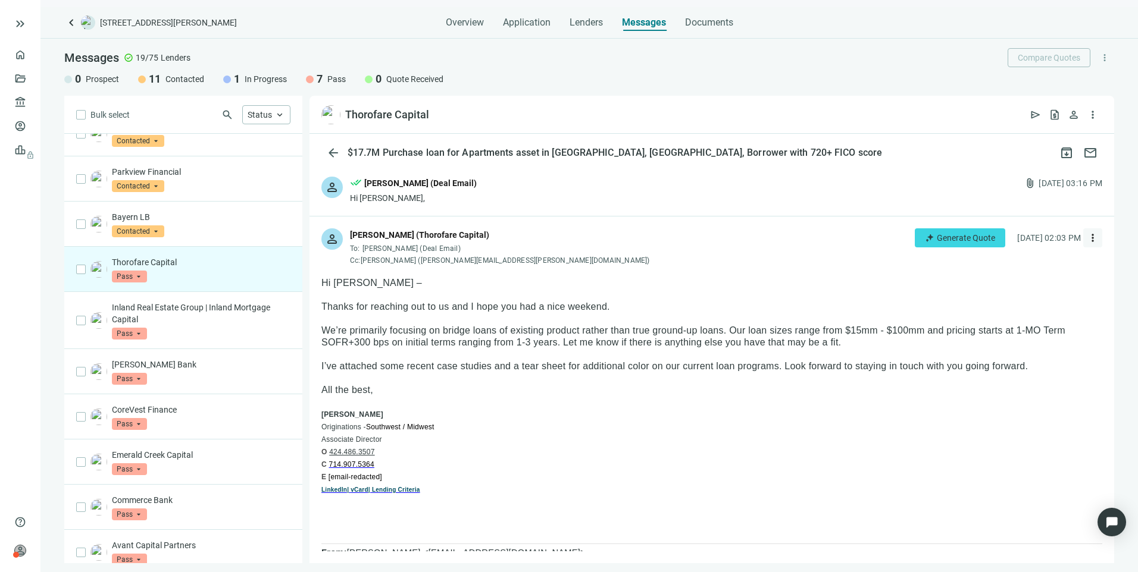
click at [1087, 240] on span "more_vert" at bounding box center [1093, 238] width 12 height 12
click at [875, 285] on p "Hi Larry –" at bounding box center [711, 283] width 781 height 12
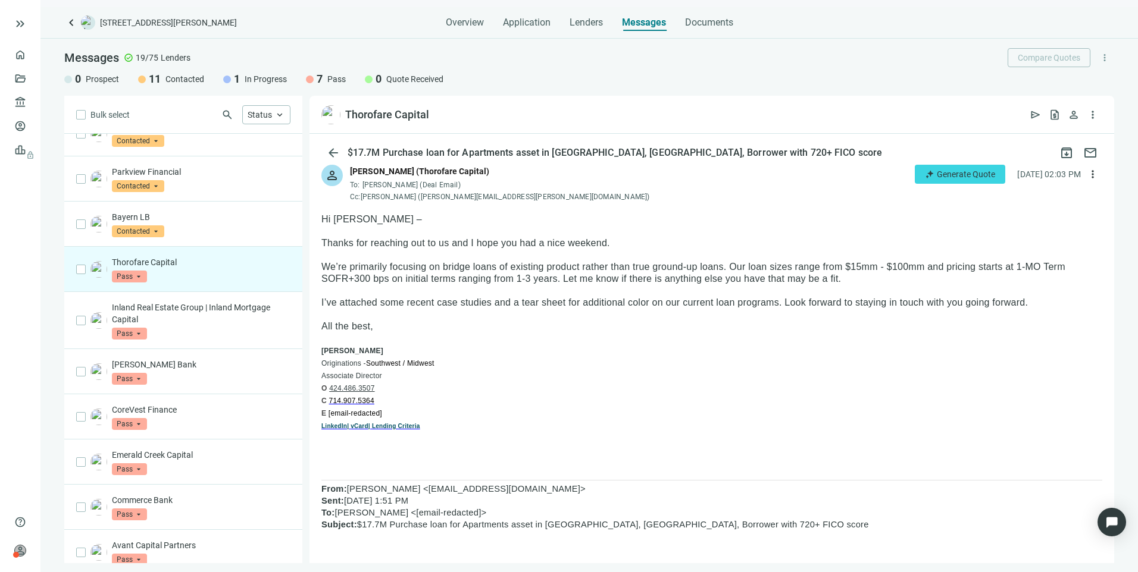
scroll to position [60, 0]
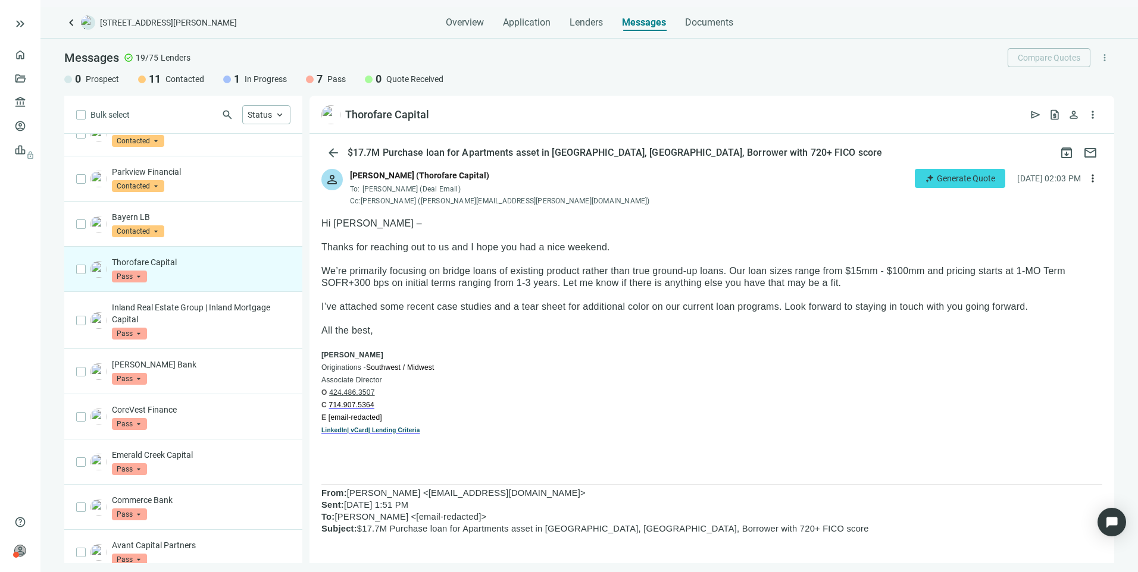
click at [575, 328] on p "All the best," at bounding box center [711, 331] width 781 height 12
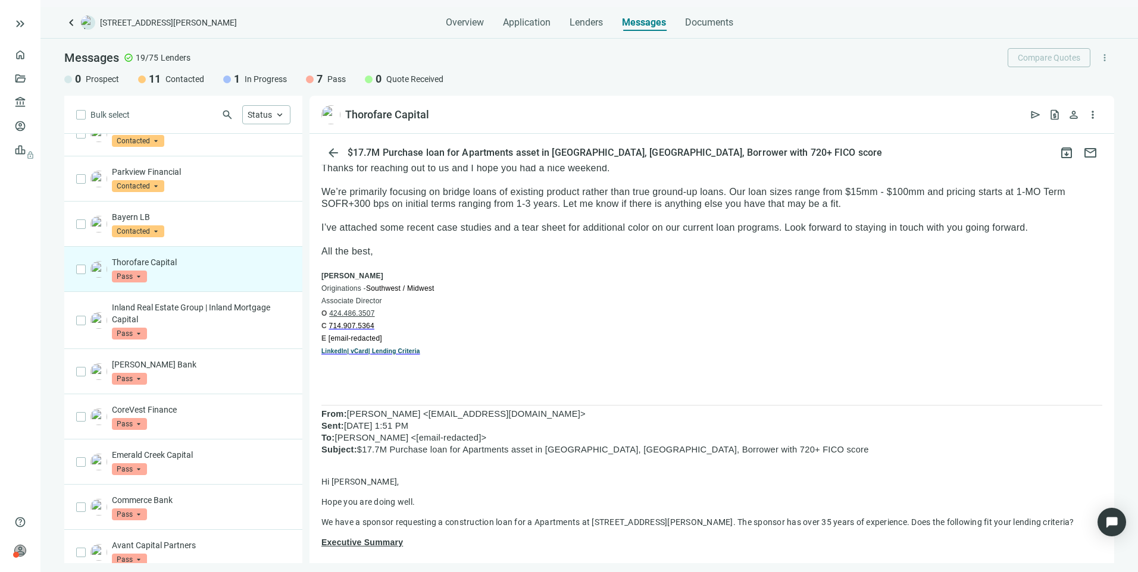
scroll to position [119, 0]
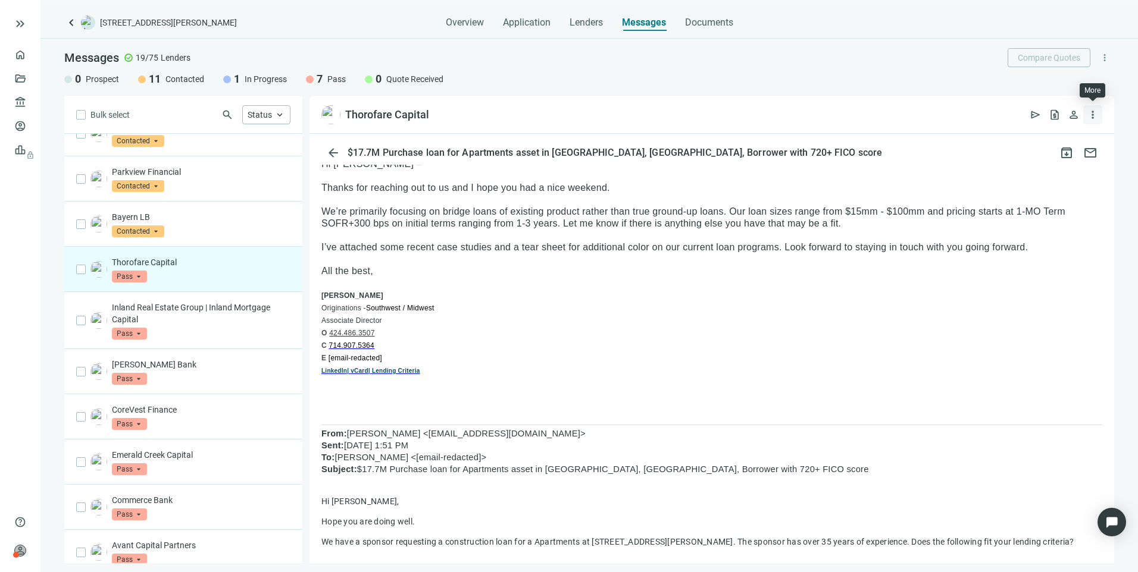
click at [1089, 119] on span "more_vert" at bounding box center [1093, 115] width 12 height 12
click at [1004, 246] on p "I’ve attached some recent case studies and a tear sheet for additional color on…" at bounding box center [711, 248] width 781 height 12
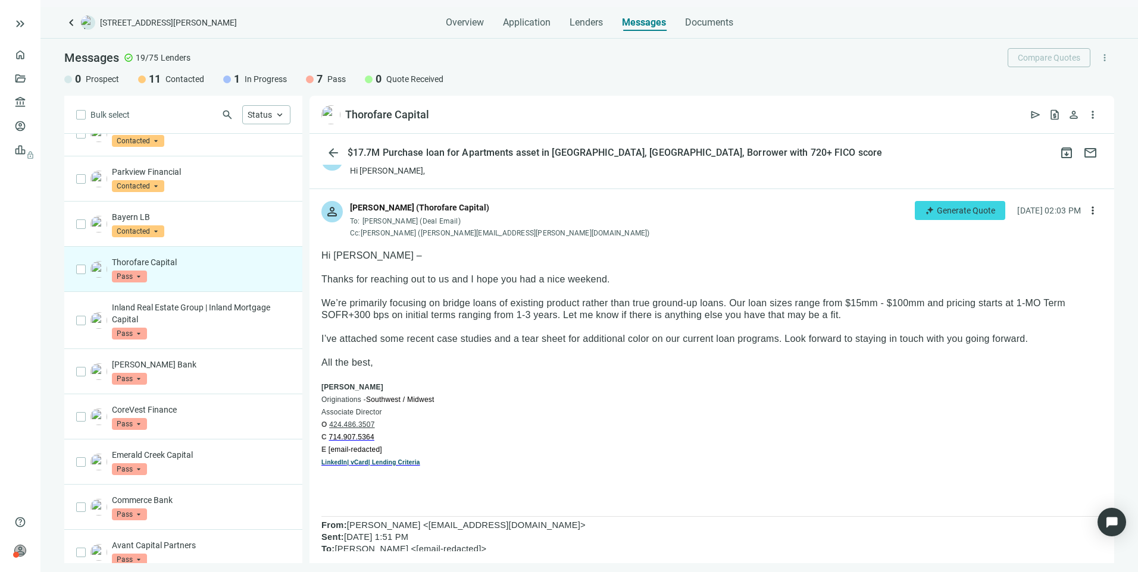
scroll to position [0, 0]
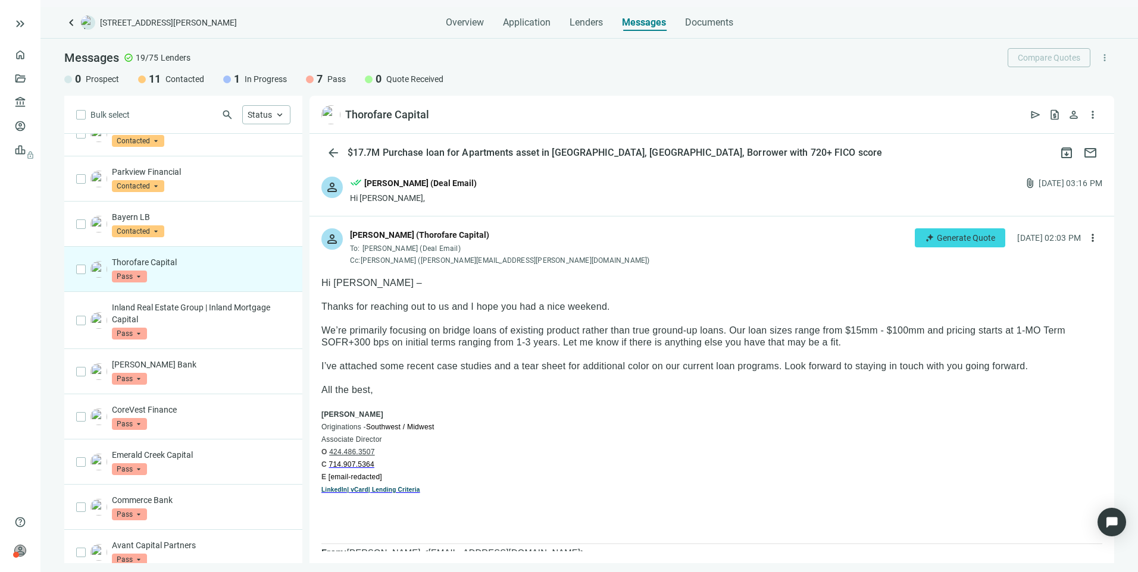
click at [183, 261] on div "Thorofare Capital Pass arrow_drop_down" at bounding box center [201, 269] width 179 height 26
click at [118, 271] on span "Pass" at bounding box center [129, 277] width 35 height 12
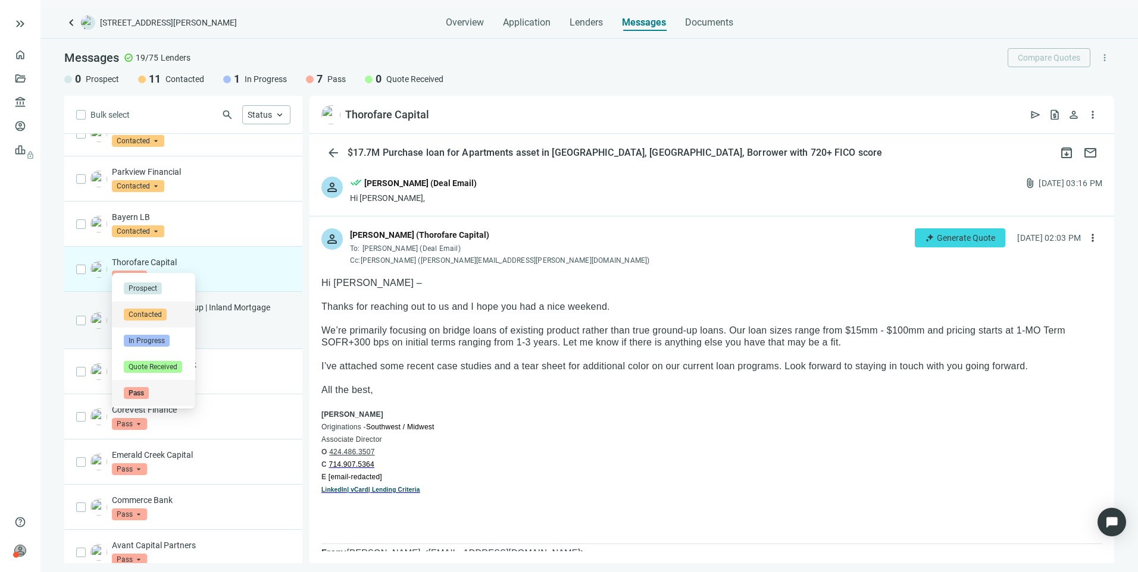
click at [143, 315] on span "Contacted" at bounding box center [145, 315] width 43 height 12
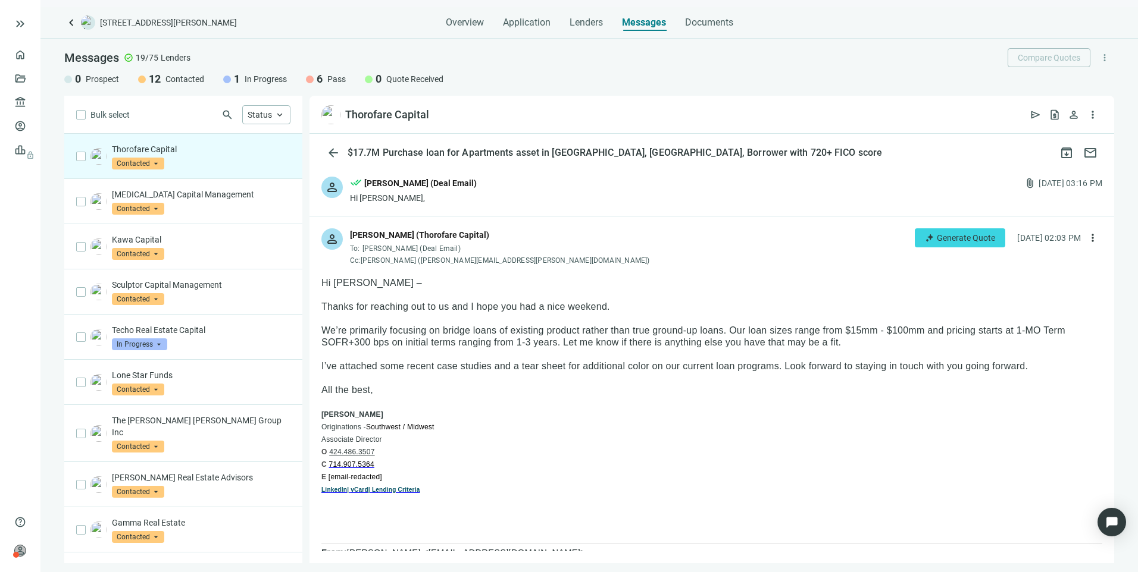
click at [190, 161] on div "Thorofare Capital Contacted arrow_drop_down prospect contacted in_progress Pros…" at bounding box center [201, 156] width 179 height 26
click at [785, 301] on p "Thanks for reaching out to us and I hope you had a nice weekend." at bounding box center [711, 307] width 781 height 12
click at [571, 309] on p "Thanks for reaching out to us and I hope you had a nice weekend." at bounding box center [711, 307] width 781 height 12
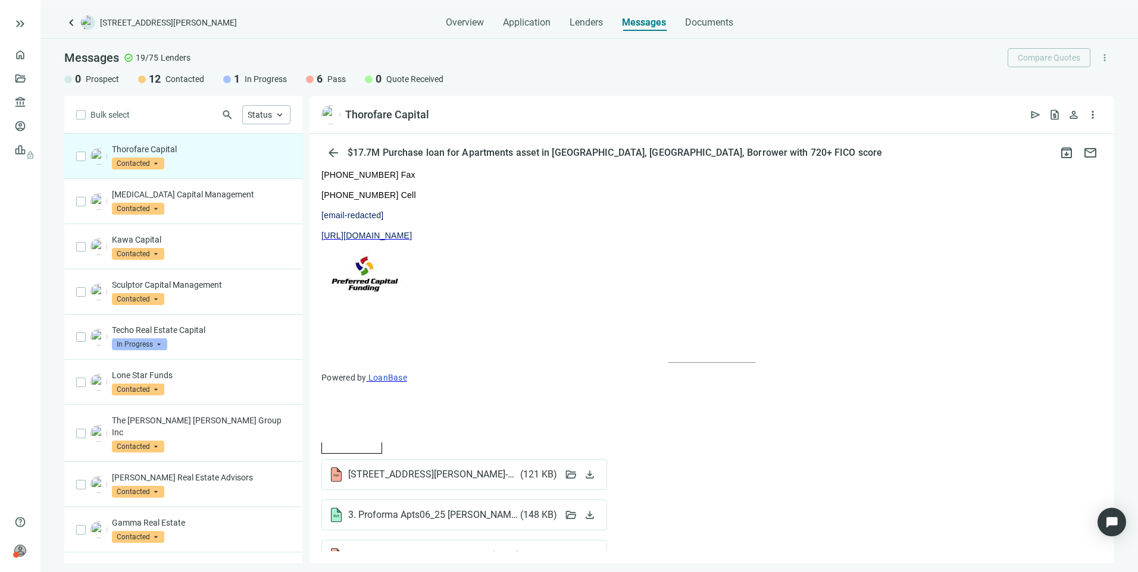
scroll to position [1057, 0]
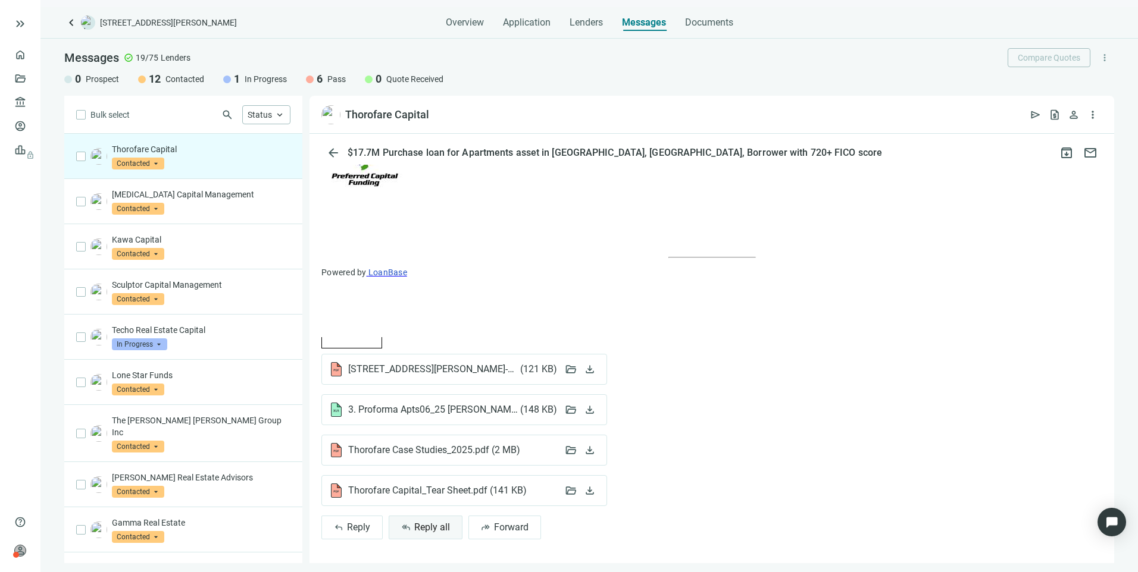
click at [423, 528] on span "Reply all" at bounding box center [432, 527] width 36 height 11
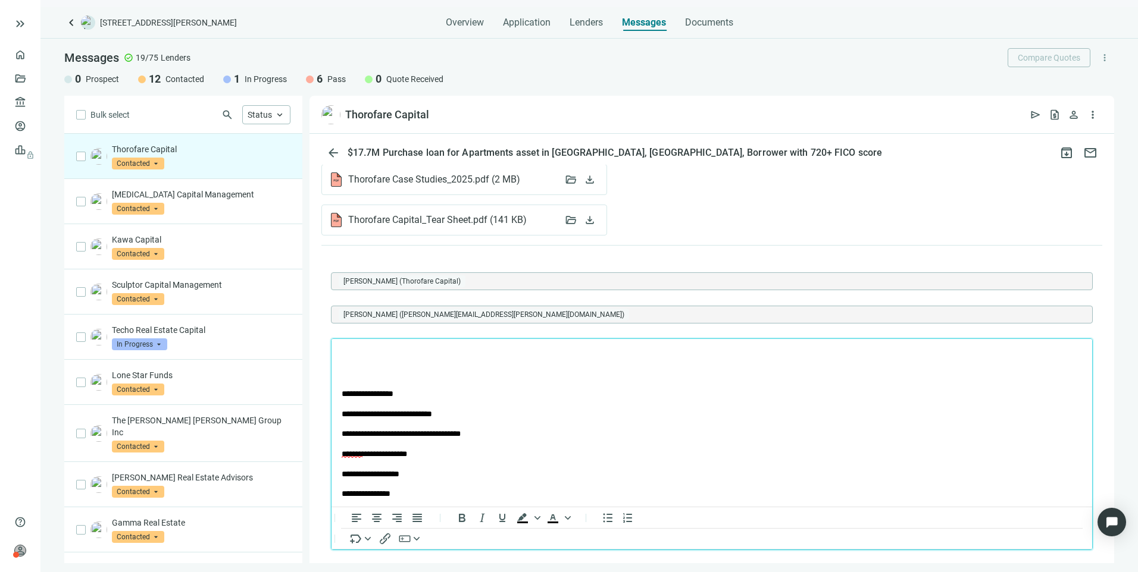
scroll to position [1369, 0]
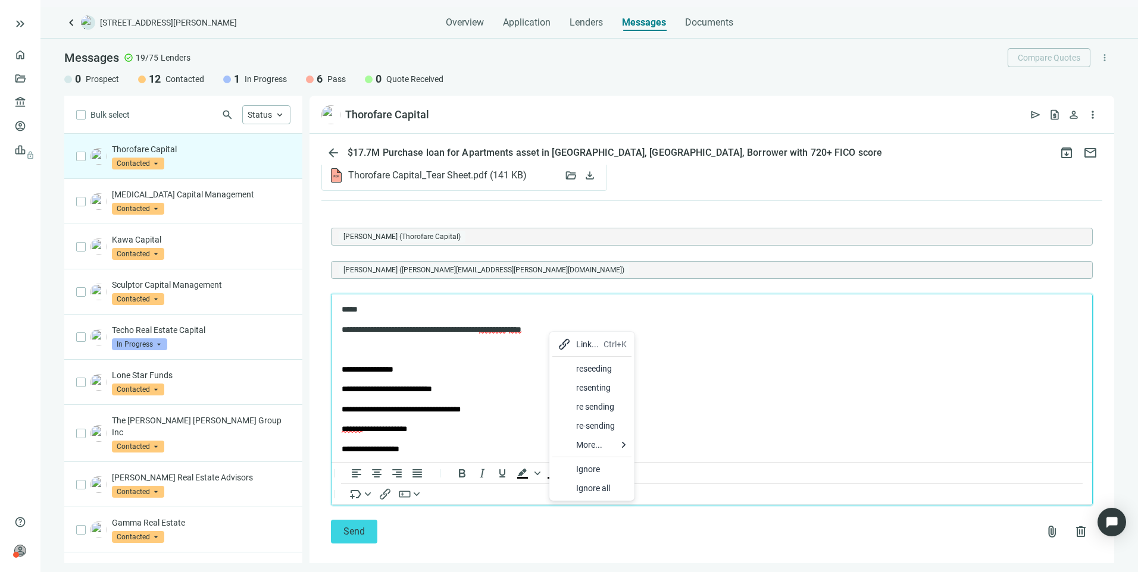
click at [506, 332] on span "*********" at bounding box center [492, 329] width 27 height 8
click at [581, 328] on p "**********" at bounding box center [701, 330] width 719 height 12
drag, startPoint x: 576, startPoint y: 328, endPoint x: 564, endPoint y: 328, distance: 12.5
click at [564, 328] on p "**********" at bounding box center [701, 330] width 719 height 12
click at [592, 424] on div "re-sending" at bounding box center [595, 426] width 51 height 14
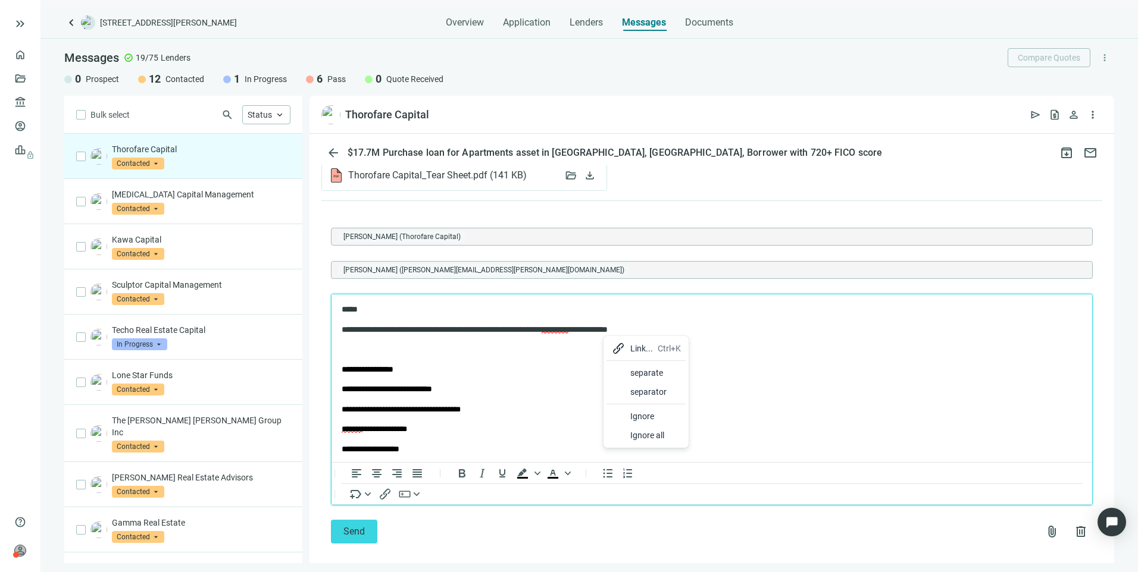
click at [640, 372] on div "separate" at bounding box center [655, 373] width 51 height 14
click at [383, 352] on p "Rich Text Area. Press ALT-0 for help." at bounding box center [712, 349] width 740 height 12
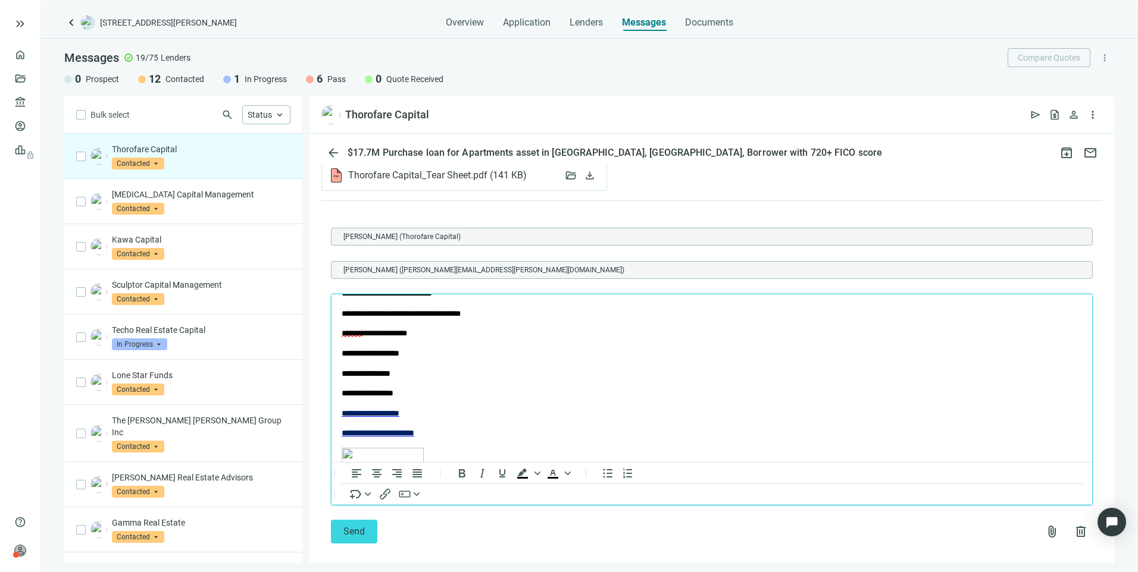
scroll to position [0, 0]
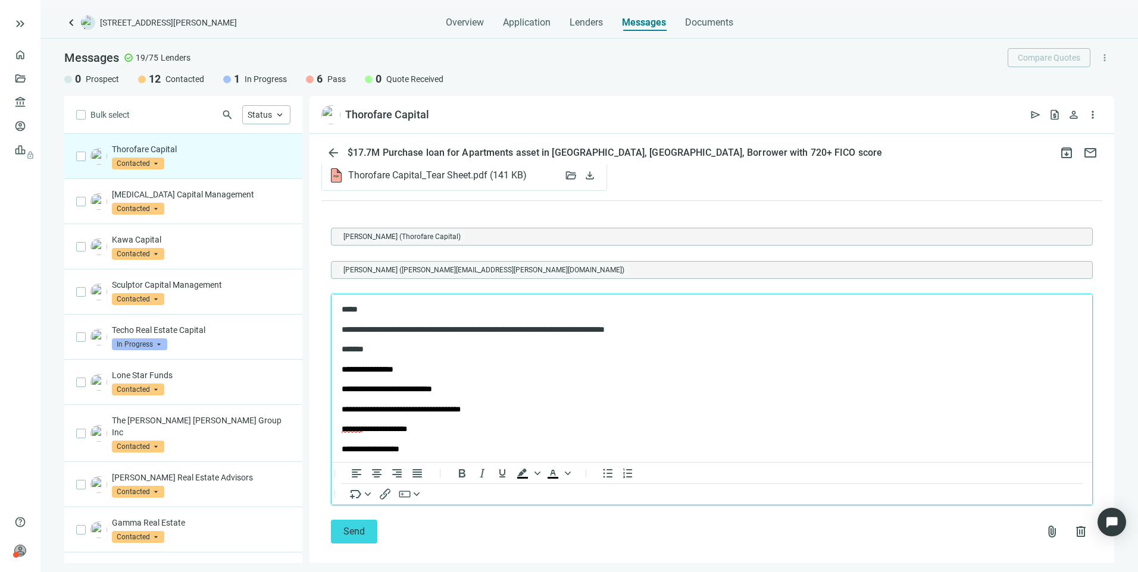
click at [705, 327] on p "**********" at bounding box center [701, 330] width 719 height 12
click at [353, 537] on span "Send" at bounding box center [353, 531] width 21 height 11
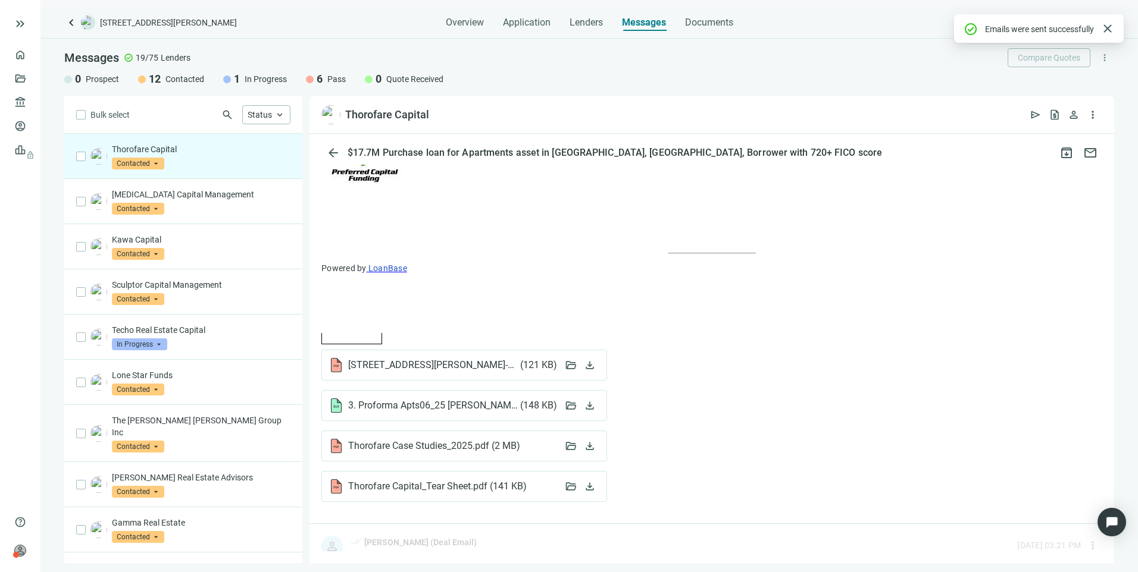
scroll to position [1369, 0]
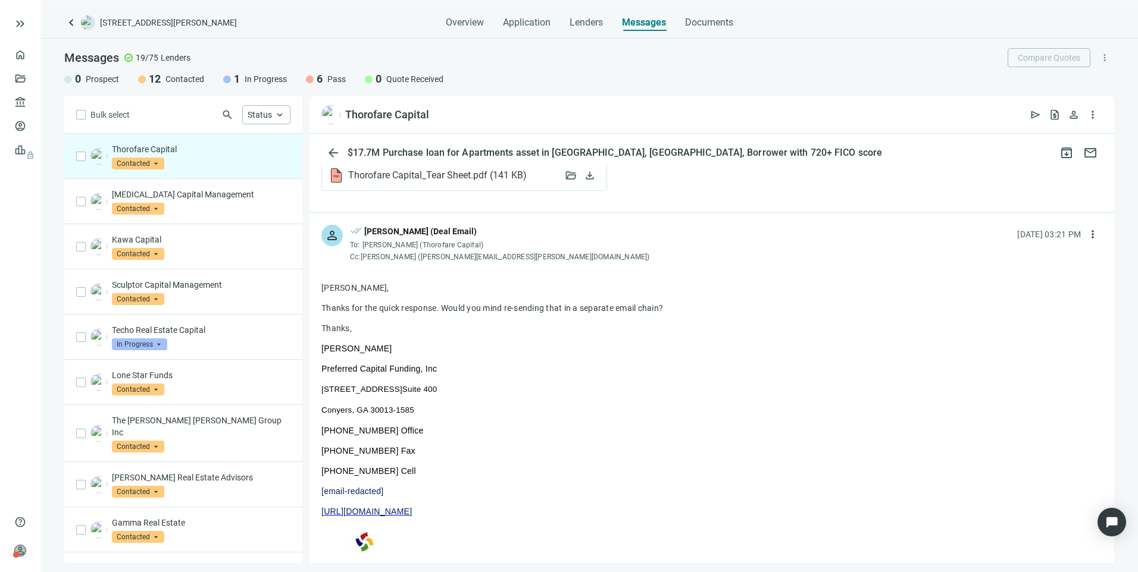
click at [147, 163] on span "Contacted" at bounding box center [138, 164] width 52 height 12
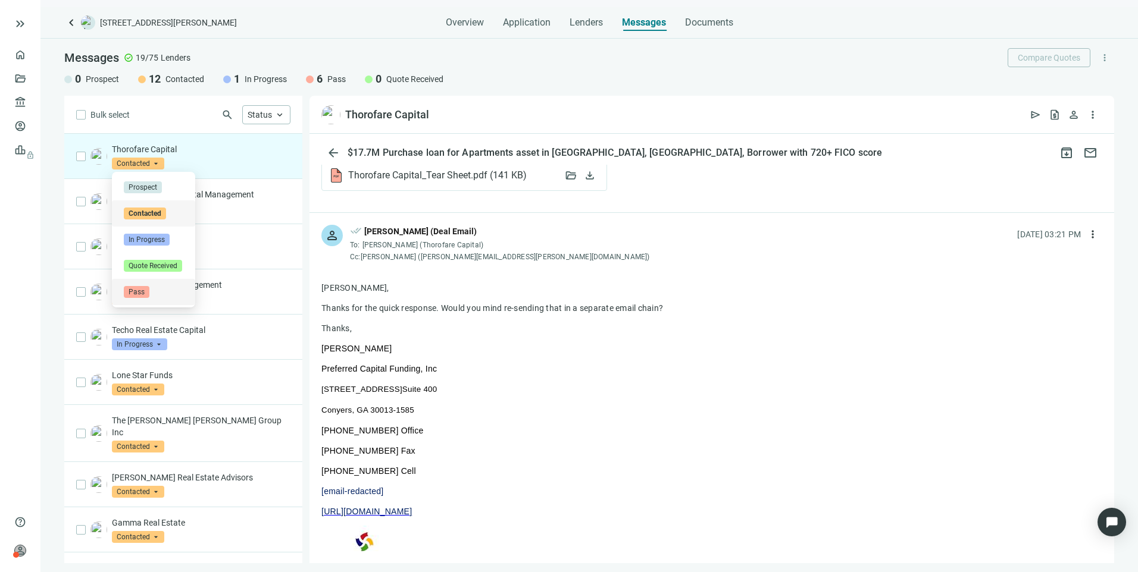
click at [148, 293] on span "Pass" at bounding box center [137, 292] width 26 height 12
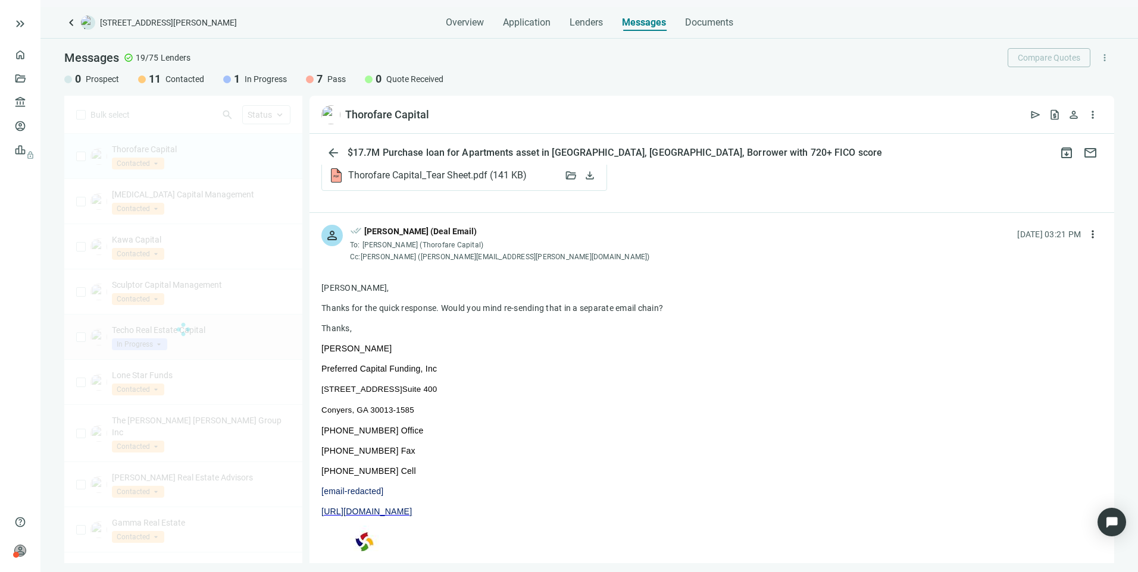
scroll to position [0, 0]
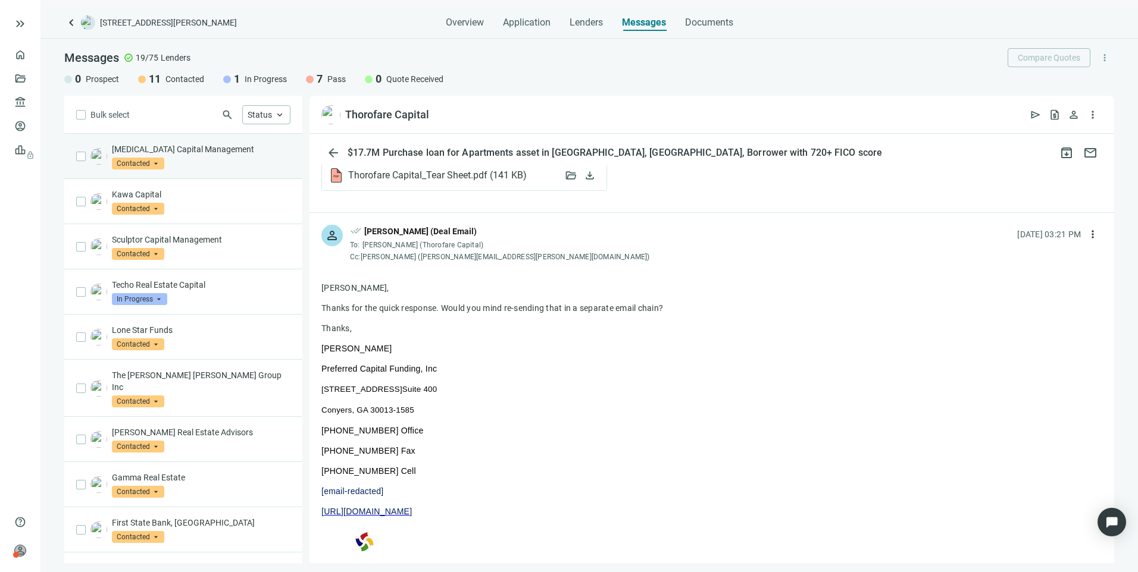
click at [221, 159] on div "Mavik Capital Management Contacted arrow_drop_down" at bounding box center [201, 156] width 179 height 26
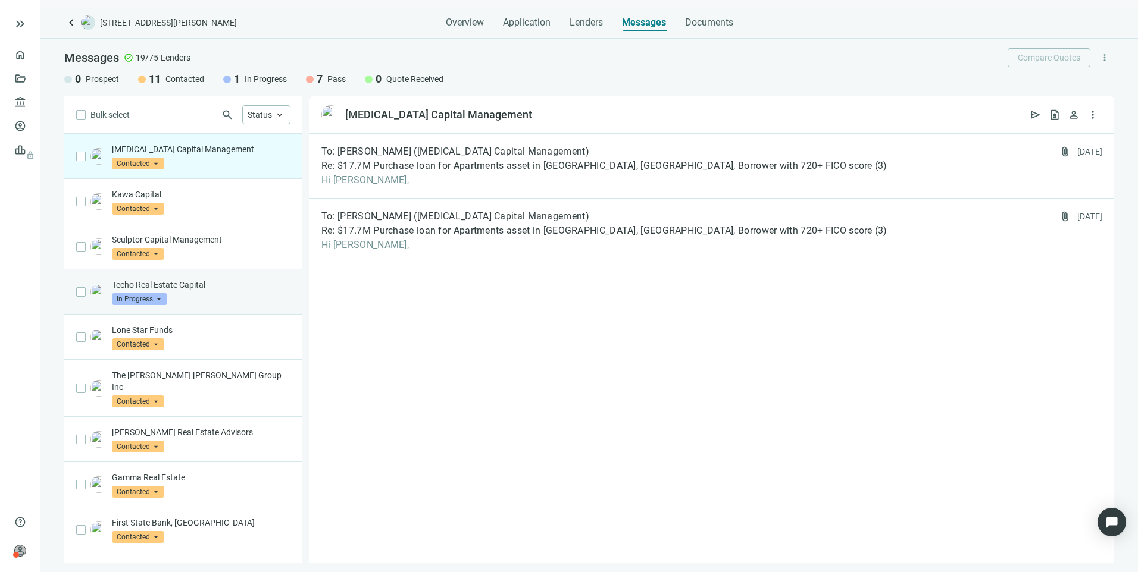
click at [202, 297] on div "Techo Real Estate Capital In Progress arrow_drop_down" at bounding box center [201, 292] width 179 height 26
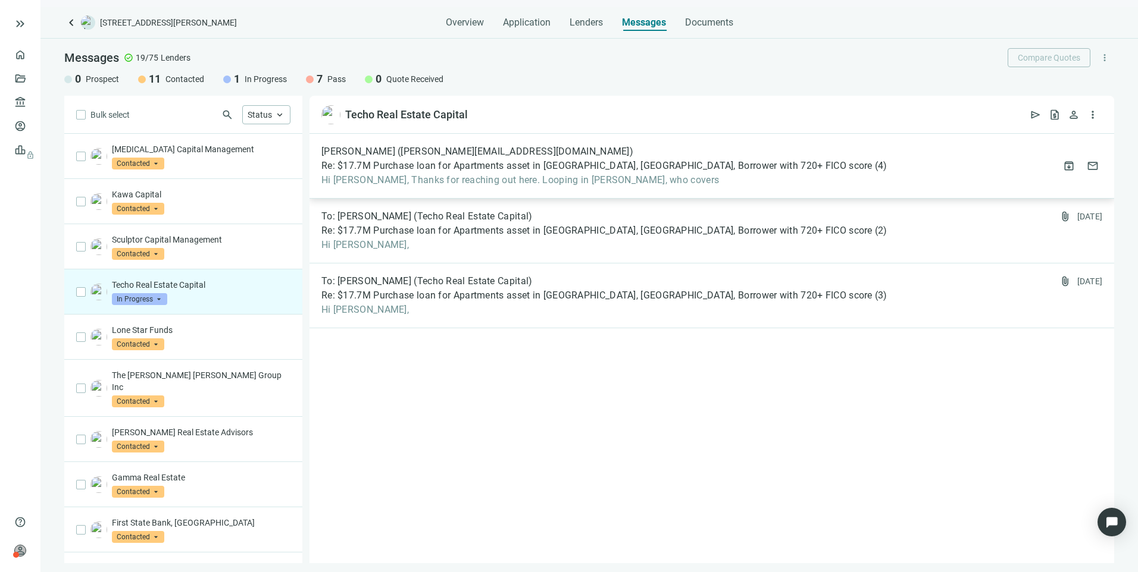
click at [599, 187] on div "Allison Whealton (allisonw@anchorloans.com) Re: $17.7M Purchase loan for Apartm…" at bounding box center [711, 166] width 805 height 65
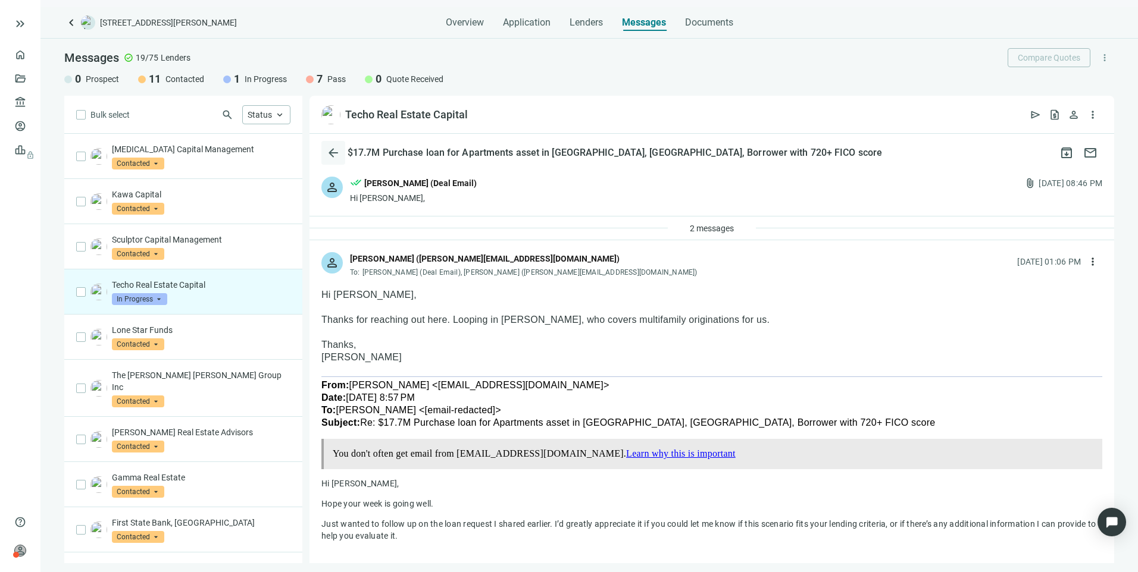
click at [326, 149] on button "arrow_back" at bounding box center [333, 153] width 24 height 24
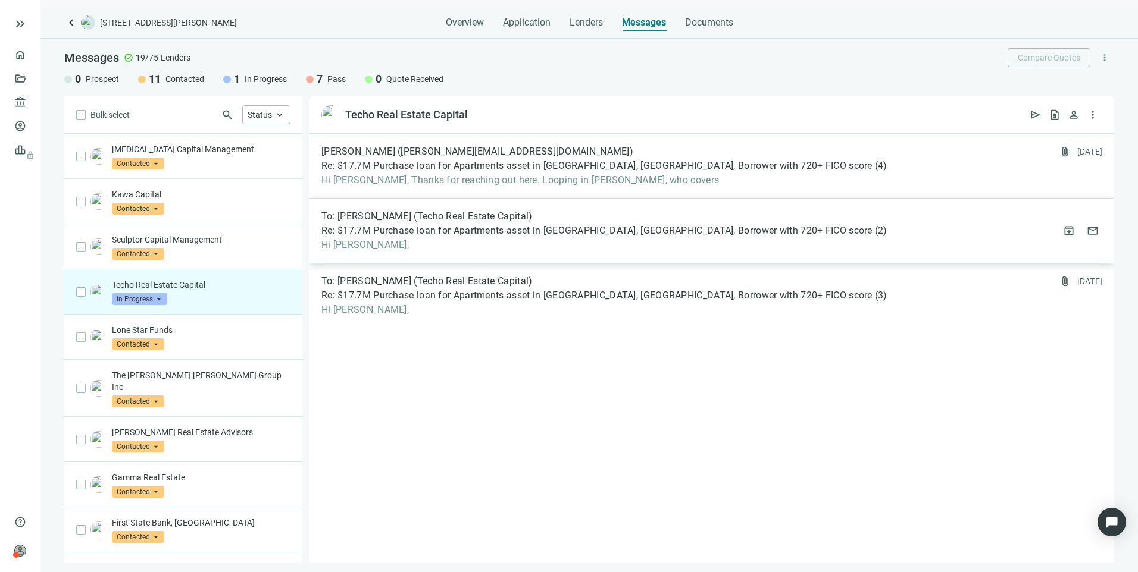
click at [459, 243] on span "Hi Andrew," at bounding box center [604, 245] width 566 height 12
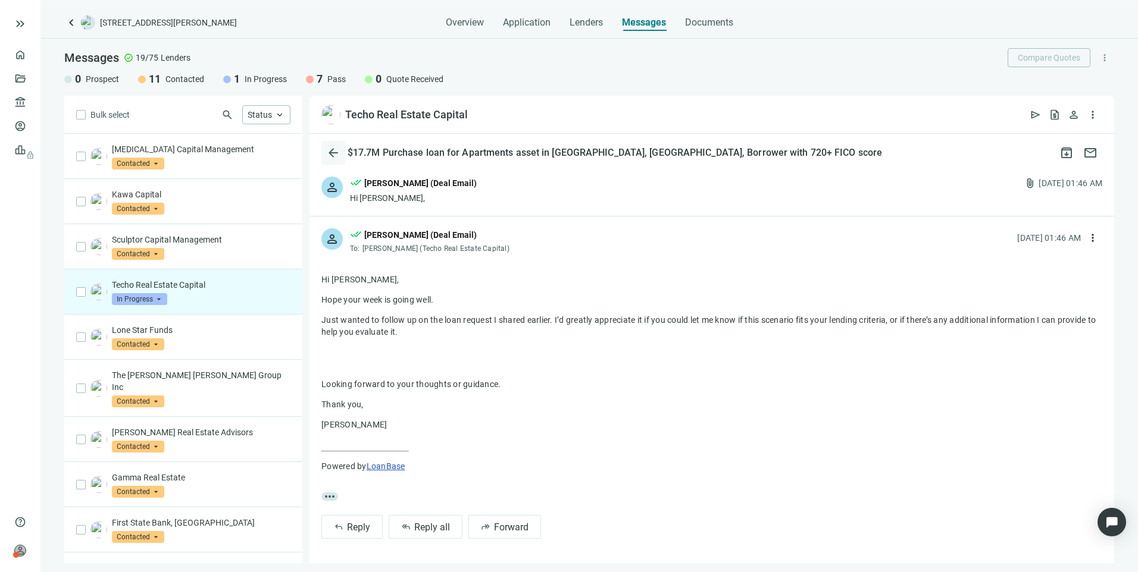
click at [329, 151] on span "arrow_back" at bounding box center [333, 153] width 14 height 14
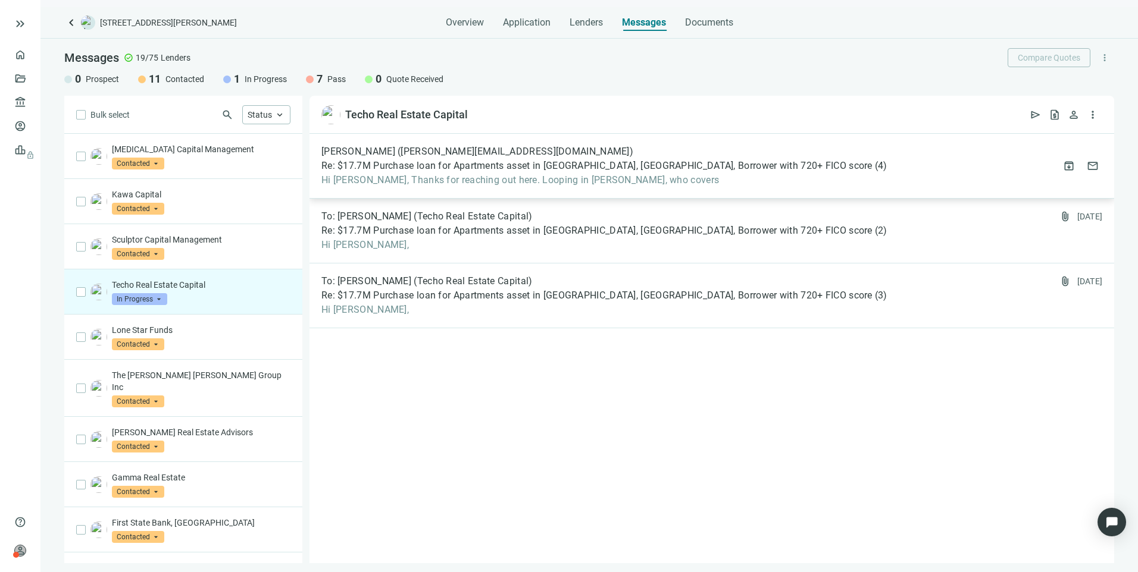
click at [453, 177] on span "Hi Larry, Thanks for reaching out here. Looping in Mario Navarrete, who covers" at bounding box center [604, 180] width 566 height 12
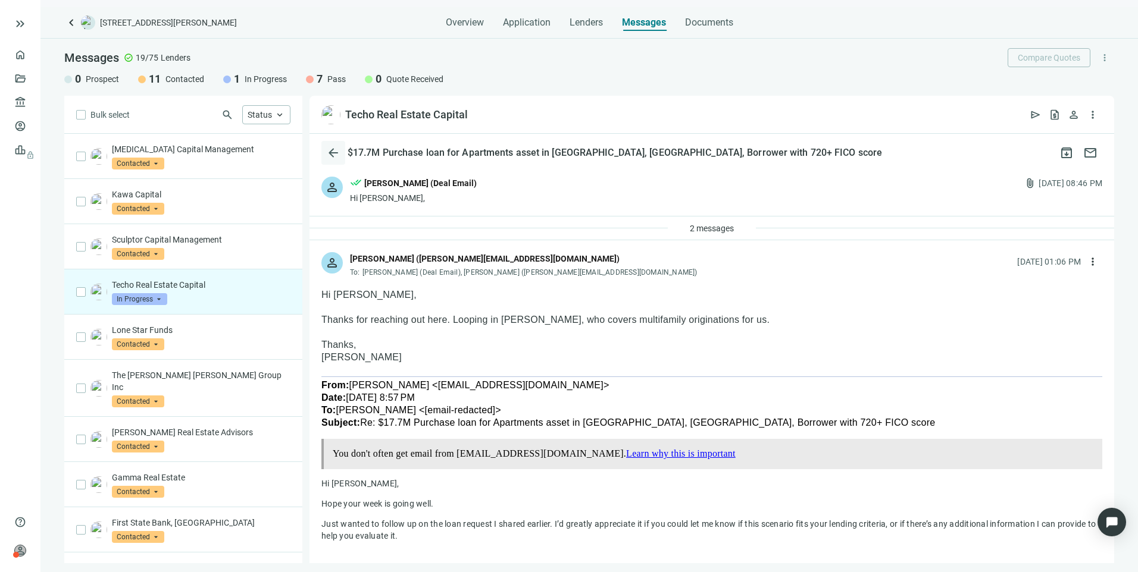
click at [332, 160] on span "arrow_back" at bounding box center [333, 153] width 14 height 14
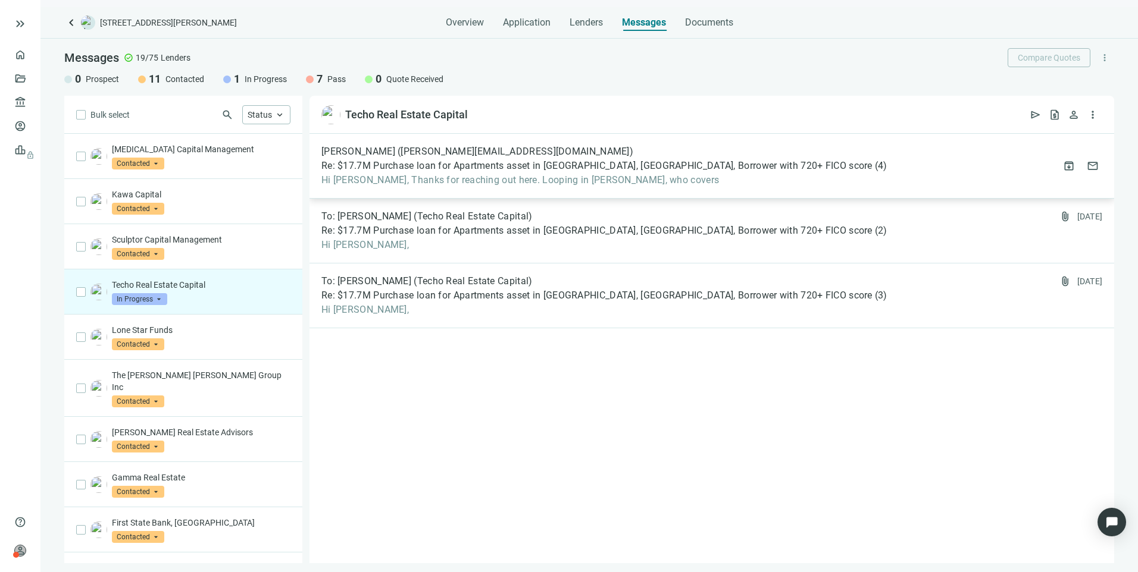
click at [412, 174] on span "Hi Larry, Thanks for reaching out here. Looping in Mario Navarrete, who covers" at bounding box center [604, 180] width 566 height 12
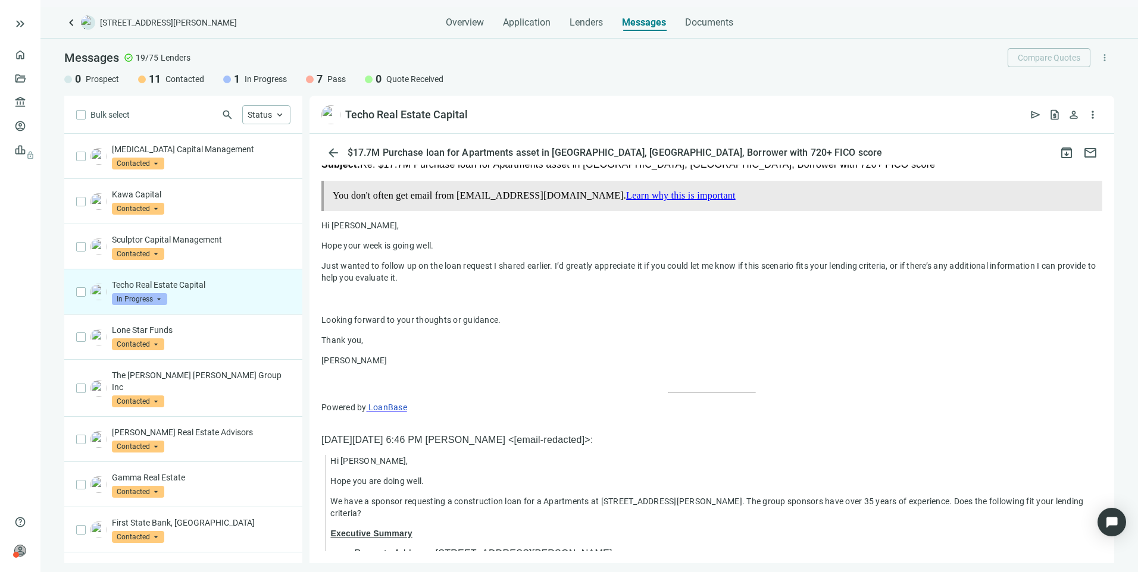
scroll to position [238, 0]
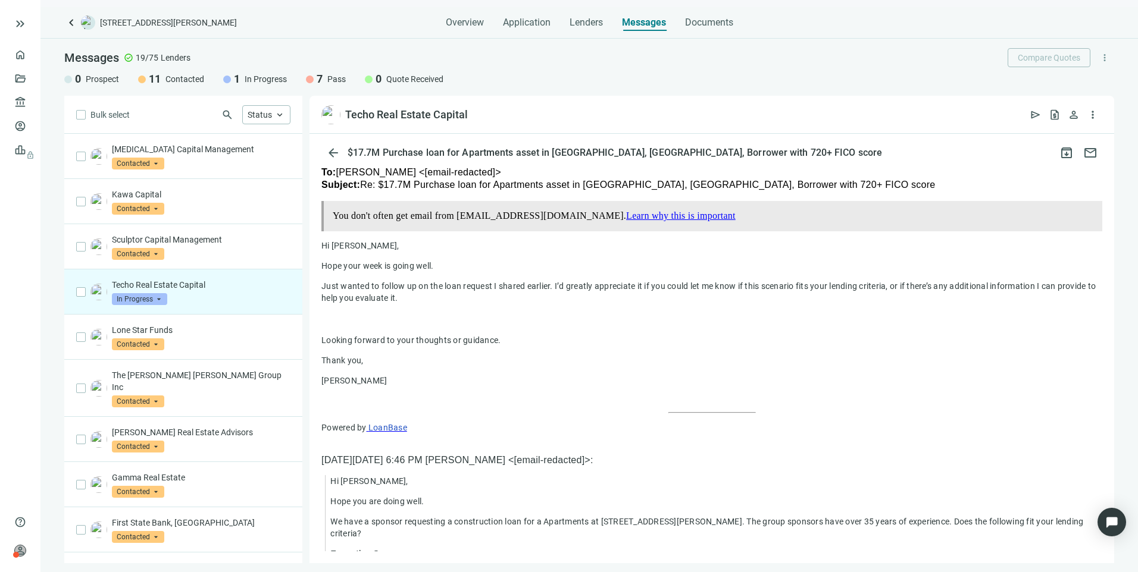
click at [396, 428] on span "LoanBase" at bounding box center [387, 428] width 39 height 10
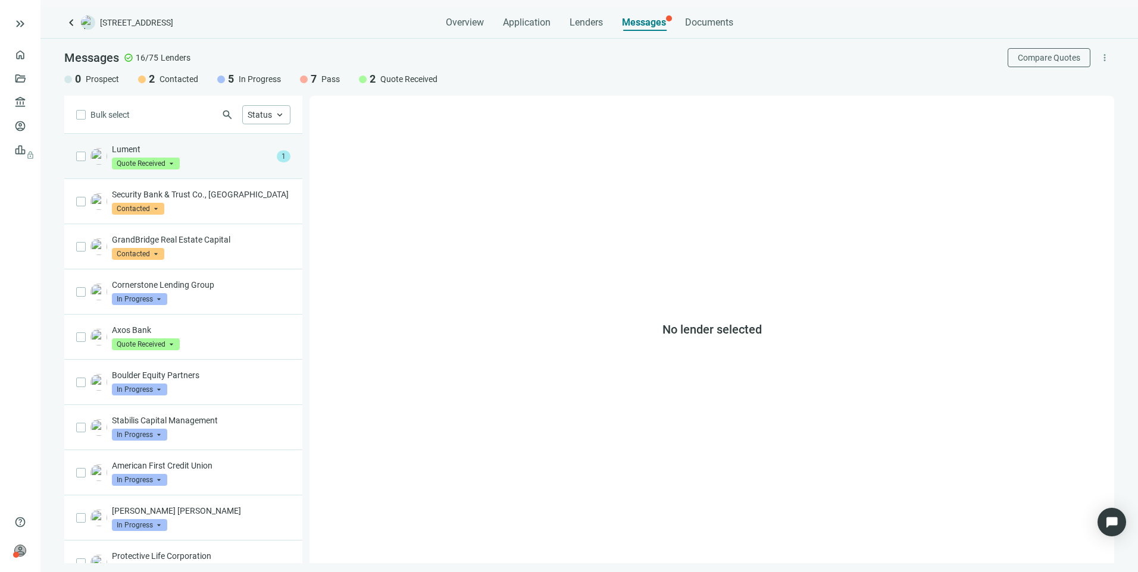
click at [195, 151] on p "Lument" at bounding box center [192, 149] width 160 height 12
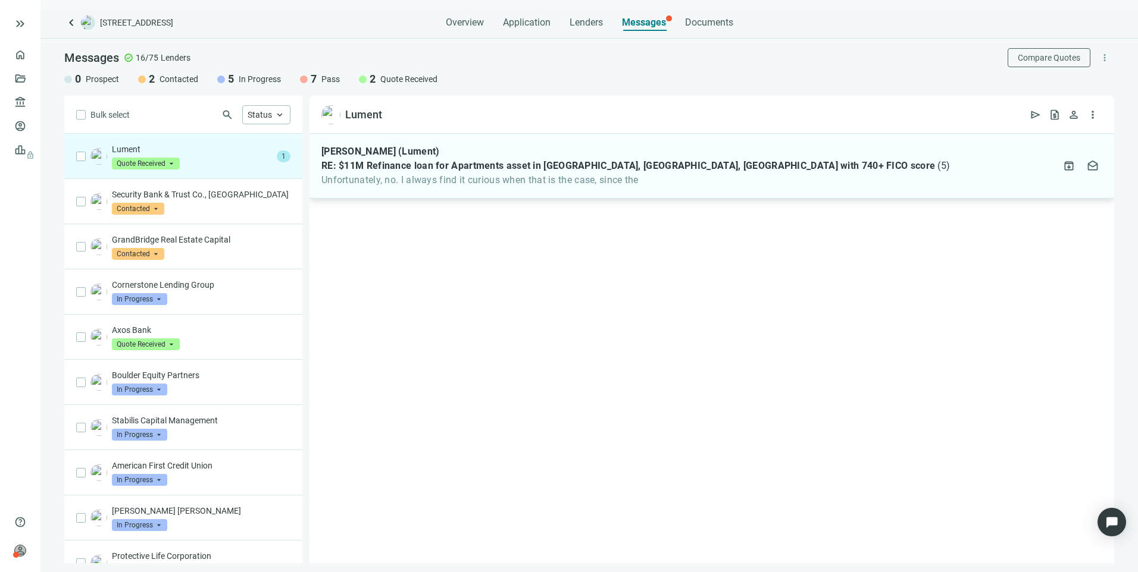
click at [518, 189] on div "David Frasz (Lument) RE: $11M Refinance loan for Apartments asset in Murfreesbo…" at bounding box center [711, 166] width 805 height 65
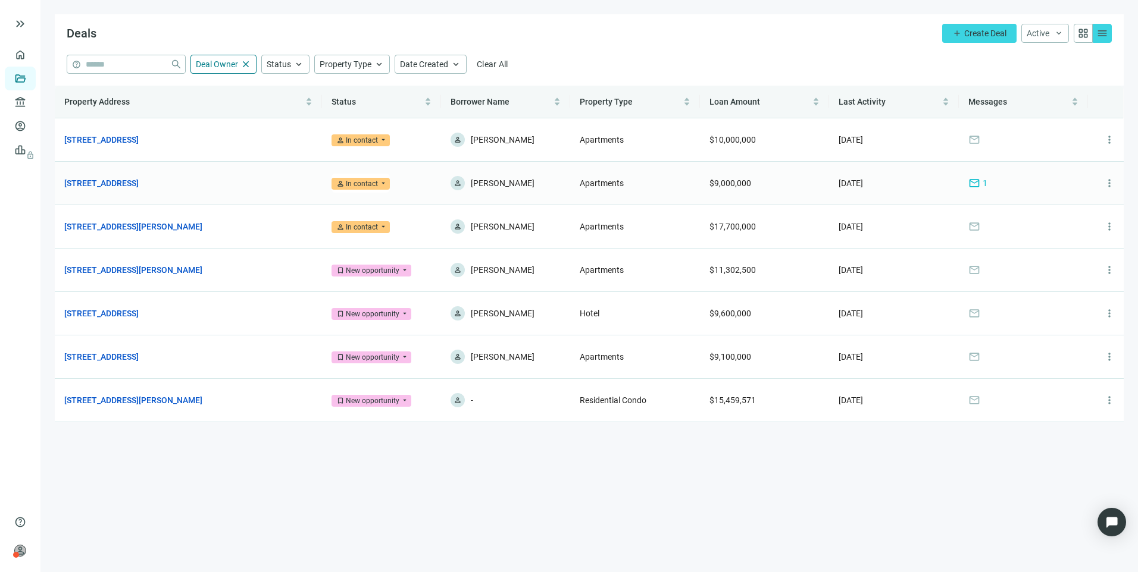
click at [981, 183] on div "mail 1" at bounding box center [977, 183] width 19 height 13
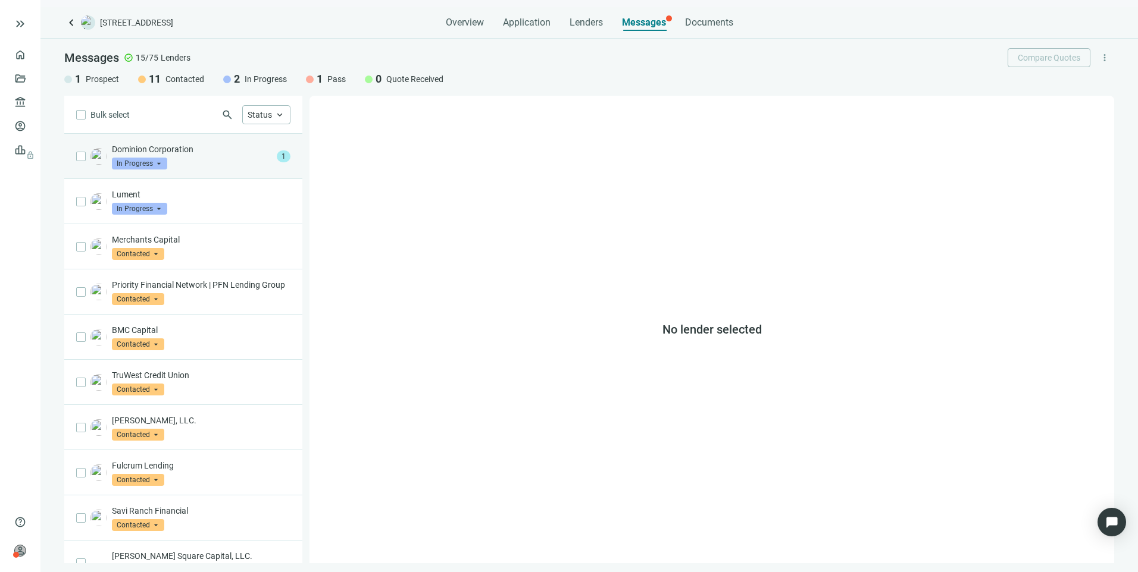
click at [209, 148] on p "Dominion Corporation" at bounding box center [192, 149] width 160 height 12
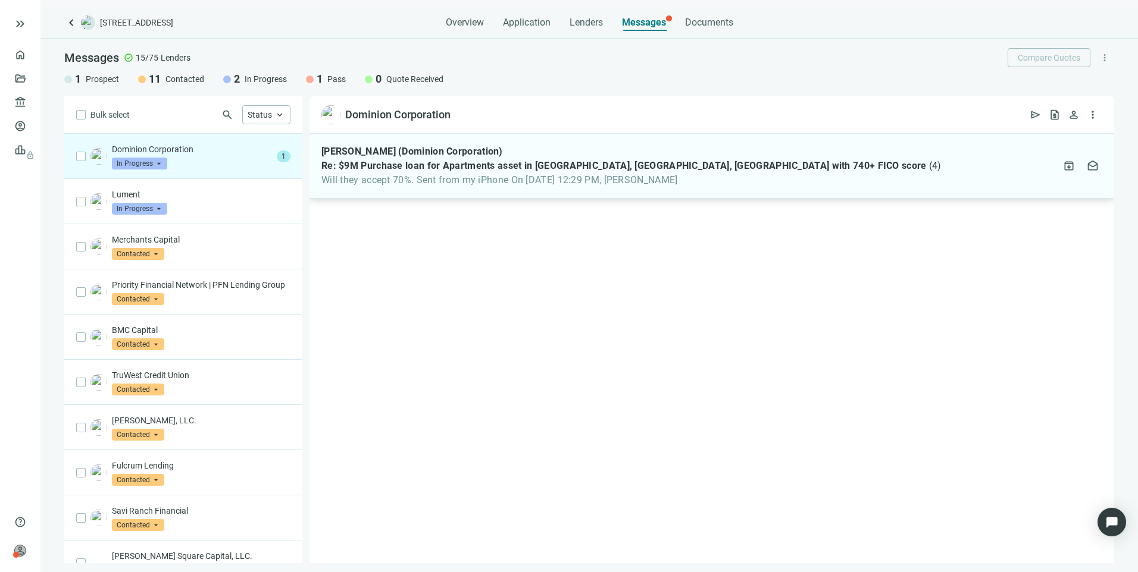
click at [698, 180] on span "Will they accept 70%. Sent from my iPhone On [DATE] 12:29 PM, [PERSON_NAME]" at bounding box center [631, 180] width 620 height 12
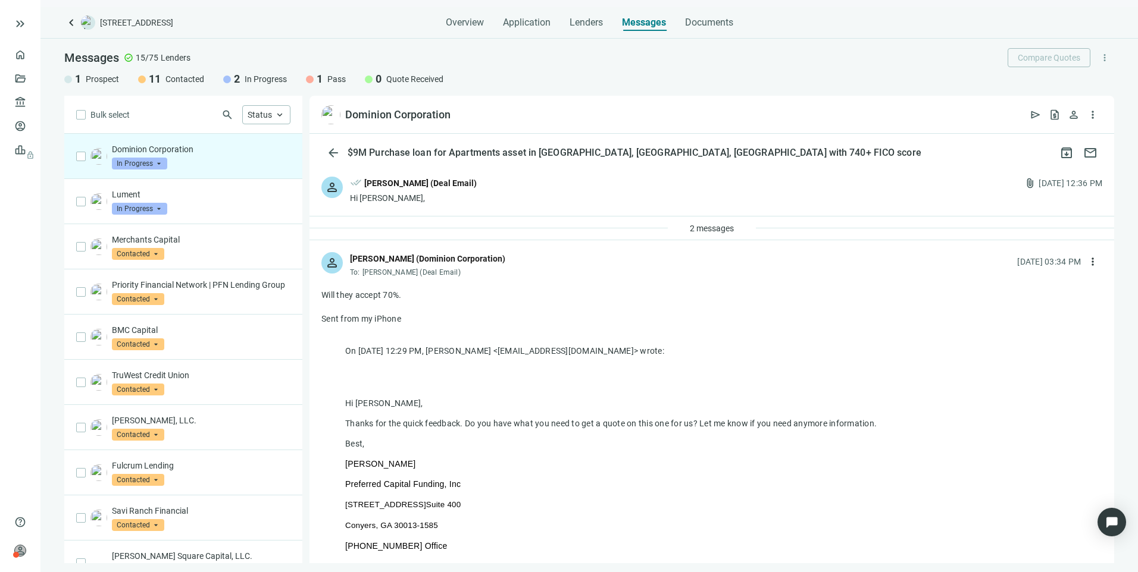
click at [448, 195] on div "Hi [PERSON_NAME]," at bounding box center [413, 198] width 127 height 12
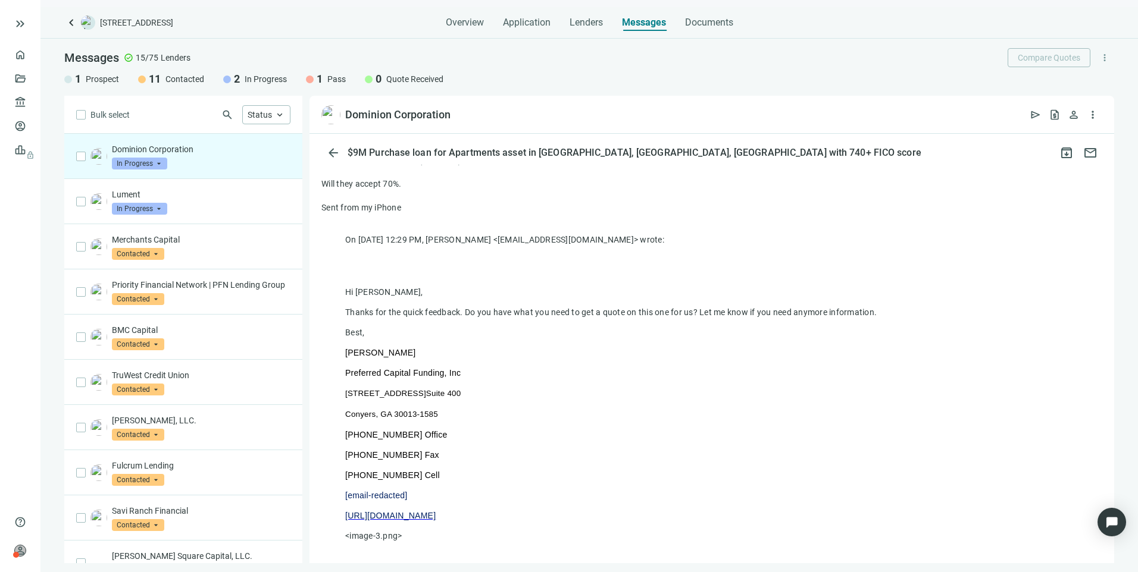
scroll to position [779, 0]
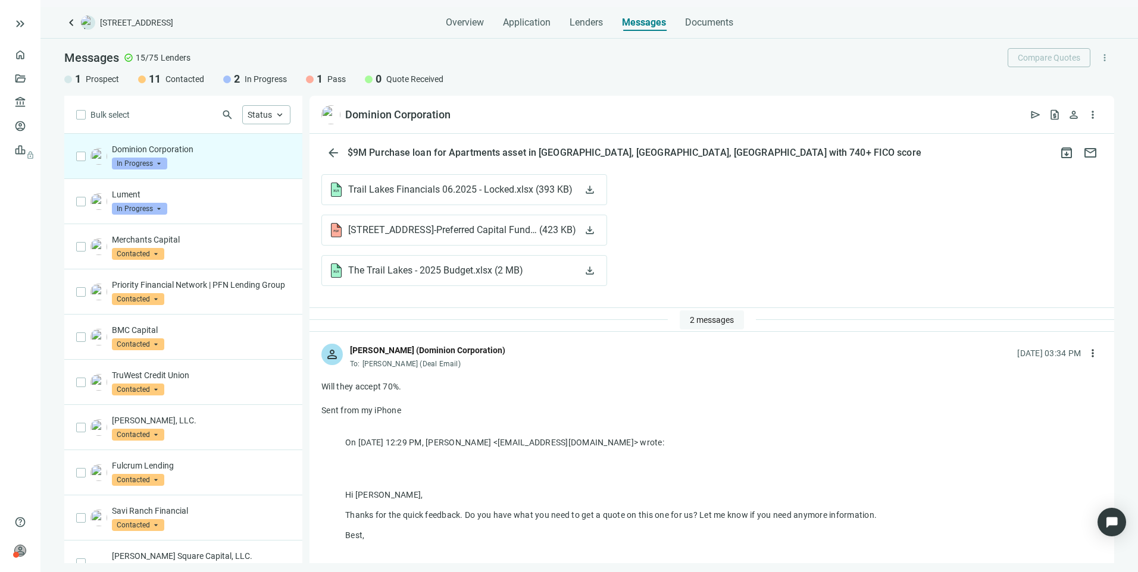
click at [680, 322] on button "2 messages" at bounding box center [712, 320] width 64 height 19
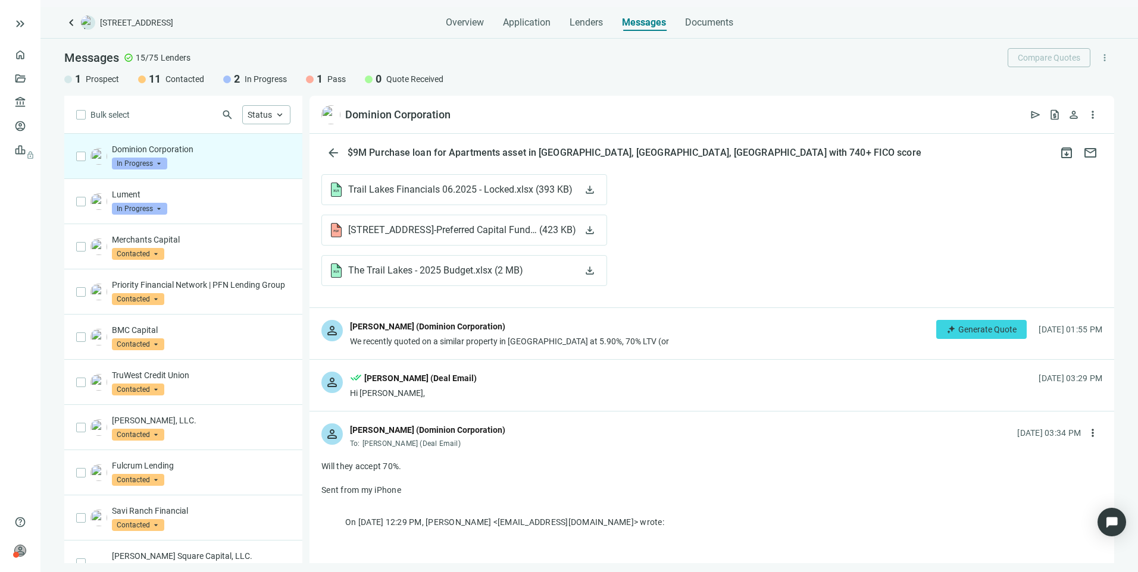
click at [699, 344] on div "person [PERSON_NAME] (Dominion Corporation) We recently quoted on a similar pro…" at bounding box center [711, 333] width 805 height 51
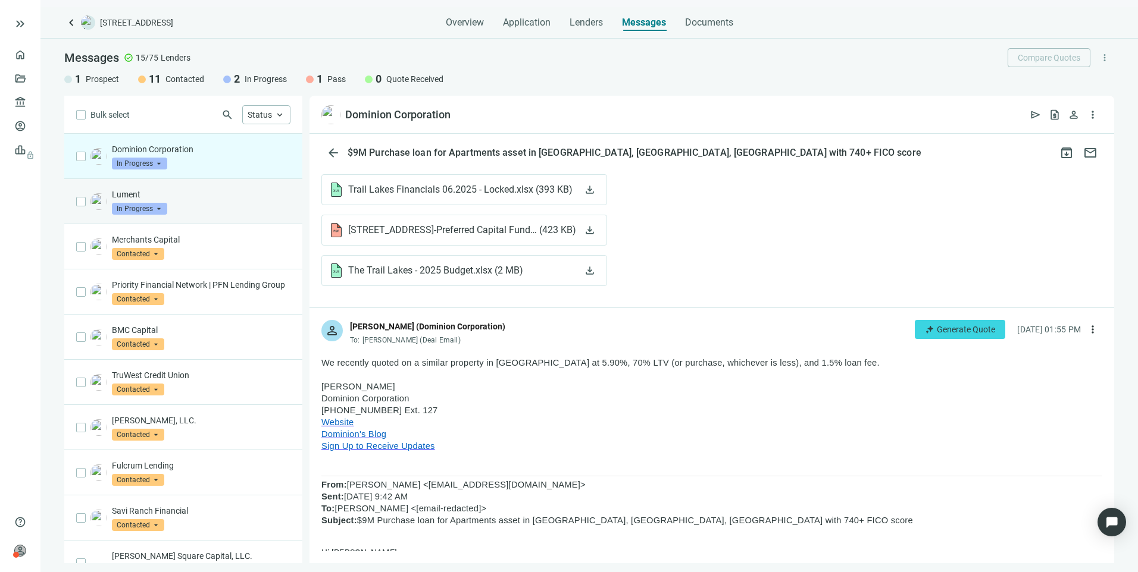
click at [219, 205] on div "Lument In Progress arrow_drop_down" at bounding box center [201, 202] width 179 height 26
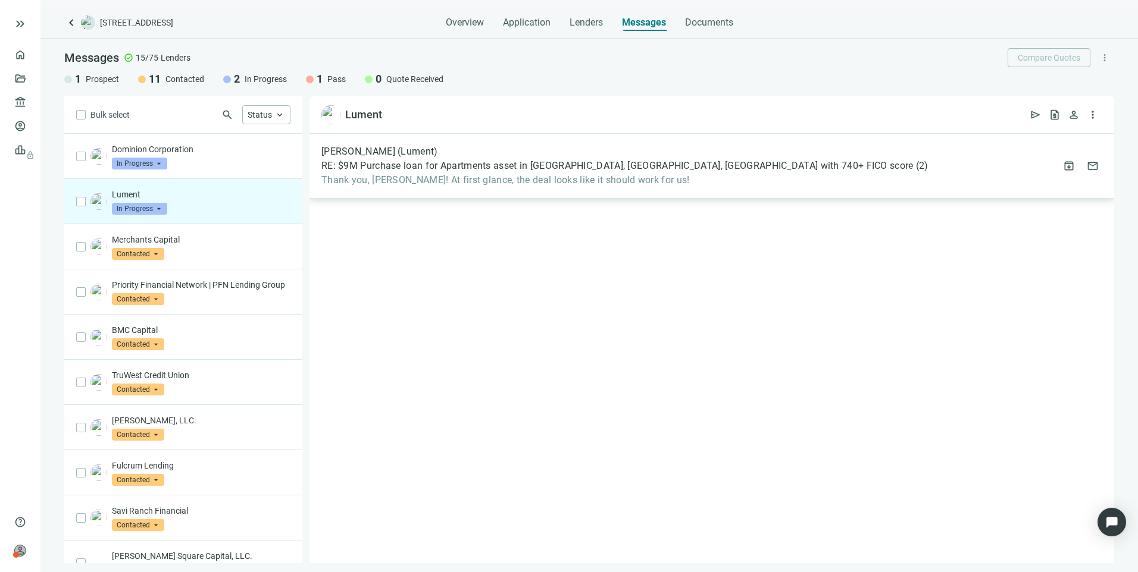
click at [547, 186] on div "[PERSON_NAME] (Lument) RE: $9M Purchase loan for Apartments asset in [GEOGRAPHI…" at bounding box center [711, 166] width 805 height 65
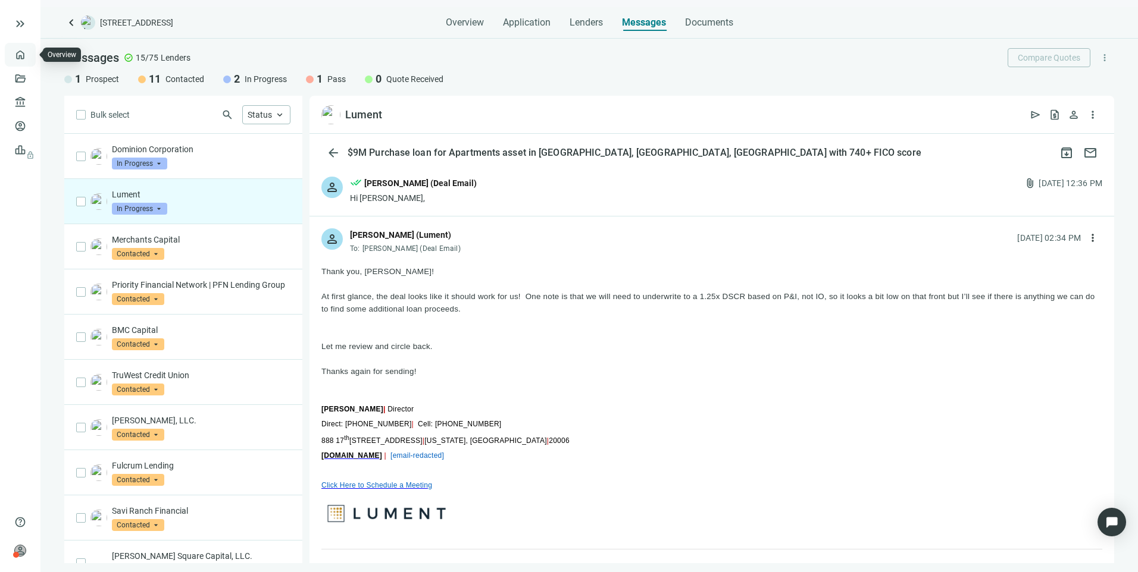
click at [30, 58] on link "Overview" at bounding box center [47, 55] width 35 height 10
